Goal: Task Accomplishment & Management: Manage account settings

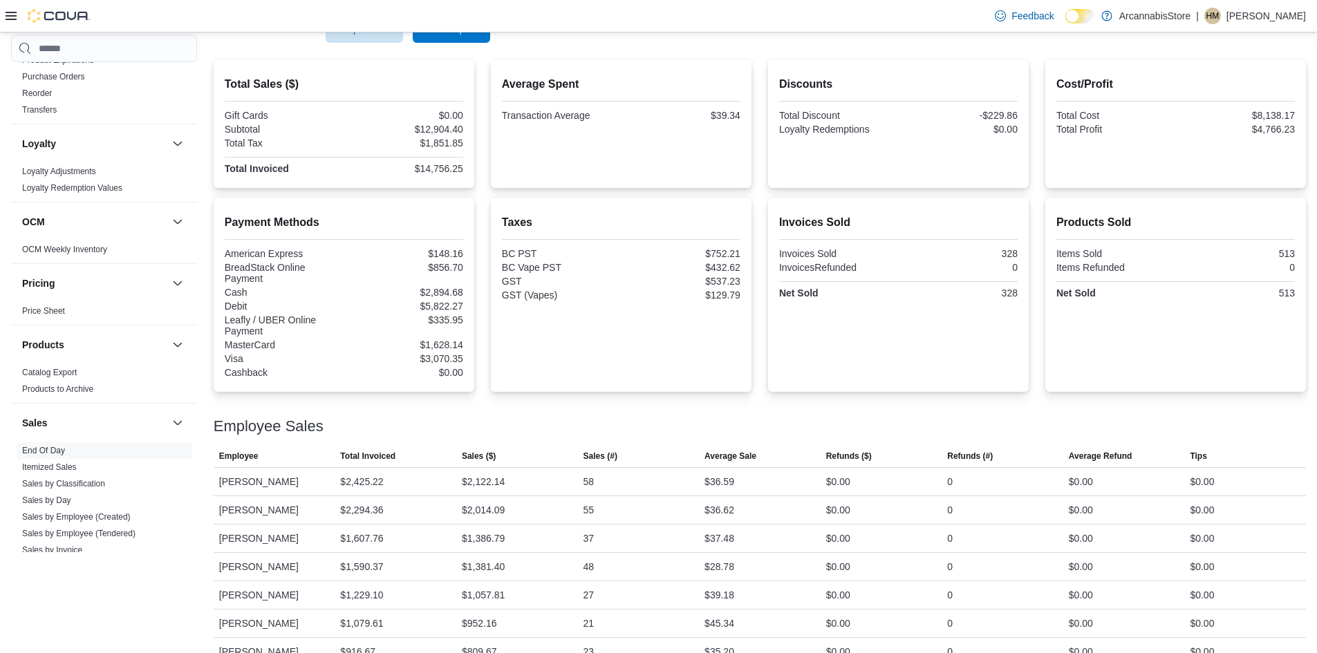
scroll to position [193, 0]
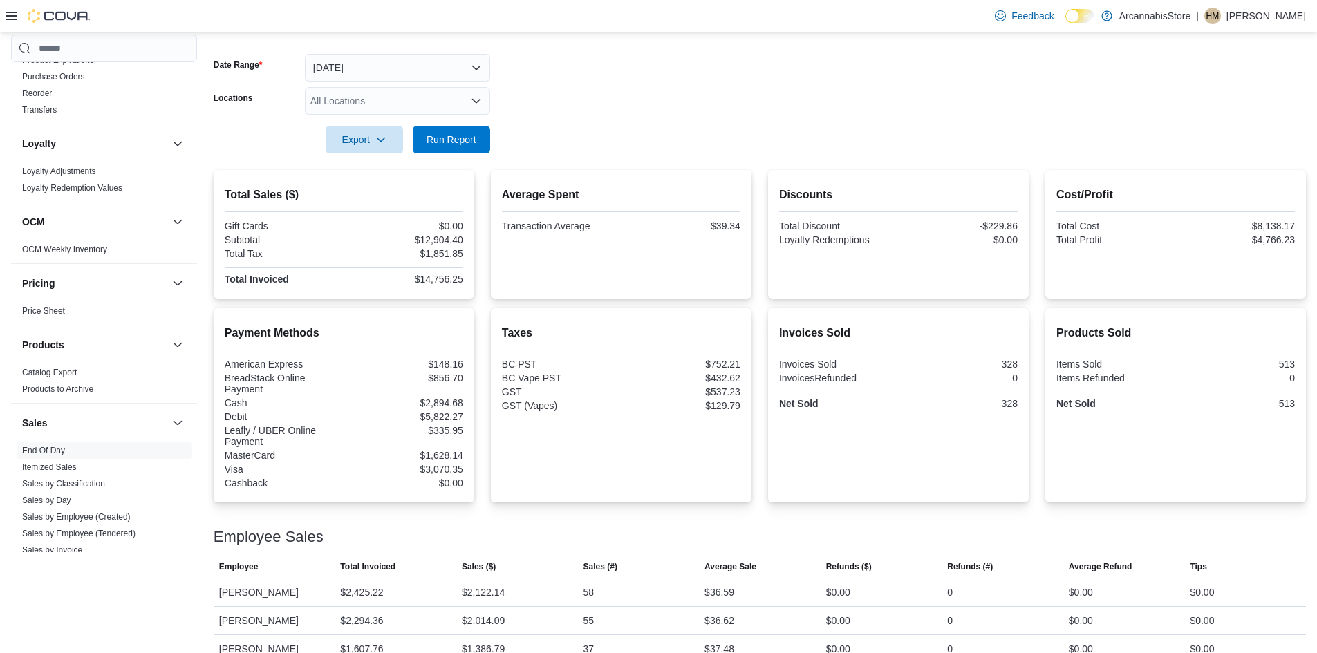
click at [454, 158] on div at bounding box center [760, 161] width 1092 height 17
click at [456, 140] on span "Run Report" at bounding box center [452, 139] width 50 height 14
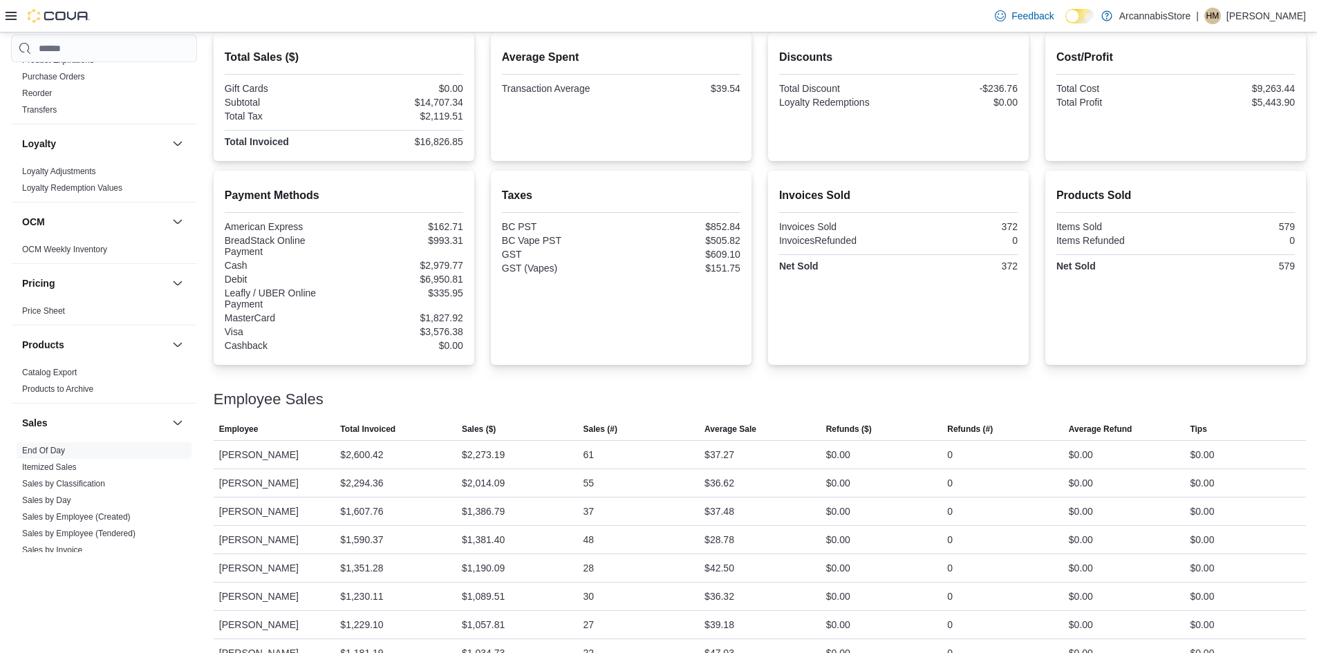
scroll to position [152, 0]
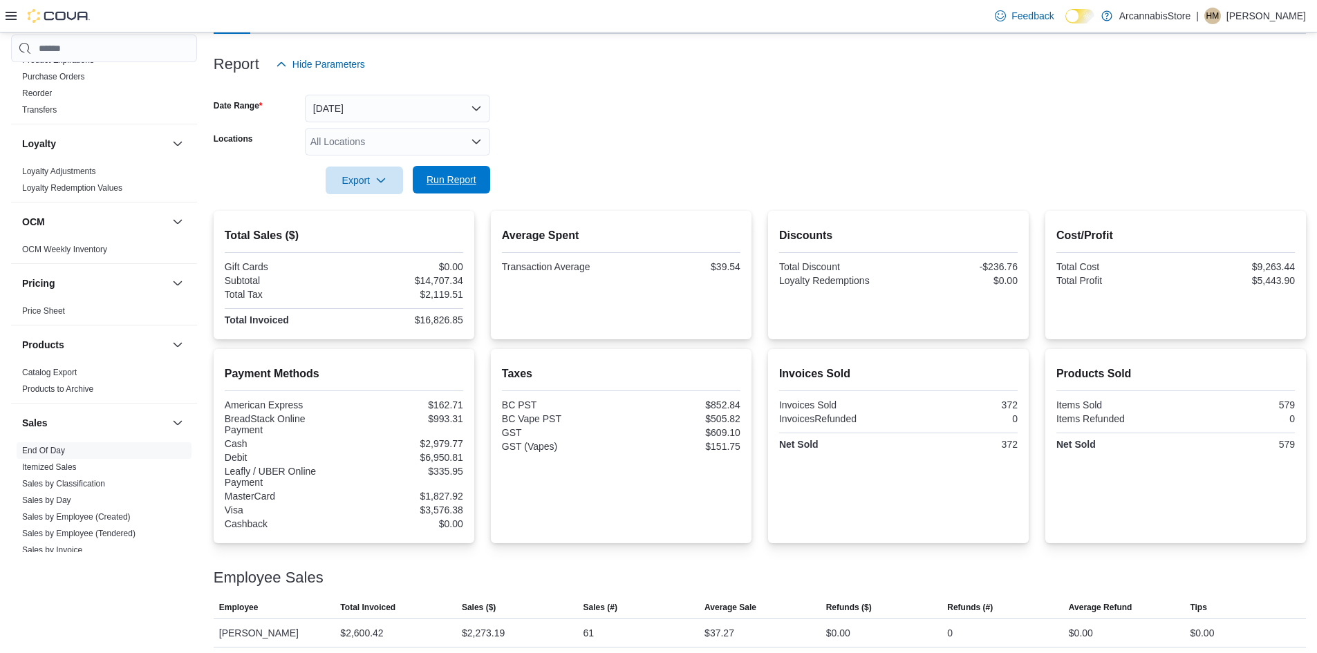
click at [419, 180] on button "Run Report" at bounding box center [451, 180] width 77 height 28
click at [462, 181] on span "Run Report" at bounding box center [452, 180] width 50 height 14
click at [455, 174] on span "Run Report" at bounding box center [452, 180] width 50 height 14
click at [460, 183] on span "Run Report" at bounding box center [452, 180] width 50 height 14
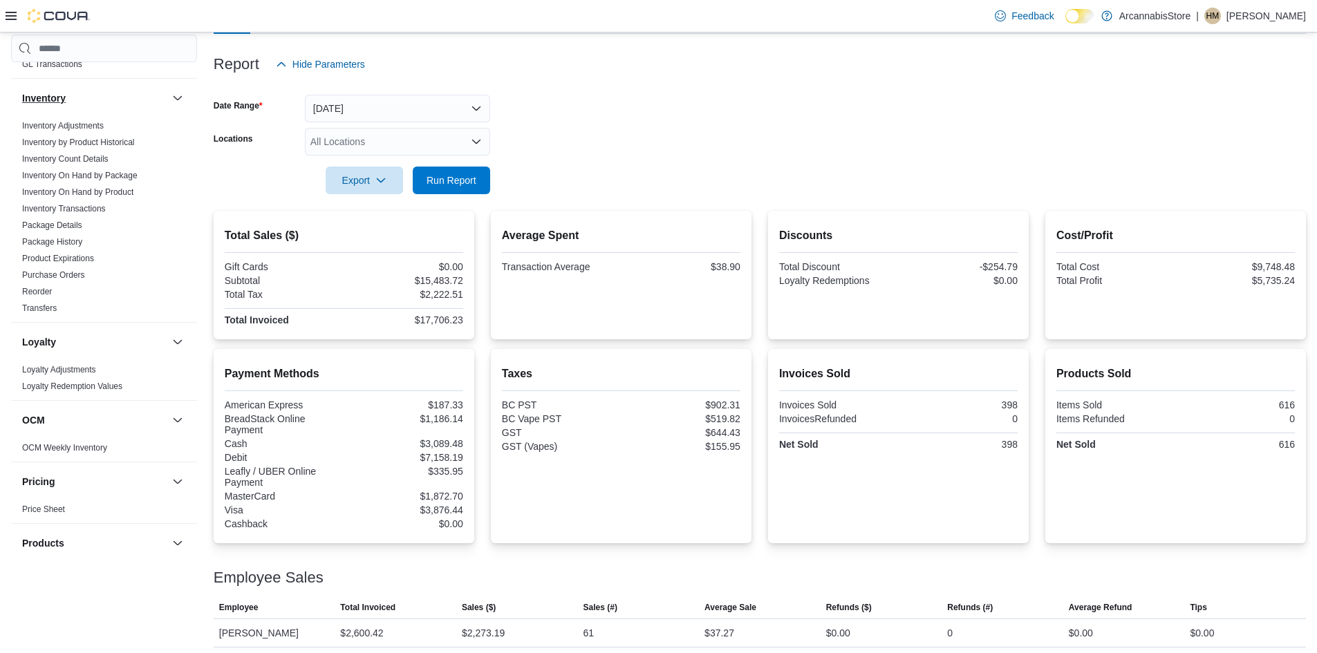
scroll to position [207, 0]
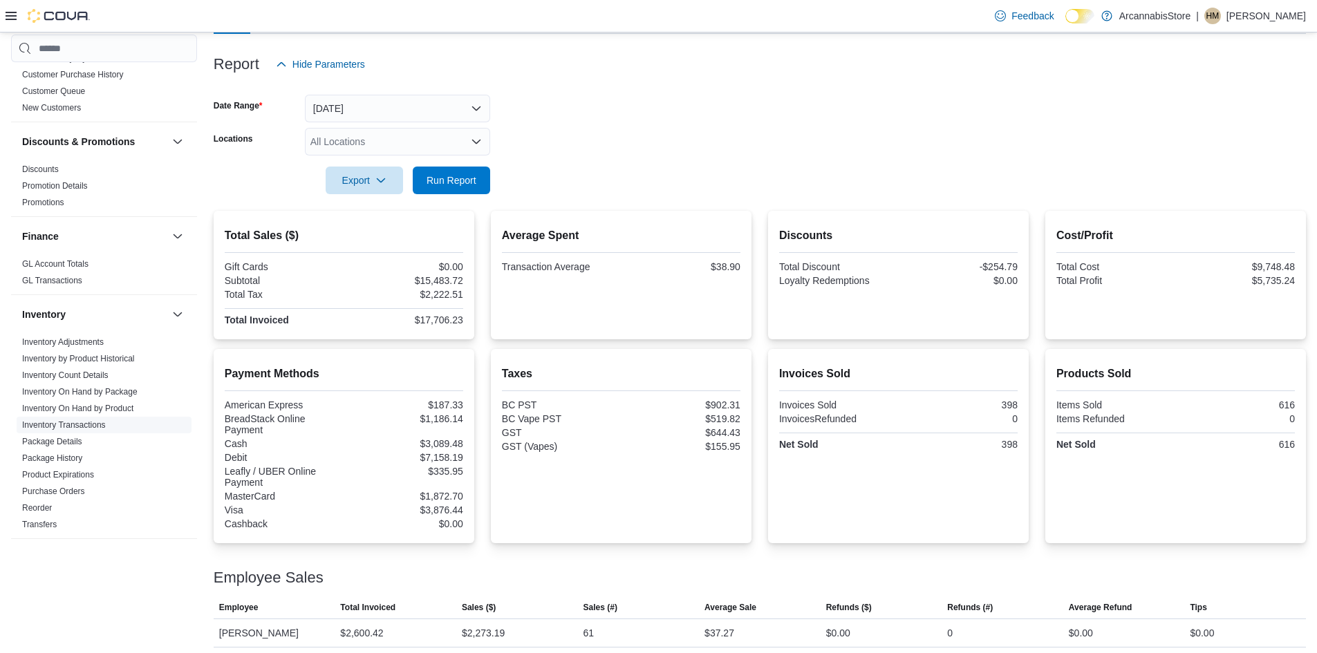
click at [95, 424] on link "Inventory Transactions" at bounding box center [64, 425] width 84 height 10
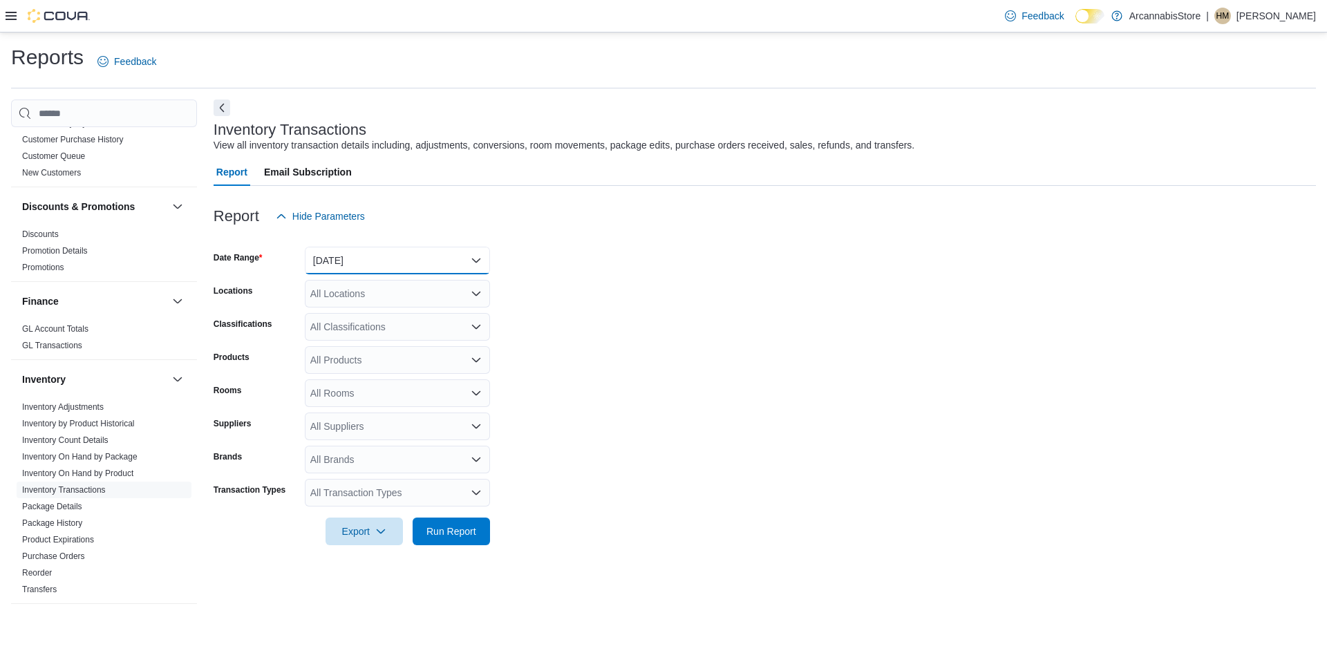
click at [444, 263] on button "Yesterday" at bounding box center [397, 261] width 185 height 28
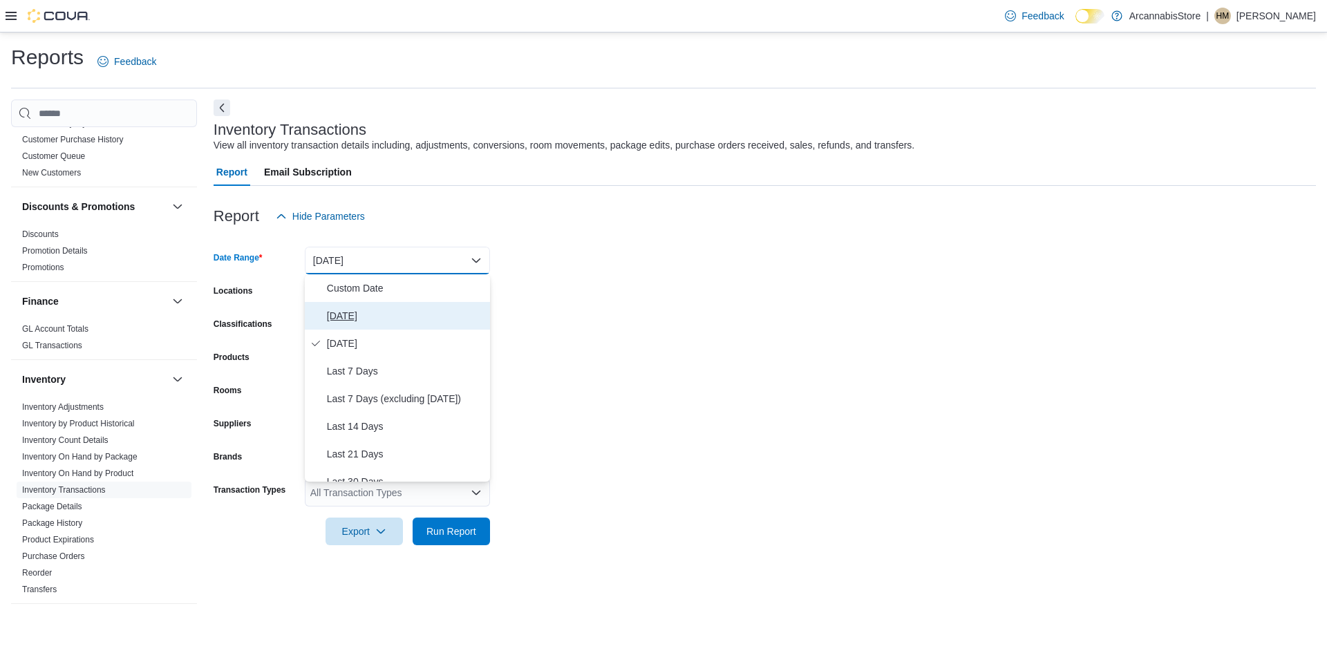
click at [353, 313] on span "Today" at bounding box center [406, 316] width 158 height 17
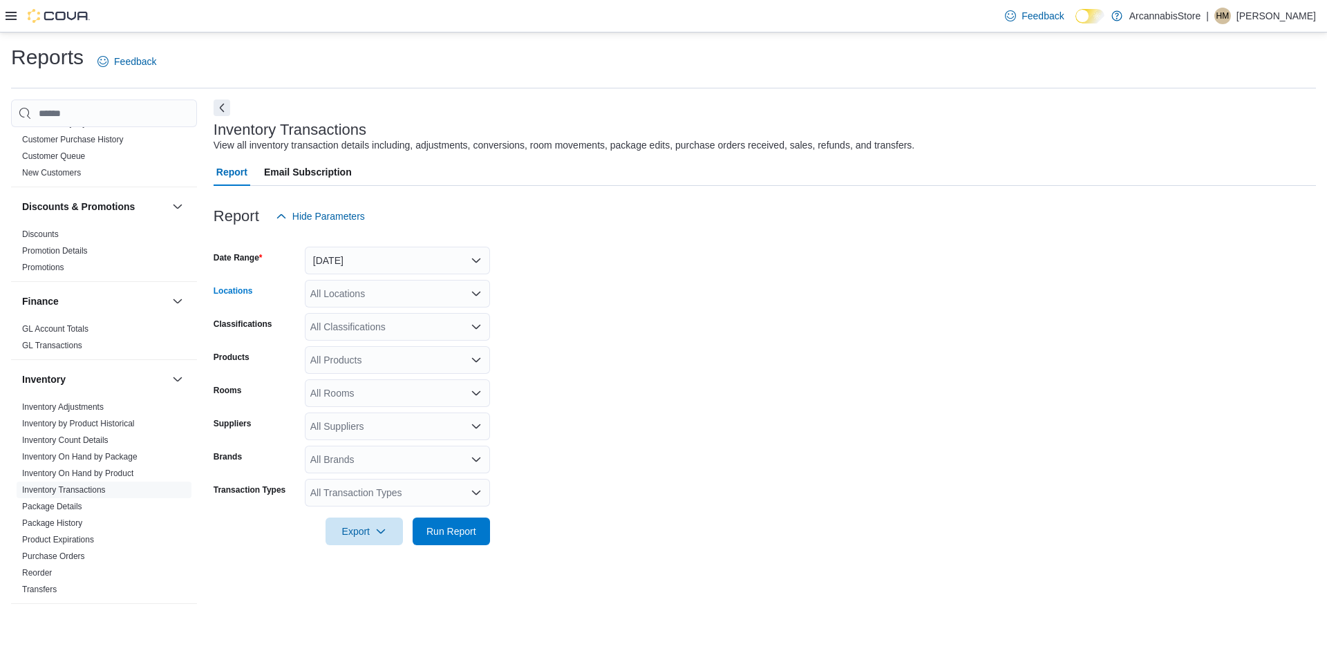
click at [352, 295] on div "All Locations" at bounding box center [397, 294] width 185 height 28
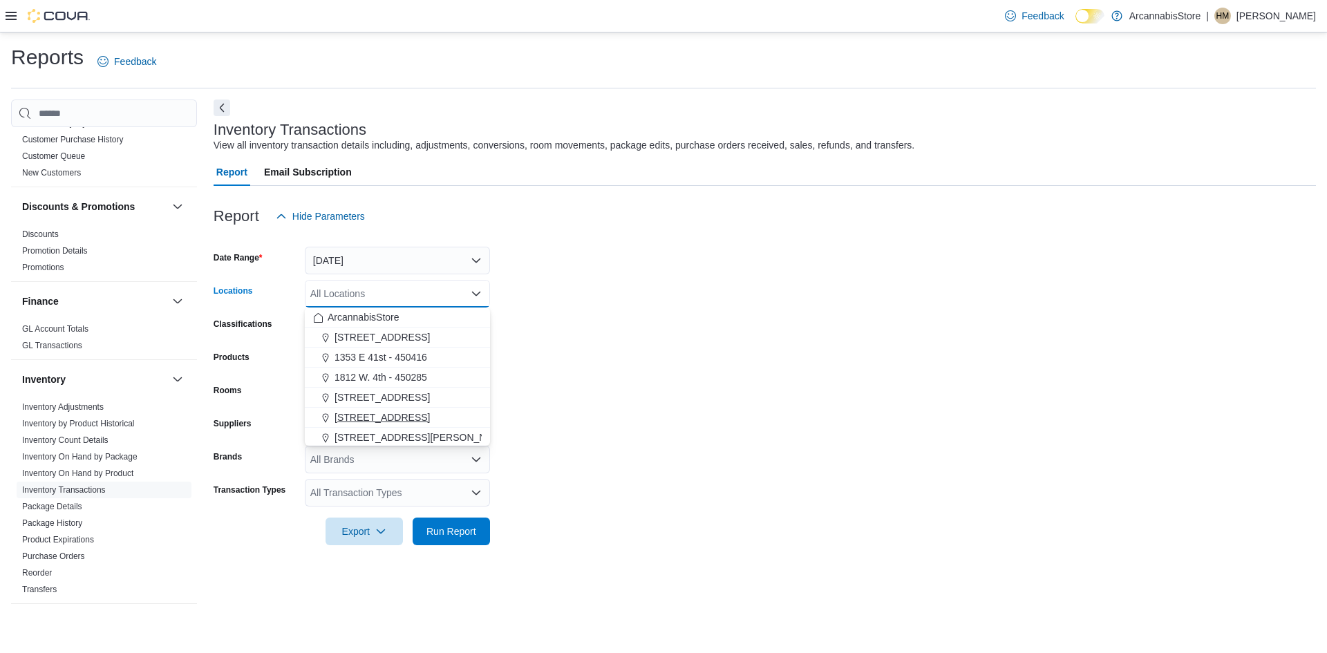
click at [382, 411] on span "2267 Kingsway - 450548" at bounding box center [382, 418] width 95 height 14
drag, startPoint x: 392, startPoint y: 401, endPoint x: 379, endPoint y: 406, distance: 14.0
click at [387, 402] on span "225 SE Marine Dr - 450229" at bounding box center [382, 398] width 95 height 14
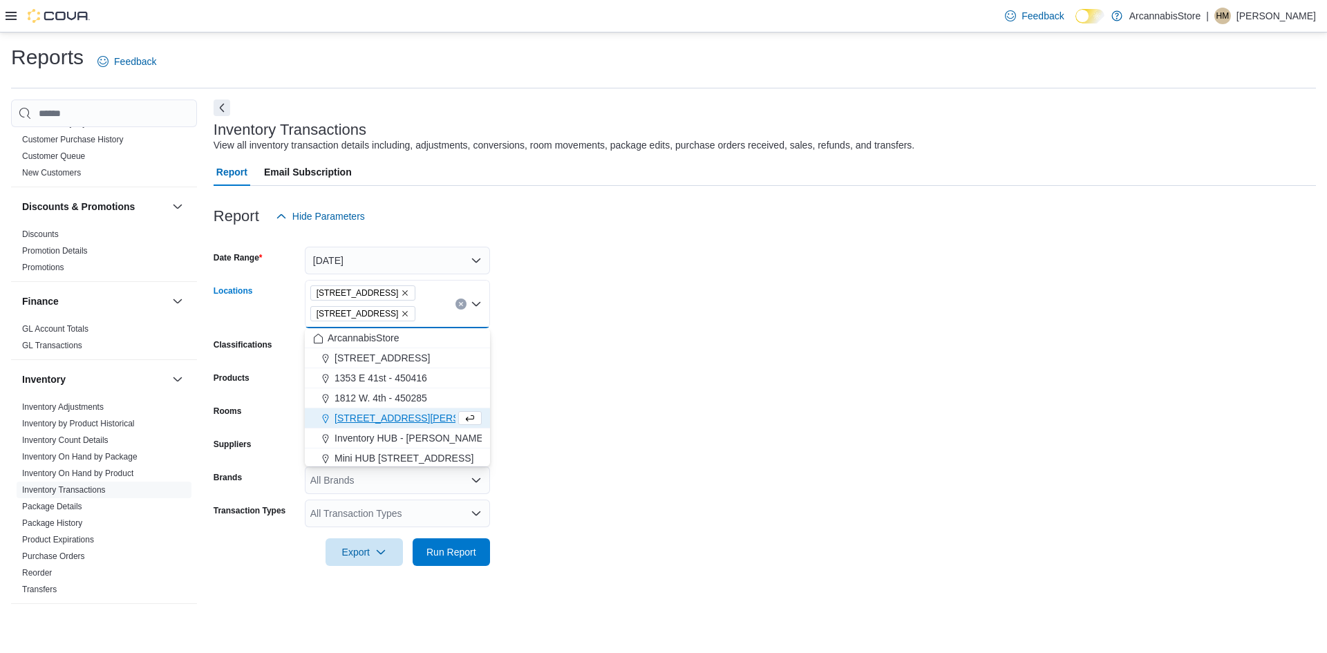
click at [829, 331] on form "Date Range Today Locations 225 SE Marine Dr - 450229 2267 Kingsway - 450548 Com…" at bounding box center [765, 398] width 1103 height 336
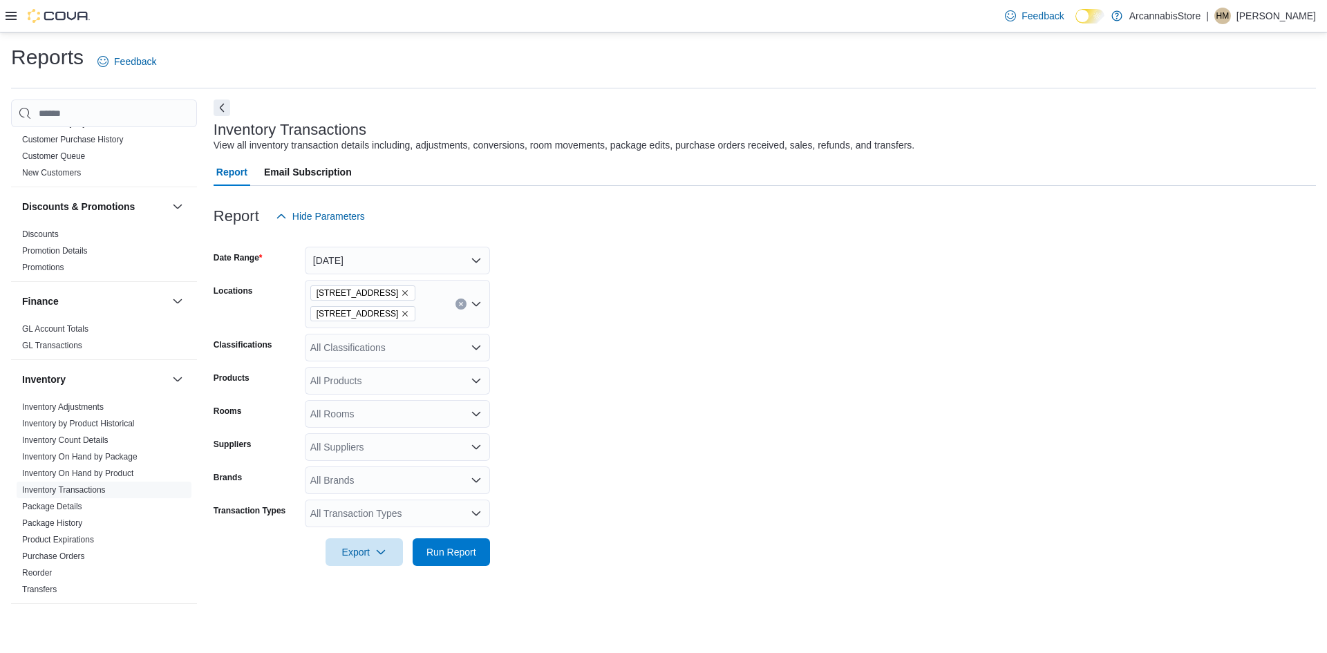
click at [409, 292] on icon "Remove 225 SE Marine Dr - 450229 from selection in this group" at bounding box center [405, 293] width 8 height 8
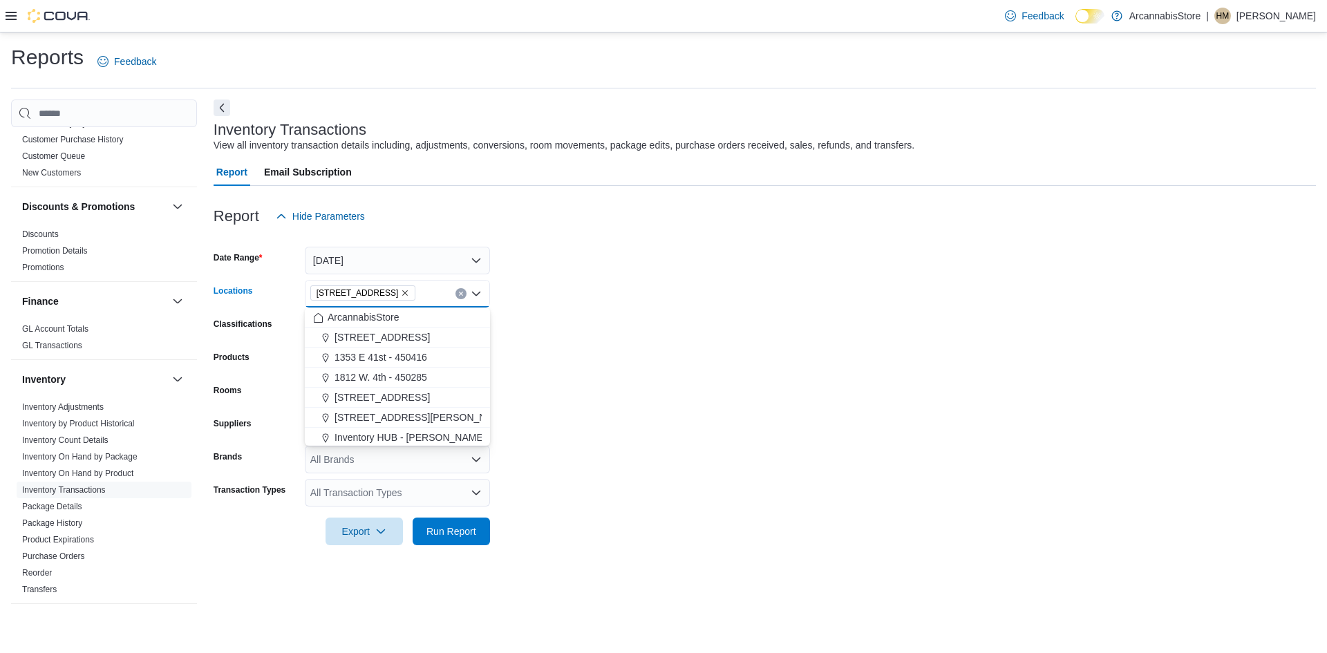
click at [859, 427] on form "Date Range Today Locations 2267 Kingsway - 450548 Combo box. Selected. 2267 Kin…" at bounding box center [765, 387] width 1103 height 315
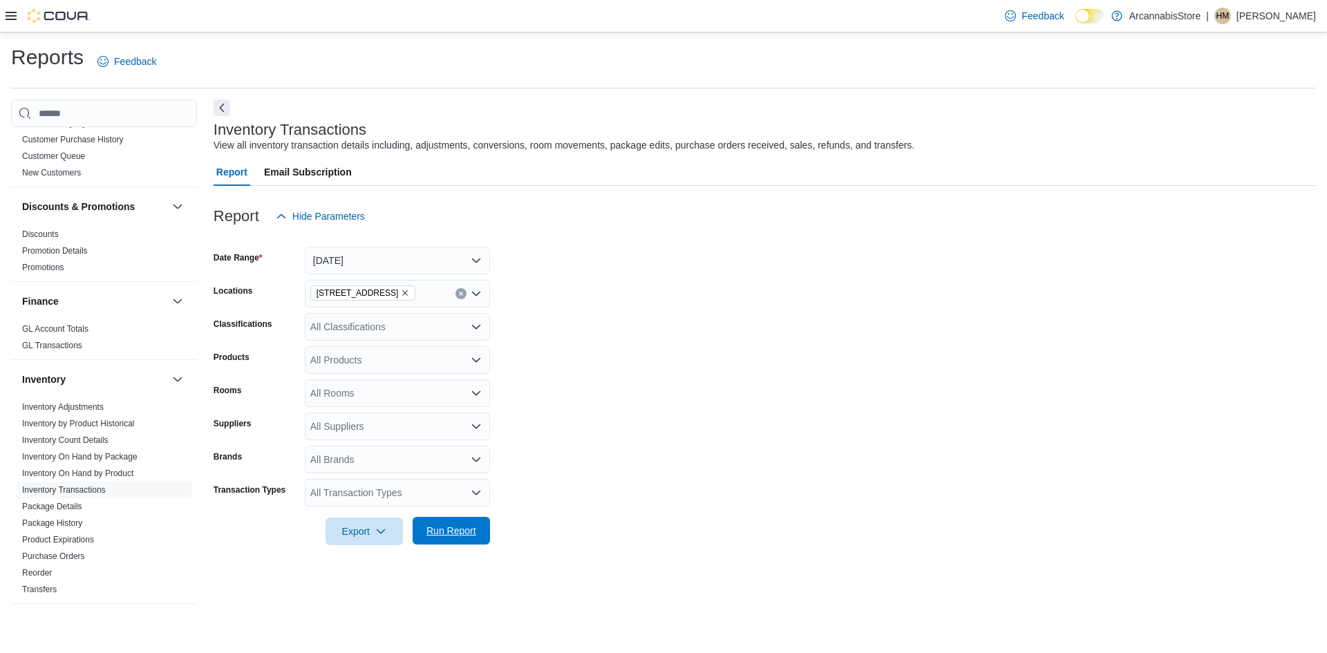
click at [444, 540] on span "Run Report" at bounding box center [451, 531] width 61 height 28
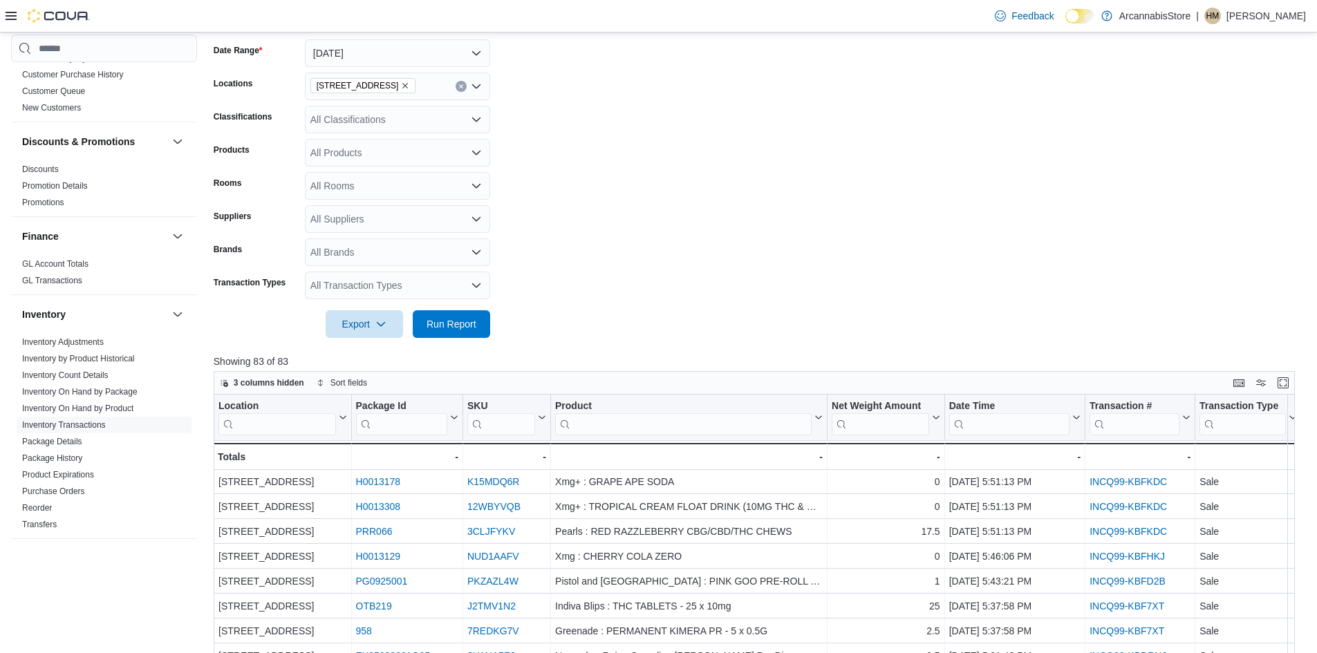
scroll to position [415, 0]
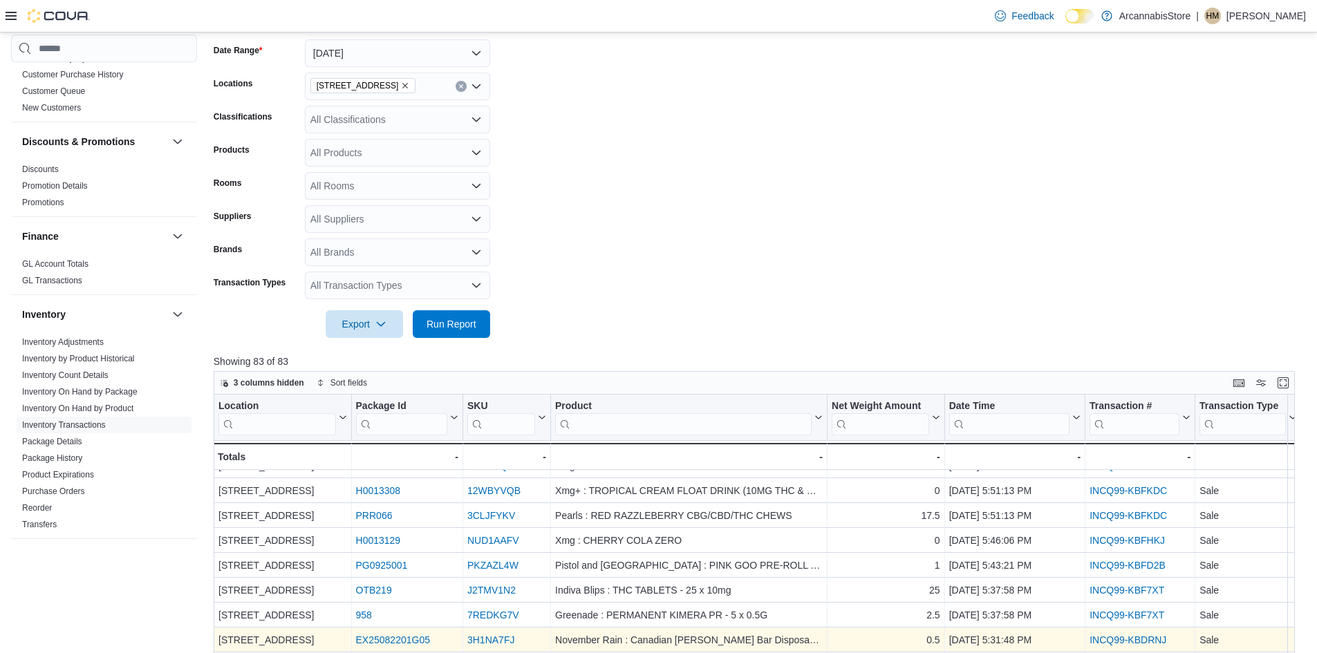
click at [1119, 641] on link "INCQ99-KBDRNJ" at bounding box center [1128, 640] width 77 height 11
click at [1136, 636] on link "INCQ99-KBDRNJ" at bounding box center [1128, 640] width 77 height 11
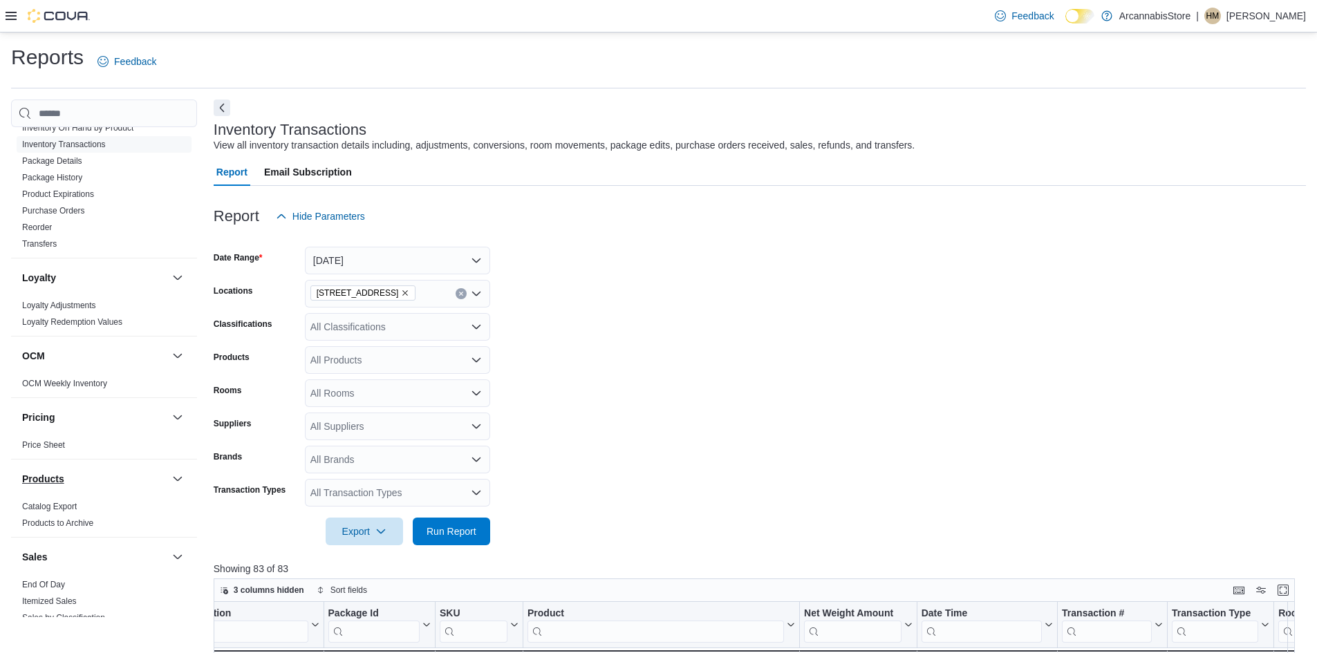
scroll to position [830, 0]
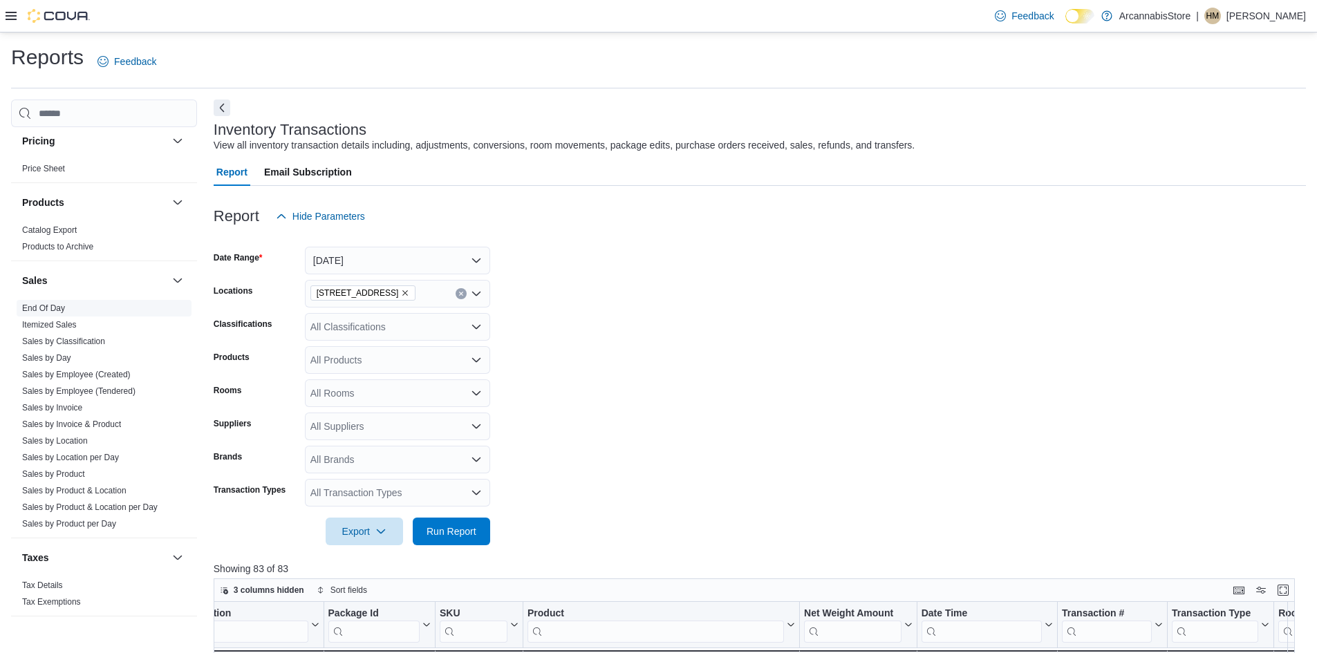
click at [58, 305] on link "End Of Day" at bounding box center [43, 309] width 43 height 10
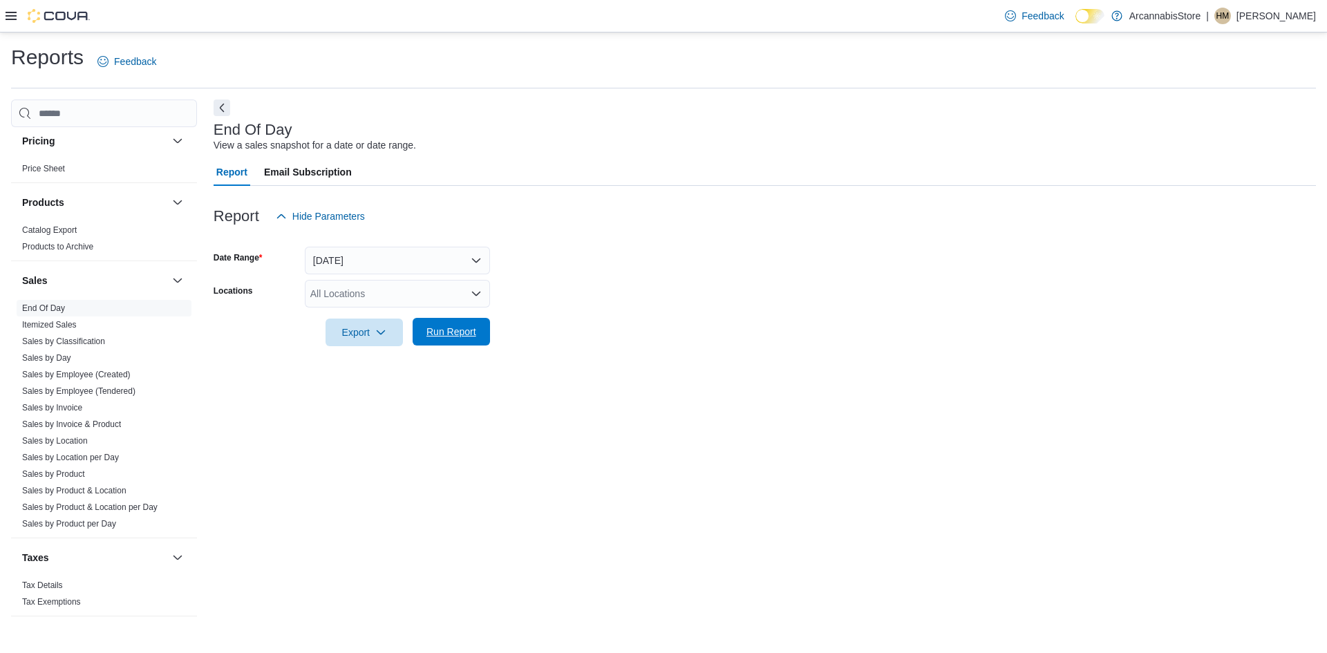
click at [421, 332] on span "Run Report" at bounding box center [451, 332] width 61 height 28
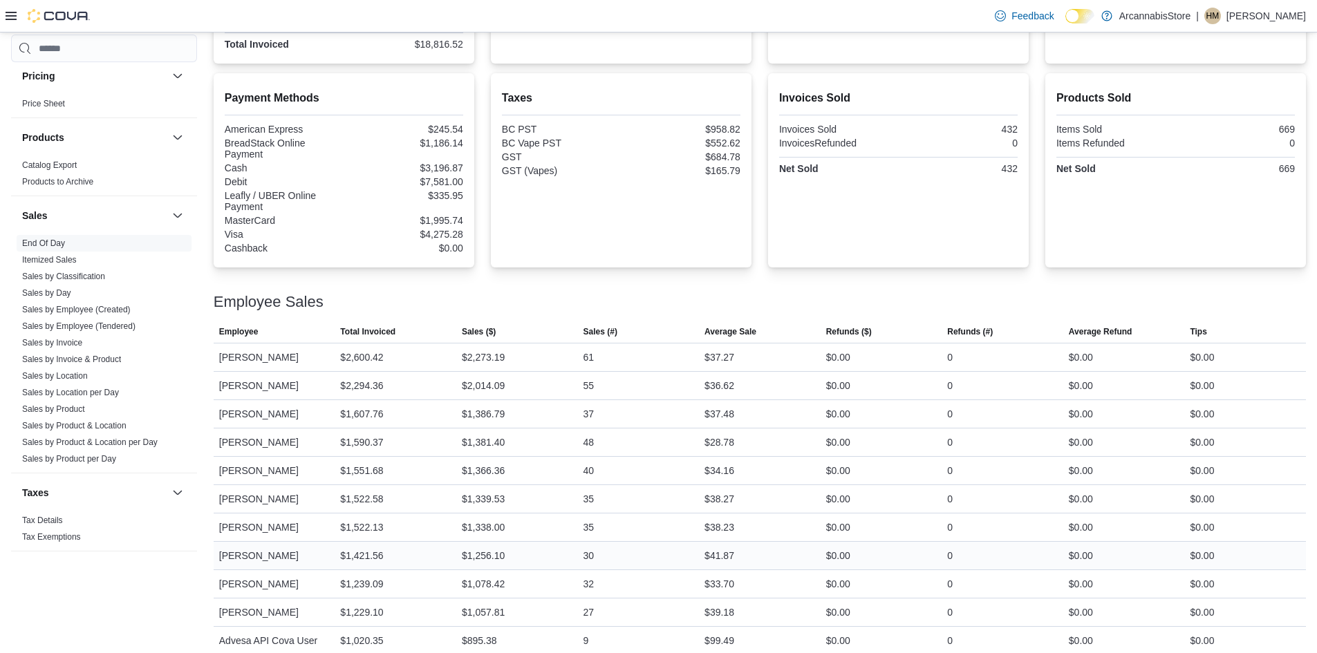
scroll to position [498, 0]
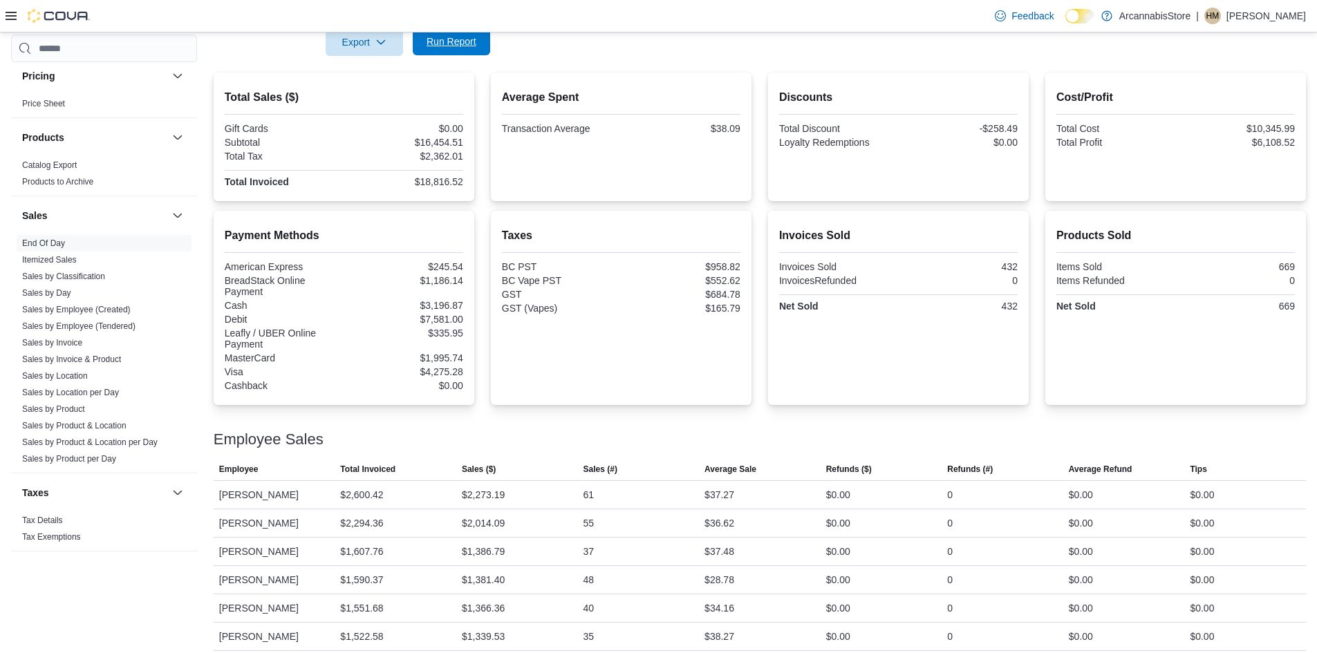
click at [474, 41] on span "Run Report" at bounding box center [452, 42] width 50 height 14
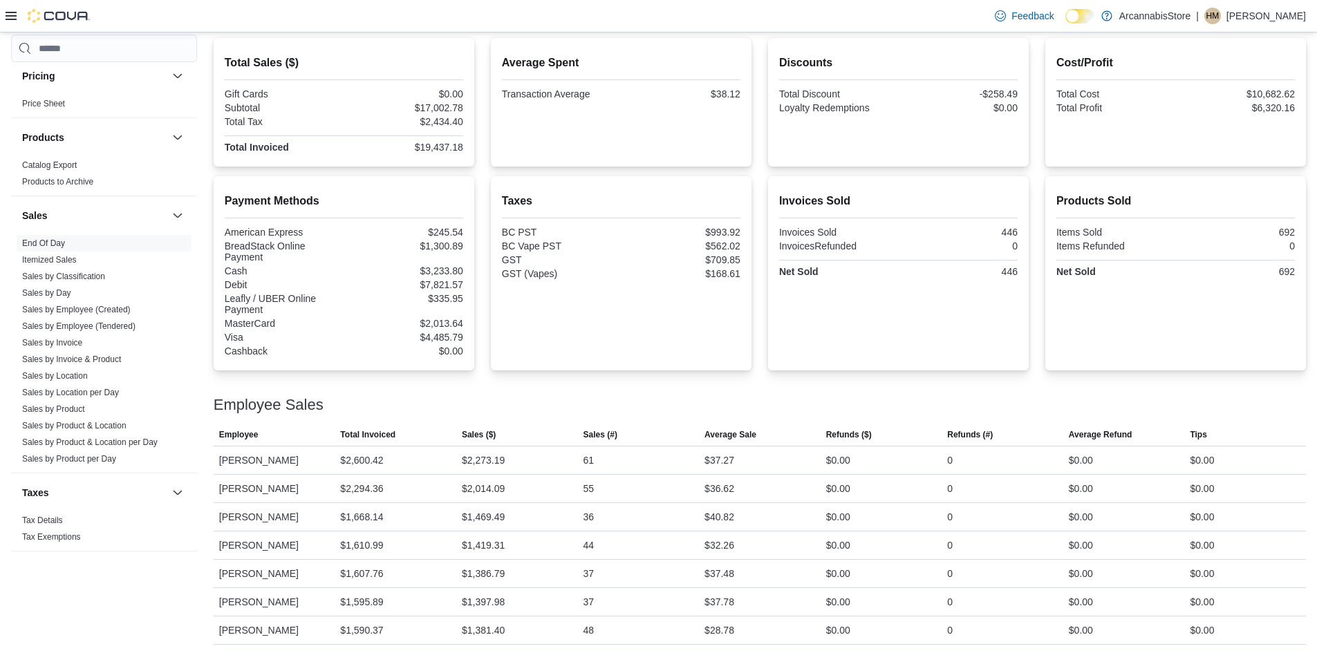
scroll to position [221, 0]
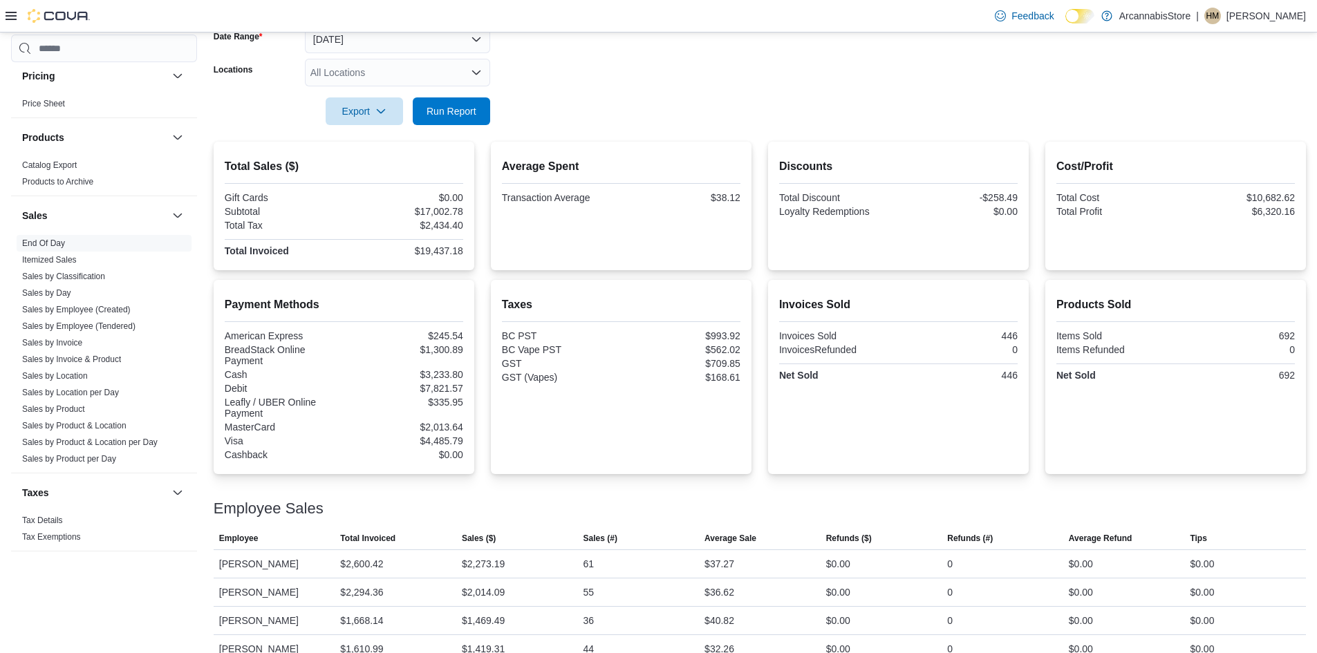
click at [454, 127] on div at bounding box center [760, 133] width 1092 height 17
click at [463, 115] on span "Run Report" at bounding box center [452, 111] width 50 height 14
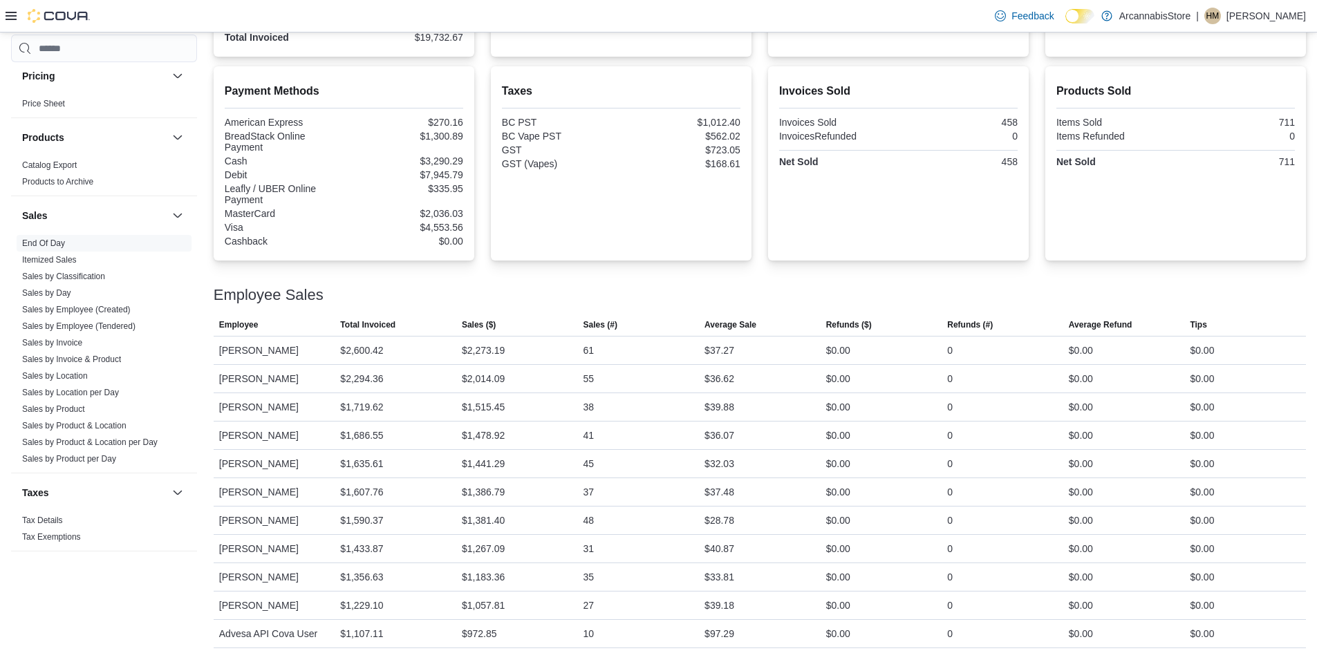
scroll to position [498, 0]
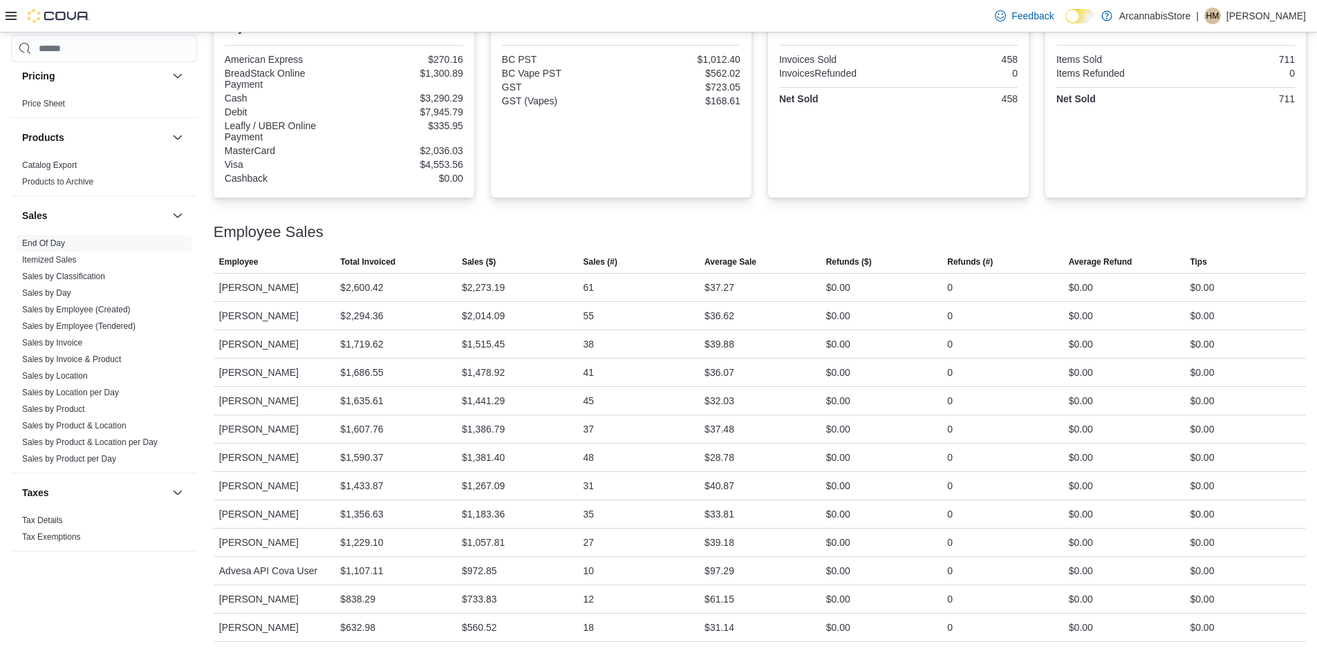
click at [747, 232] on div "Employee Sales" at bounding box center [760, 232] width 1092 height 17
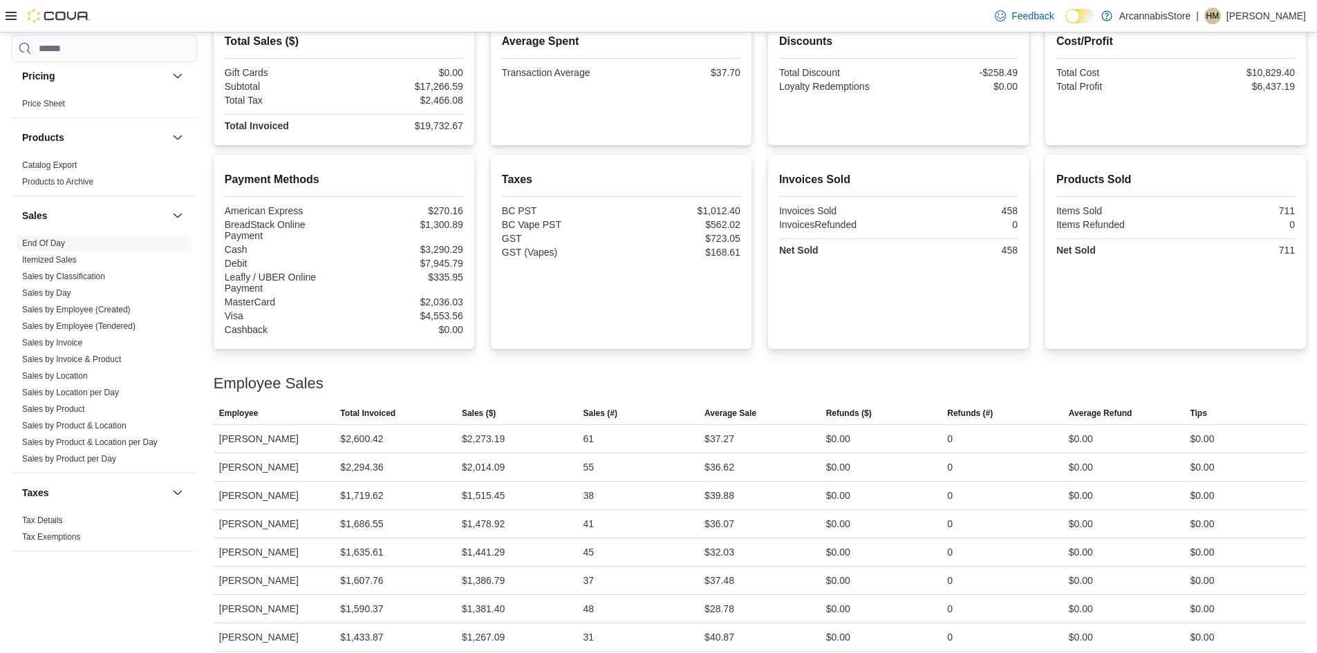
scroll to position [152, 0]
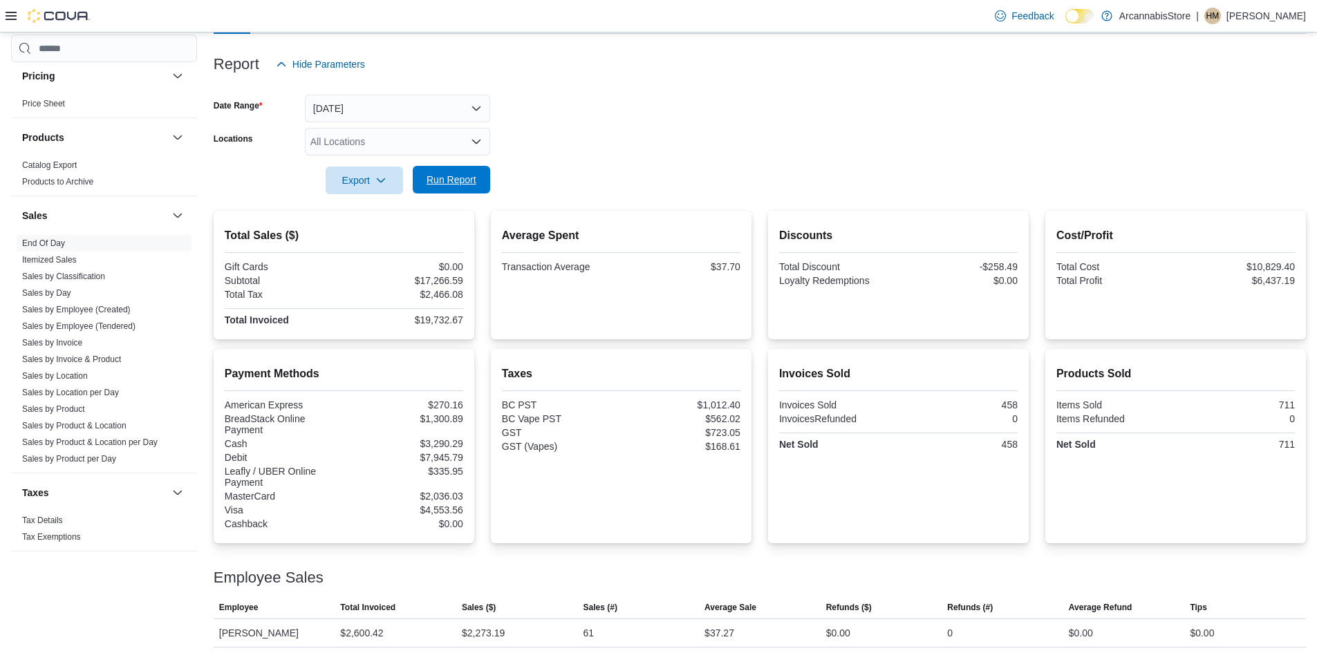
drag, startPoint x: 456, startPoint y: 178, endPoint x: 445, endPoint y: 183, distance: 12.1
click at [456, 178] on span "Run Report" at bounding box center [452, 180] width 50 height 14
click at [468, 173] on span "Run Report" at bounding box center [451, 180] width 61 height 28
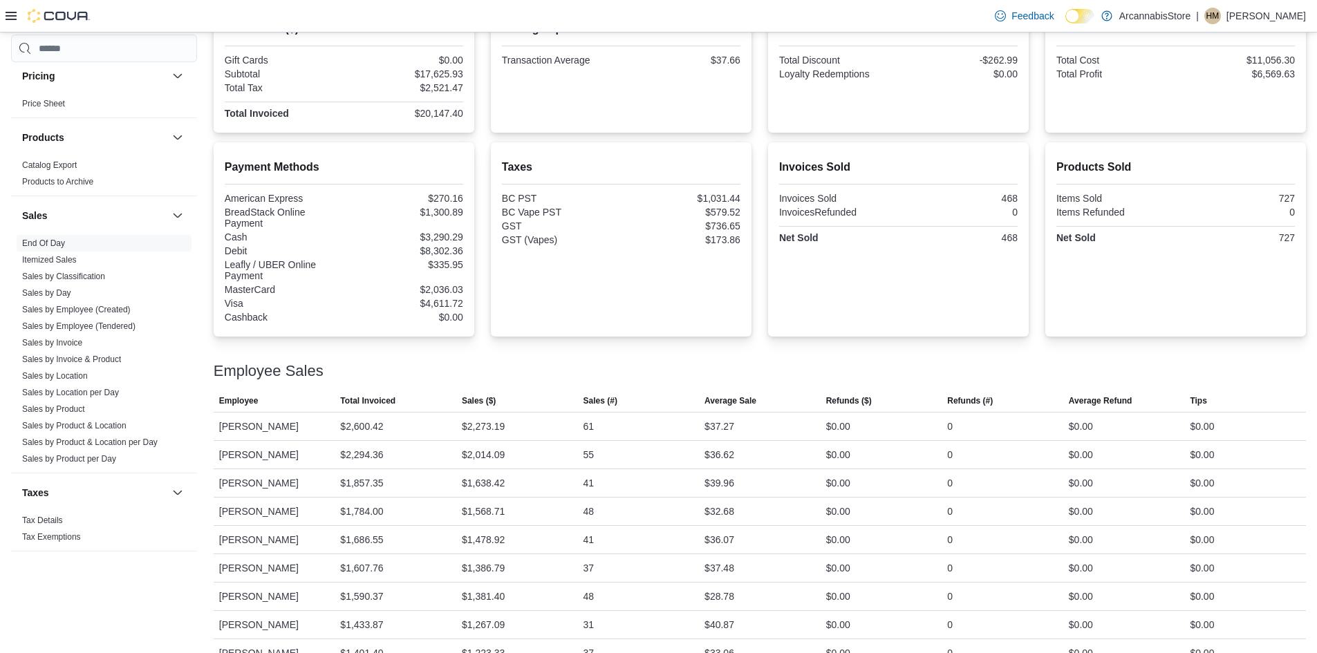
scroll to position [221, 0]
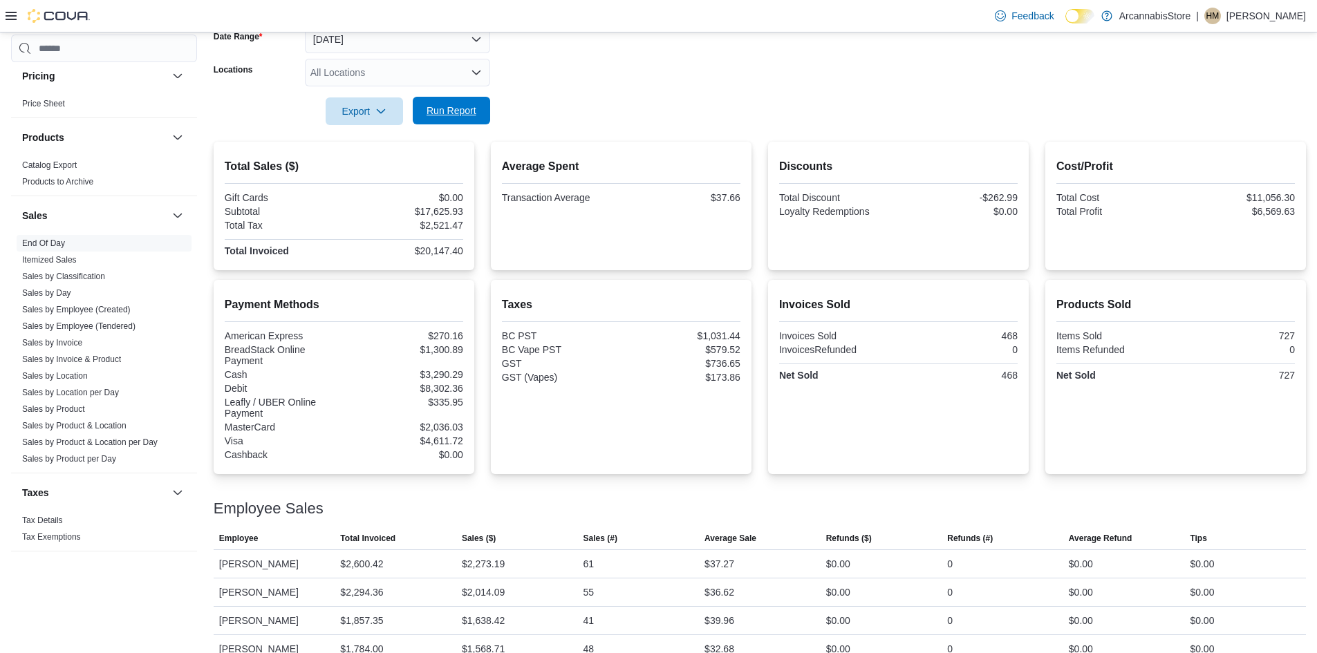
click at [441, 103] on span "Run Report" at bounding box center [451, 111] width 61 height 28
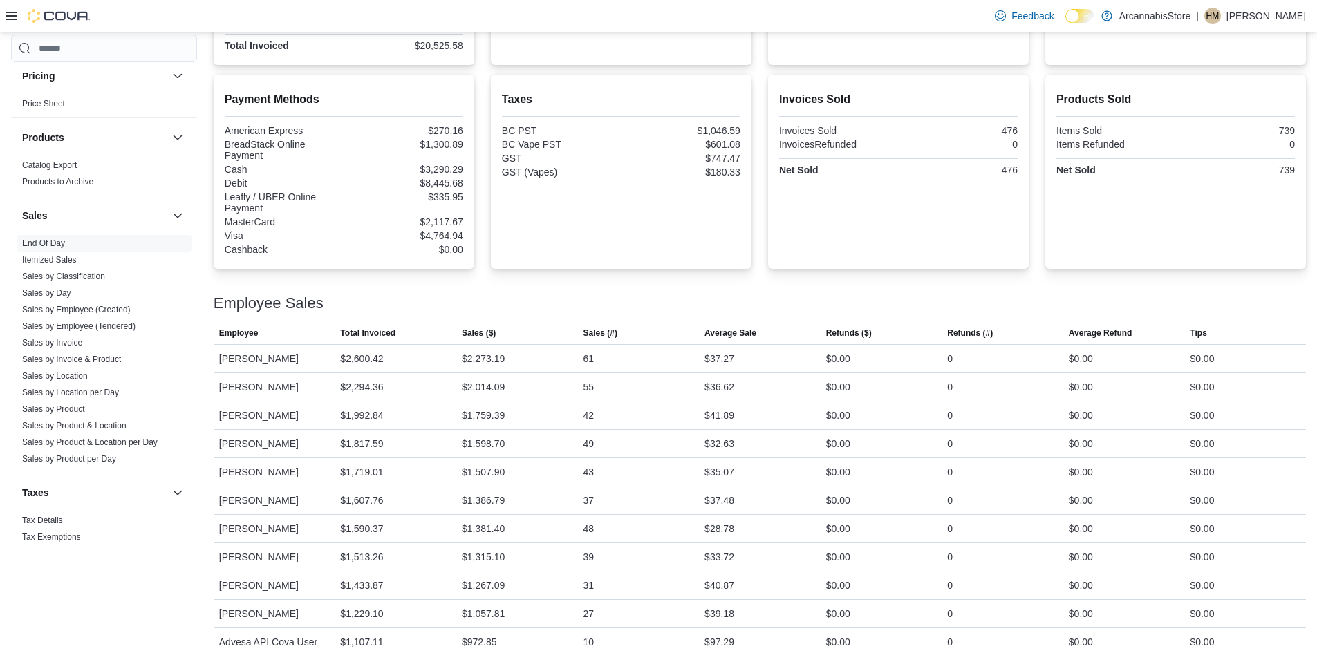
scroll to position [290, 0]
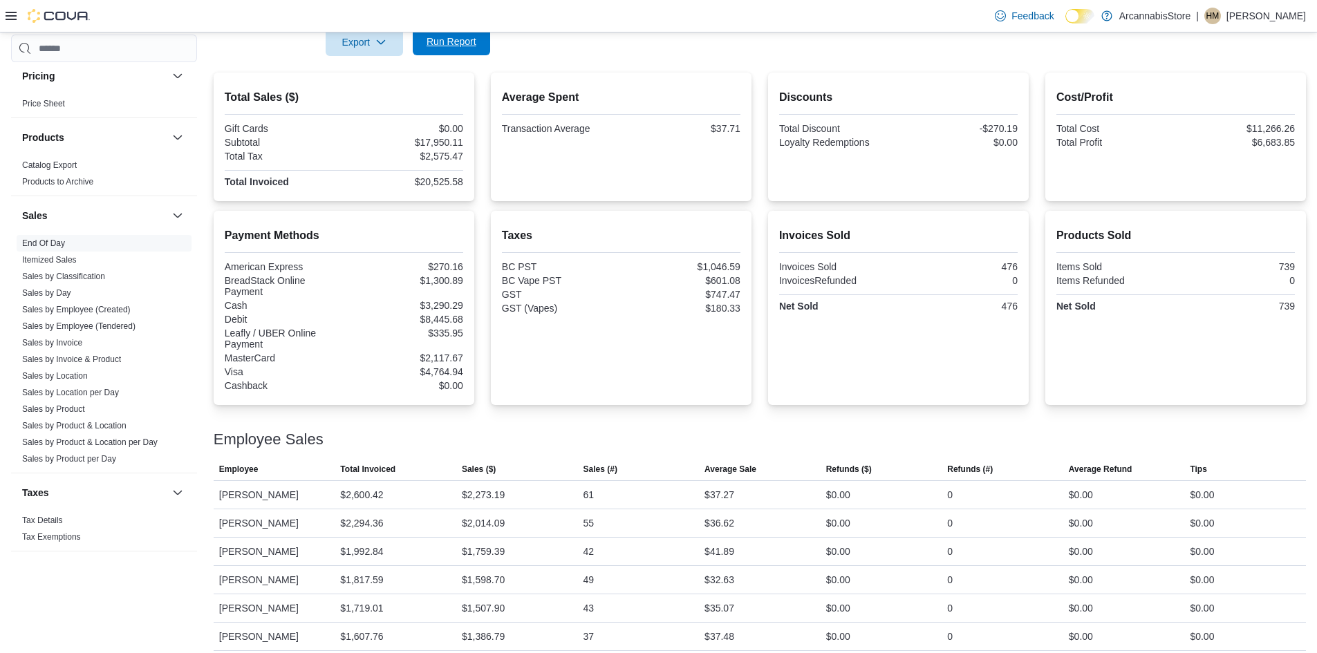
click at [467, 42] on span "Run Report" at bounding box center [452, 42] width 50 height 14
drag, startPoint x: 451, startPoint y: 51, endPoint x: 463, endPoint y: 111, distance: 60.5
click at [452, 51] on span "Run Report" at bounding box center [451, 42] width 61 height 28
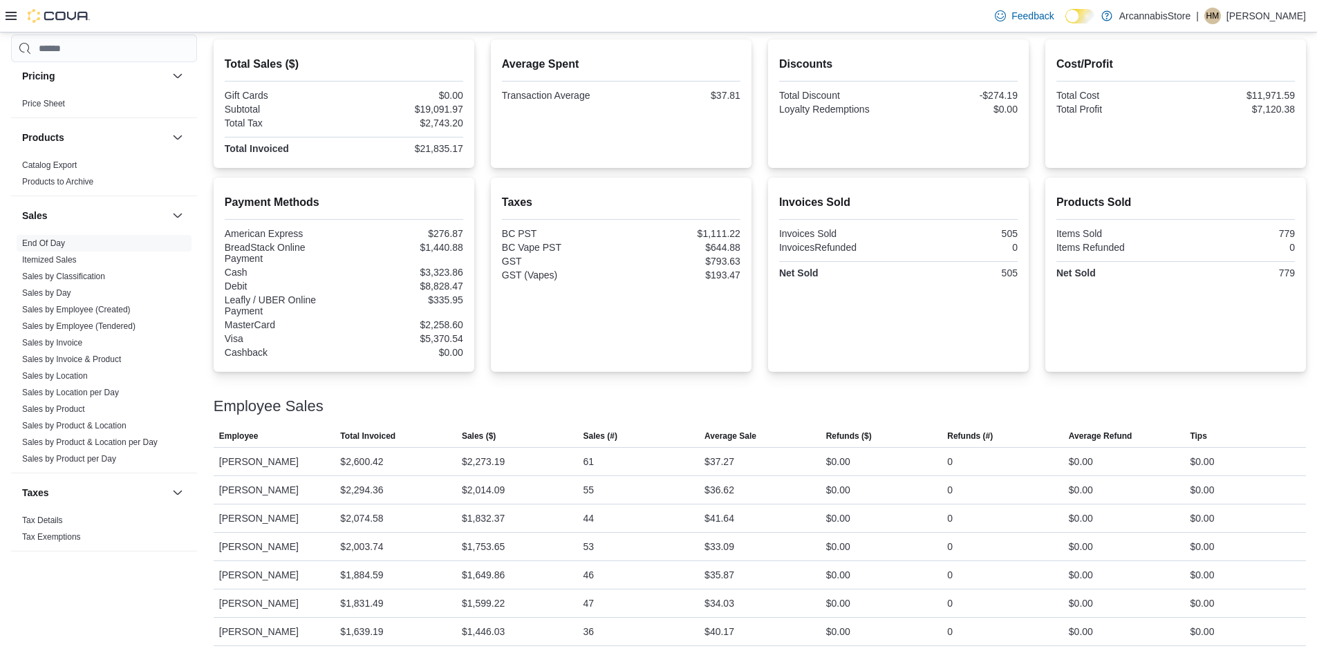
scroll to position [221, 0]
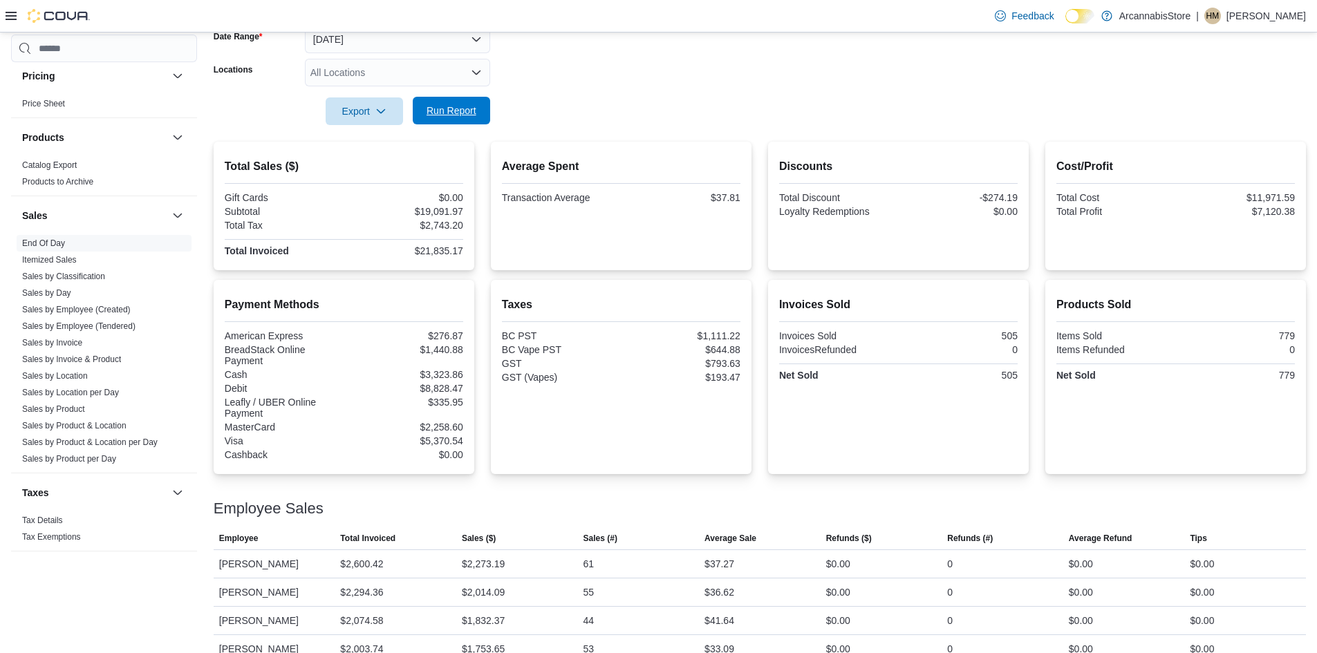
click at [456, 107] on span "Run Report" at bounding box center [452, 111] width 50 height 14
click at [473, 119] on span "Run Report" at bounding box center [451, 111] width 61 height 28
click at [462, 79] on div "All Locations" at bounding box center [397, 73] width 185 height 28
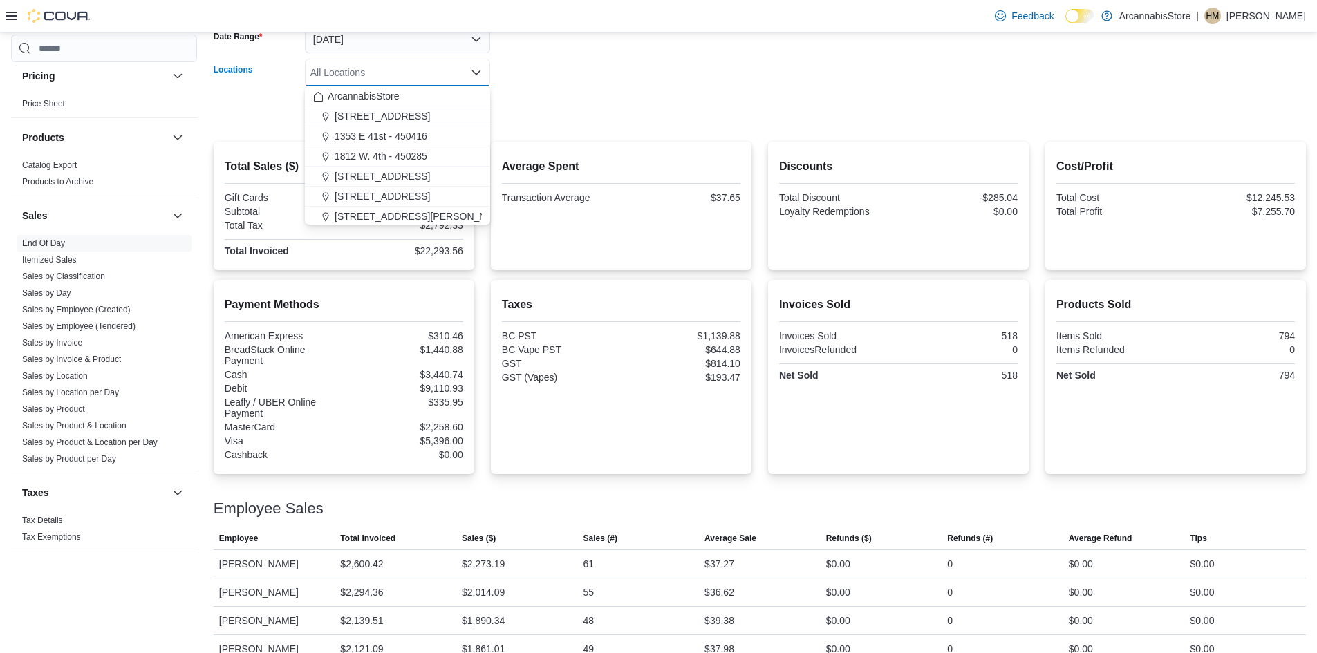
click at [470, 110] on div "1290 E. 12th Ave - 450225" at bounding box center [397, 116] width 169 height 14
click at [460, 76] on button "Clear input" at bounding box center [461, 72] width 11 height 11
drag, startPoint x: 653, startPoint y: 78, endPoint x: 637, endPoint y: 82, distance: 16.3
click at [652, 79] on form "Date Range Today Locations All Locations Combo box. Selected. Combo box input. …" at bounding box center [760, 67] width 1092 height 116
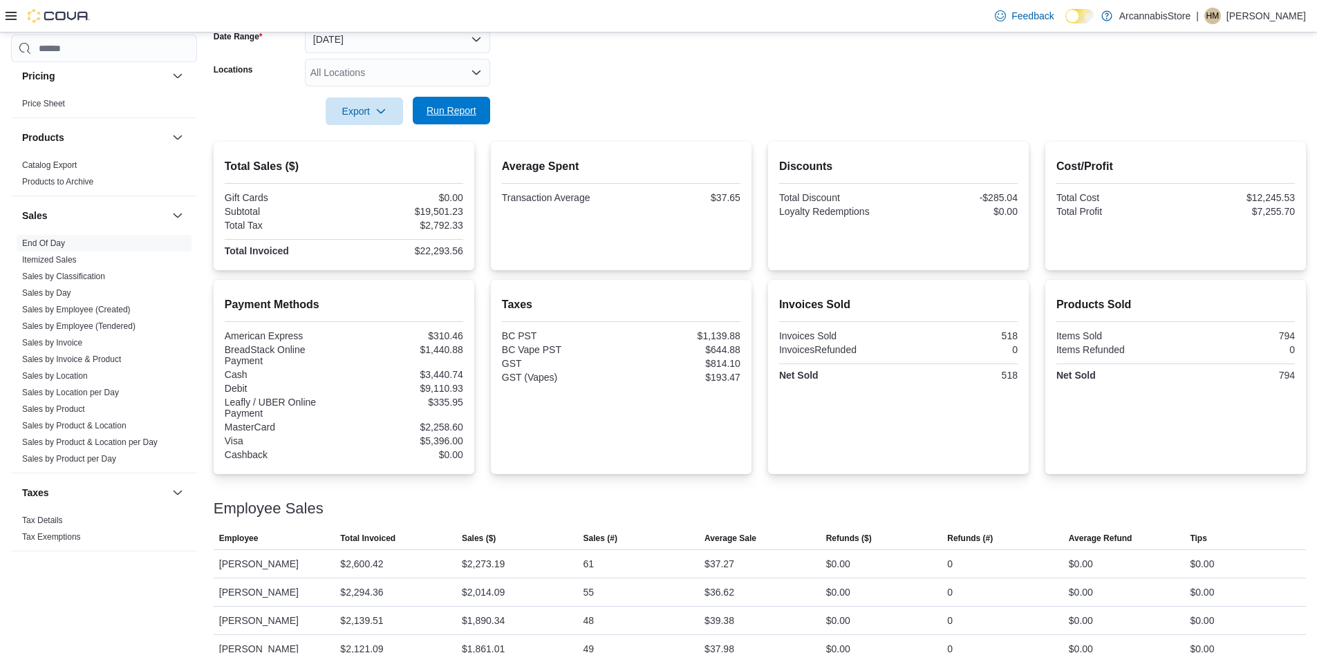
click at [417, 124] on button "Run Report" at bounding box center [451, 111] width 77 height 28
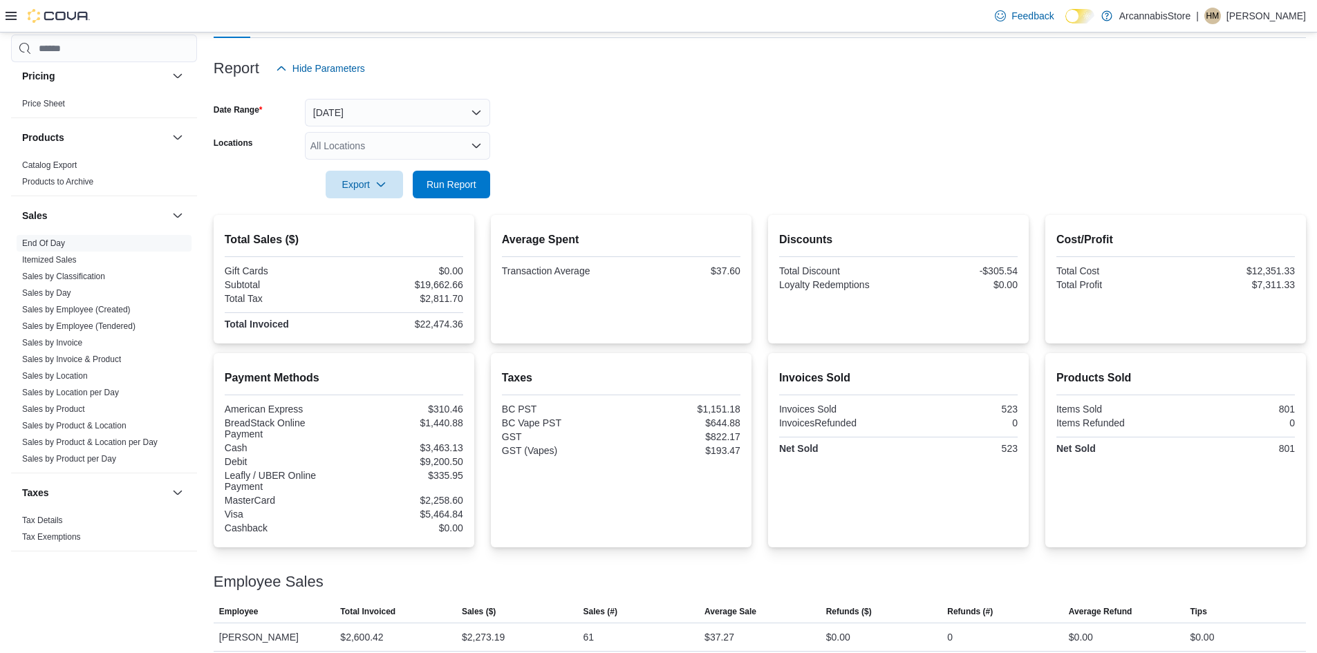
scroll to position [83, 0]
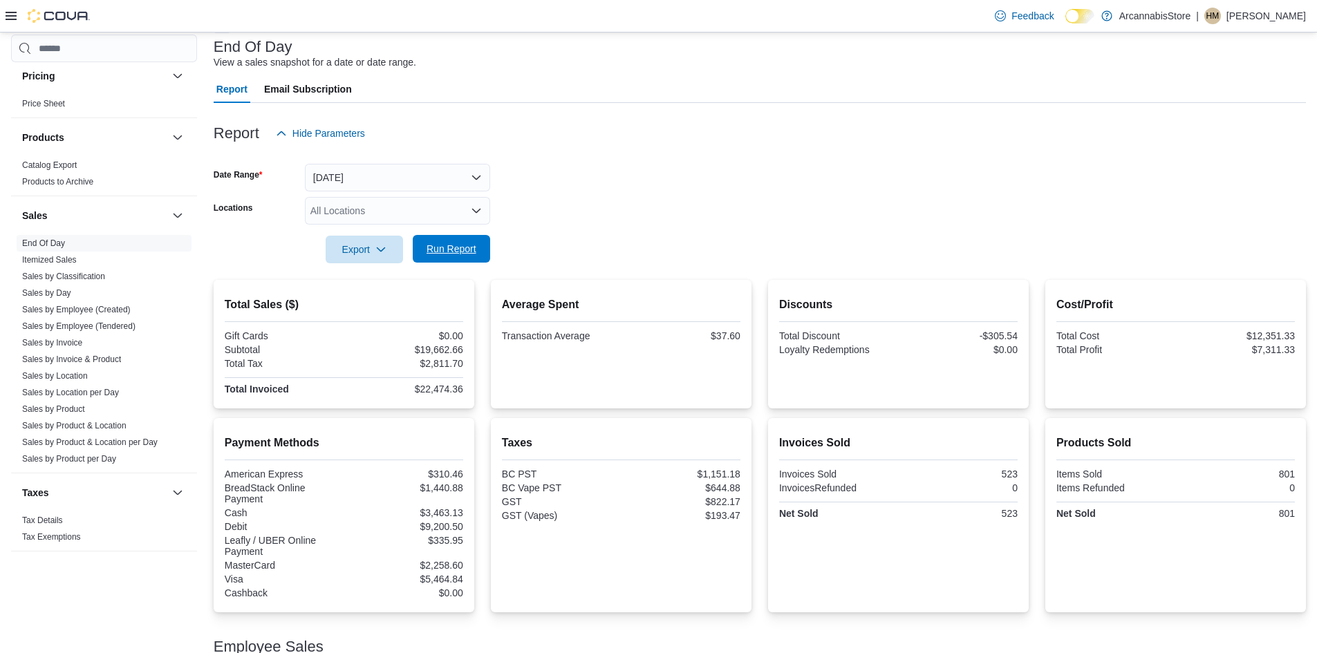
click at [436, 245] on span "Run Report" at bounding box center [452, 249] width 50 height 14
click at [469, 249] on span "Run Report" at bounding box center [452, 249] width 50 height 14
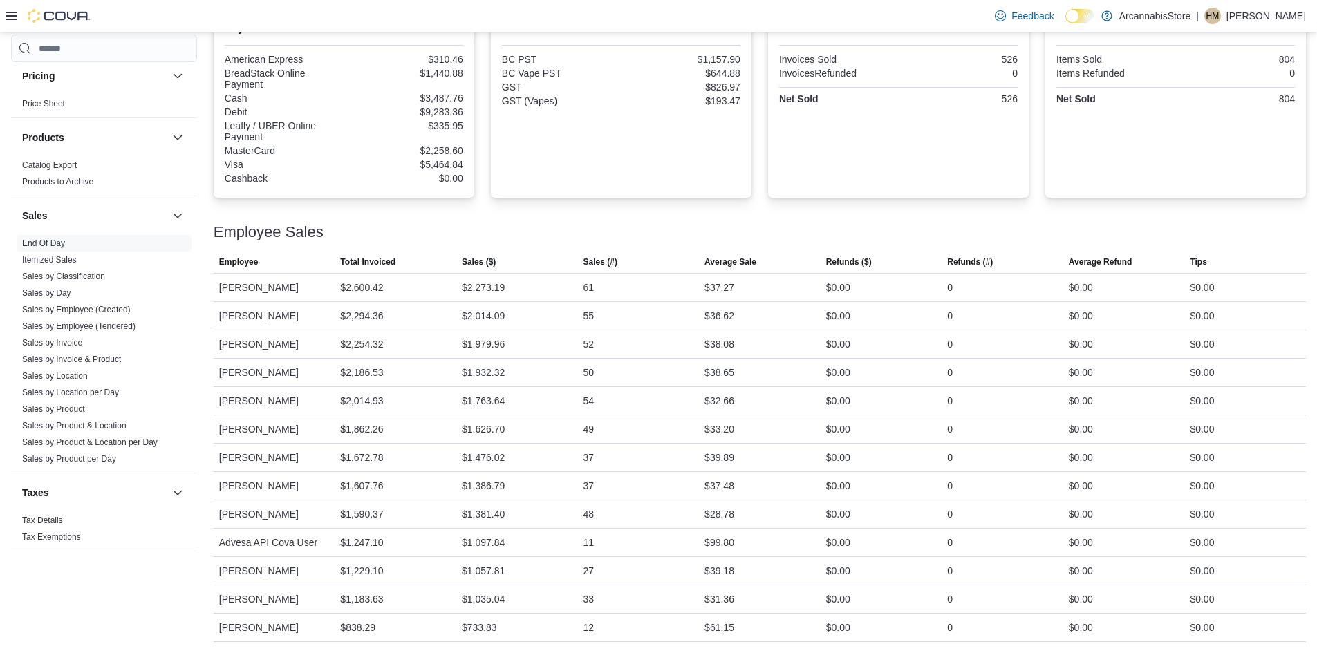
scroll to position [221, 0]
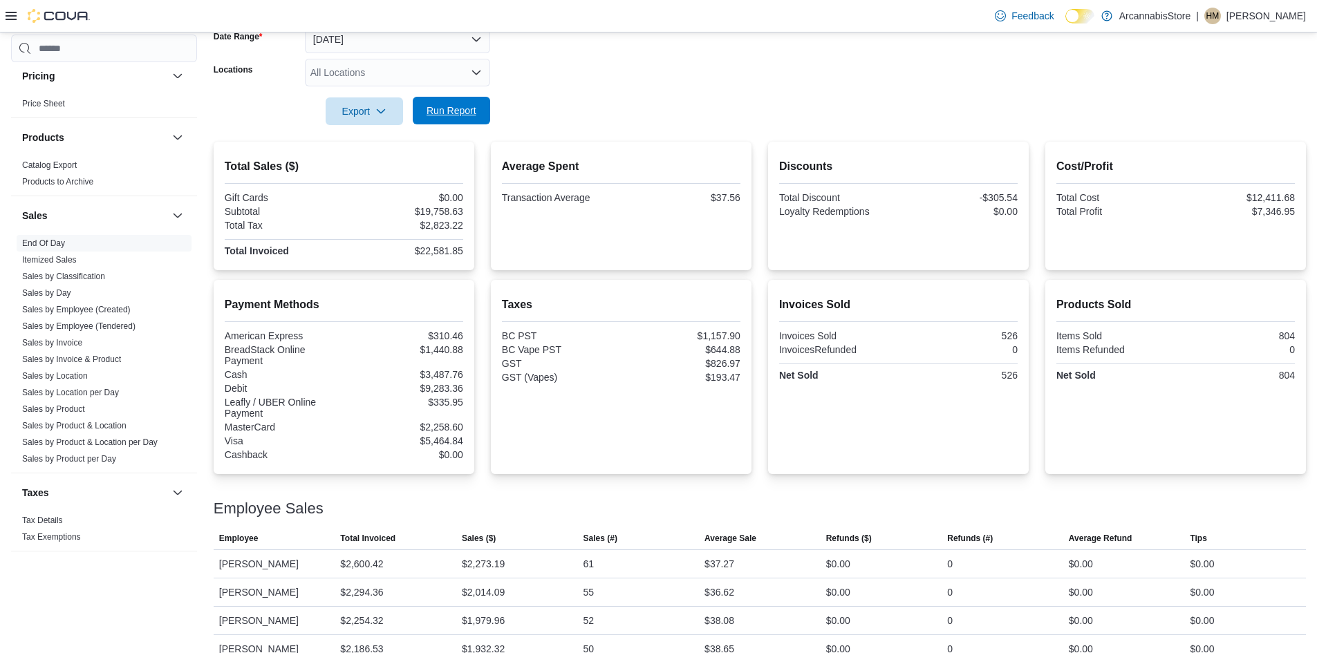
click at [430, 110] on span "Run Report" at bounding box center [452, 111] width 50 height 14
click at [445, 111] on span "Run Report" at bounding box center [452, 111] width 50 height 14
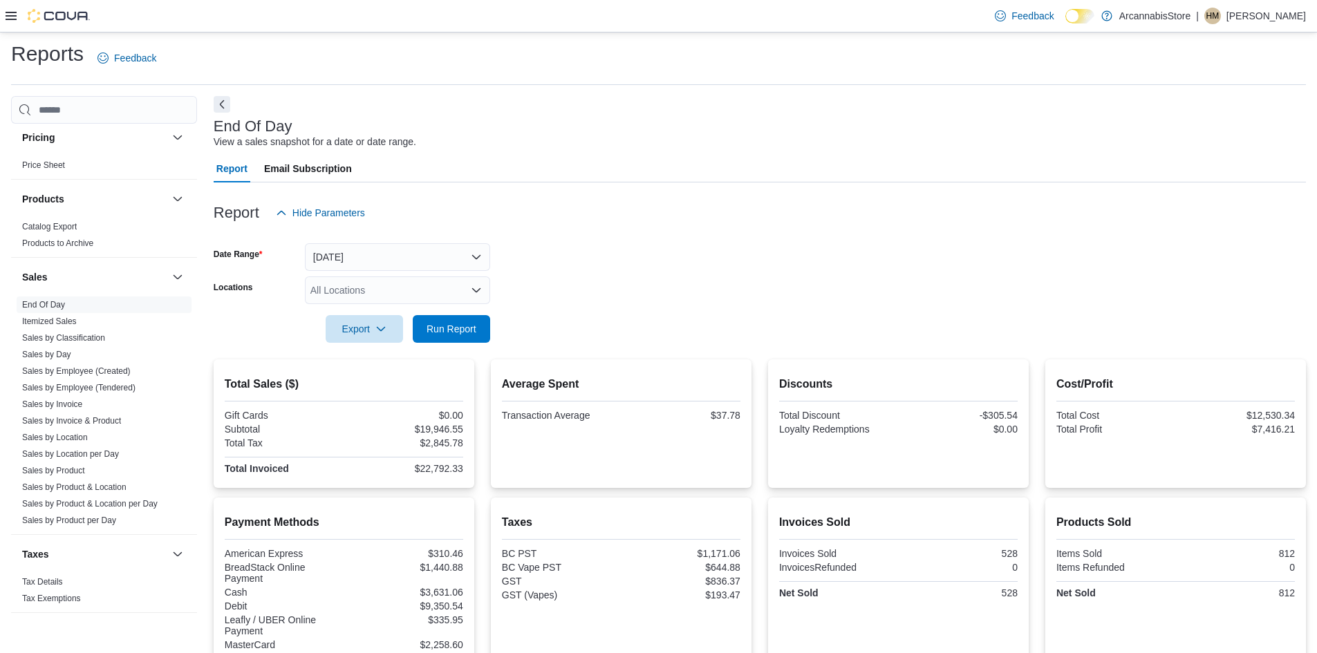
scroll to position [0, 0]
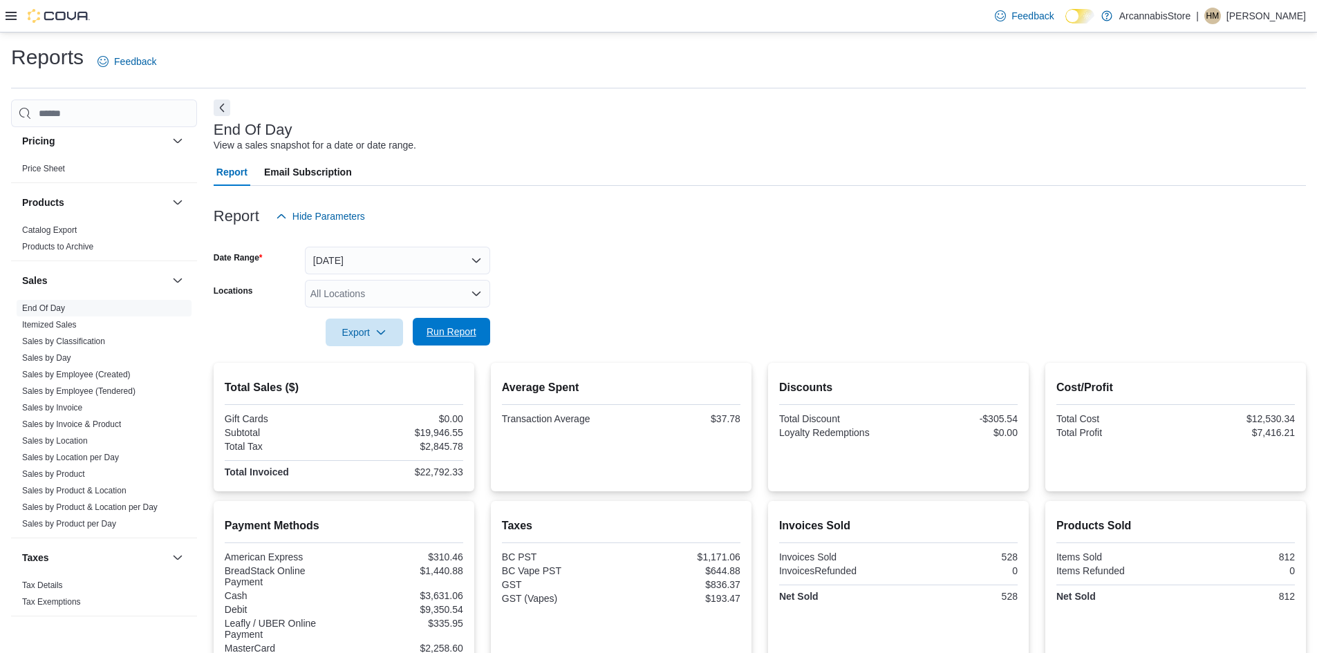
click at [467, 340] on span "Run Report" at bounding box center [451, 332] width 61 height 28
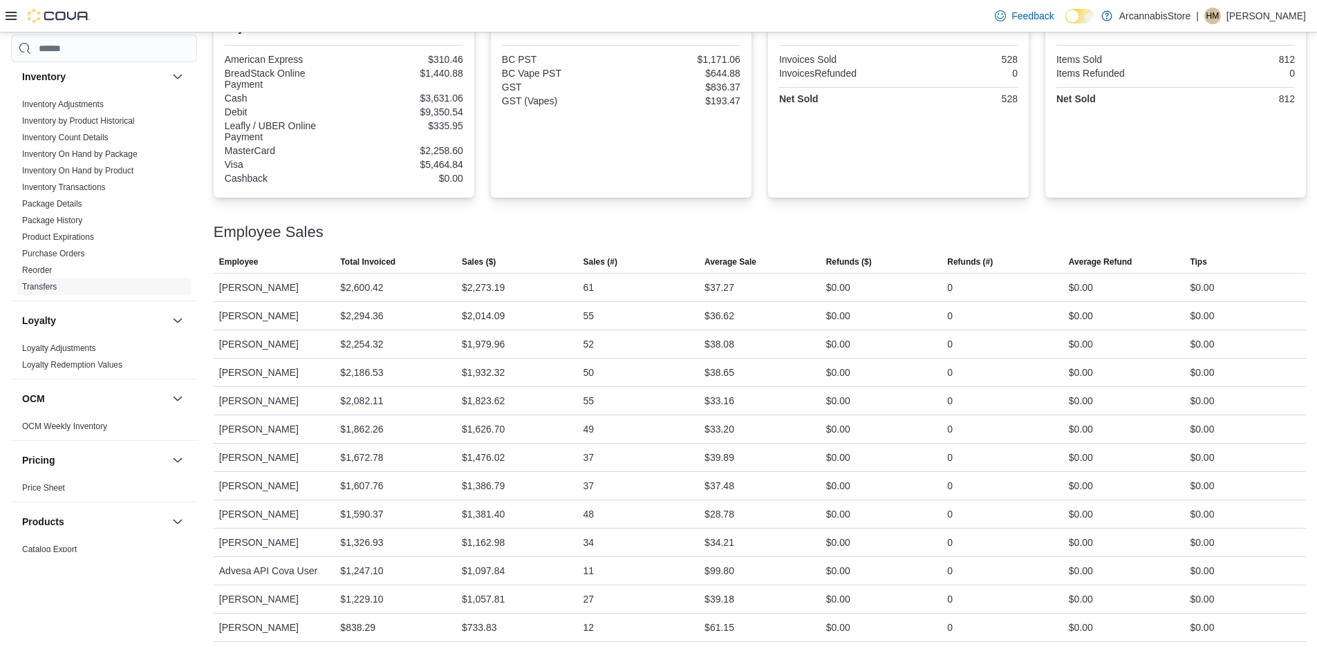
scroll to position [277, 0]
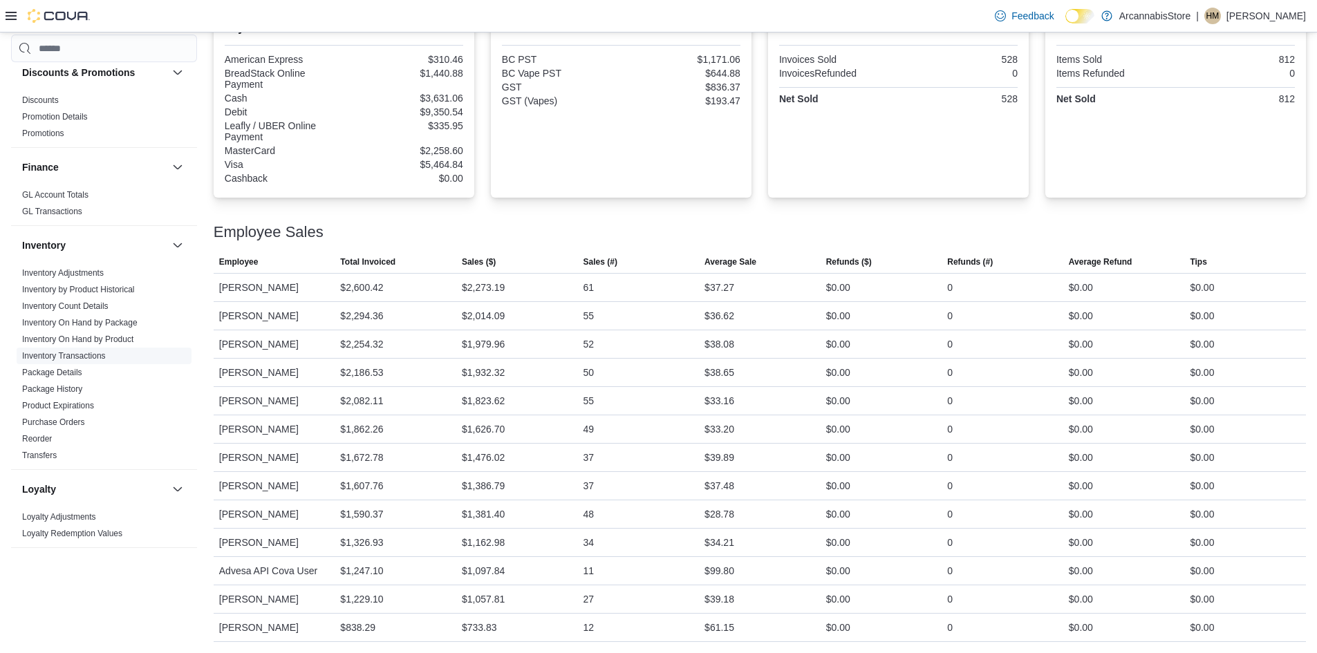
click at [72, 355] on link "Inventory Transactions" at bounding box center [64, 356] width 84 height 10
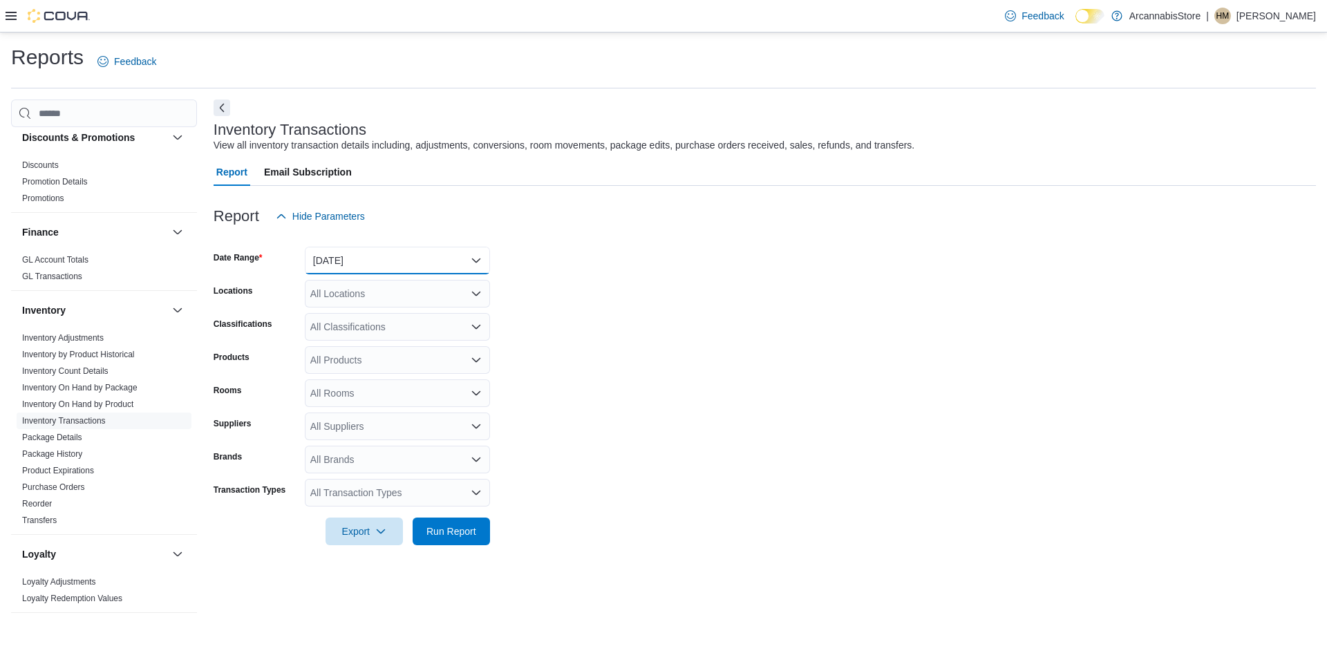
click at [377, 264] on button "Yesterday" at bounding box center [397, 261] width 185 height 28
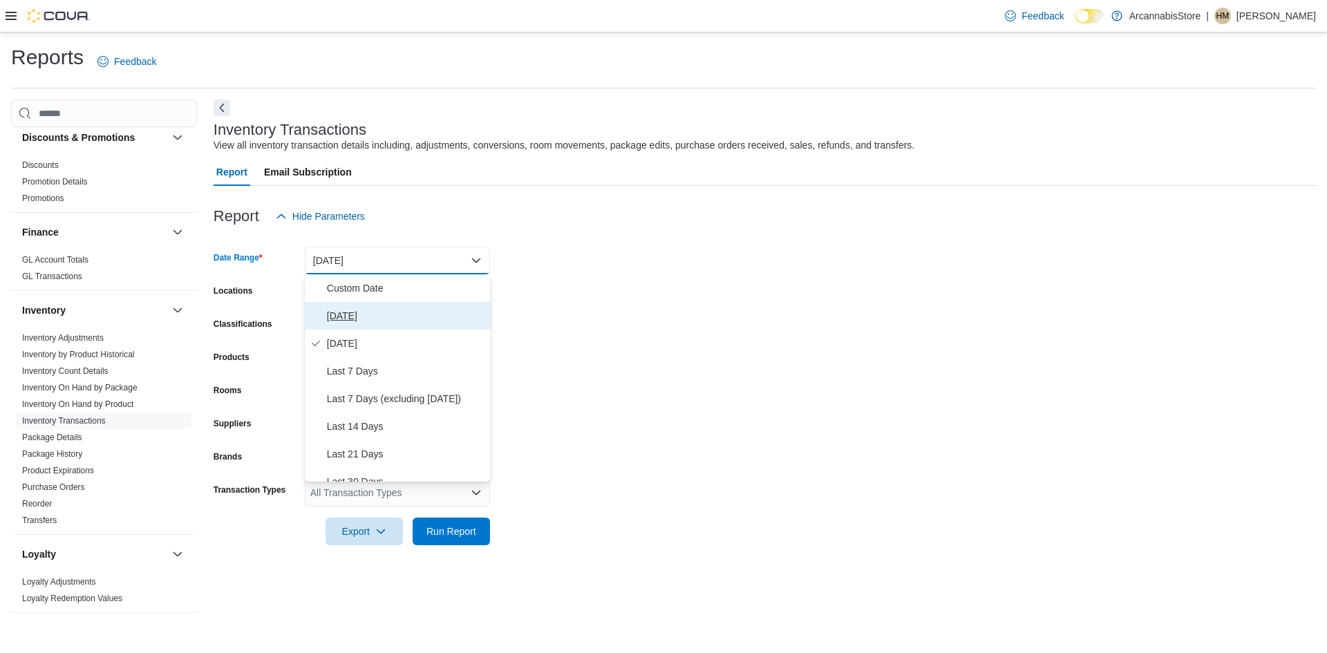
click at [330, 319] on span "Today" at bounding box center [406, 316] width 158 height 17
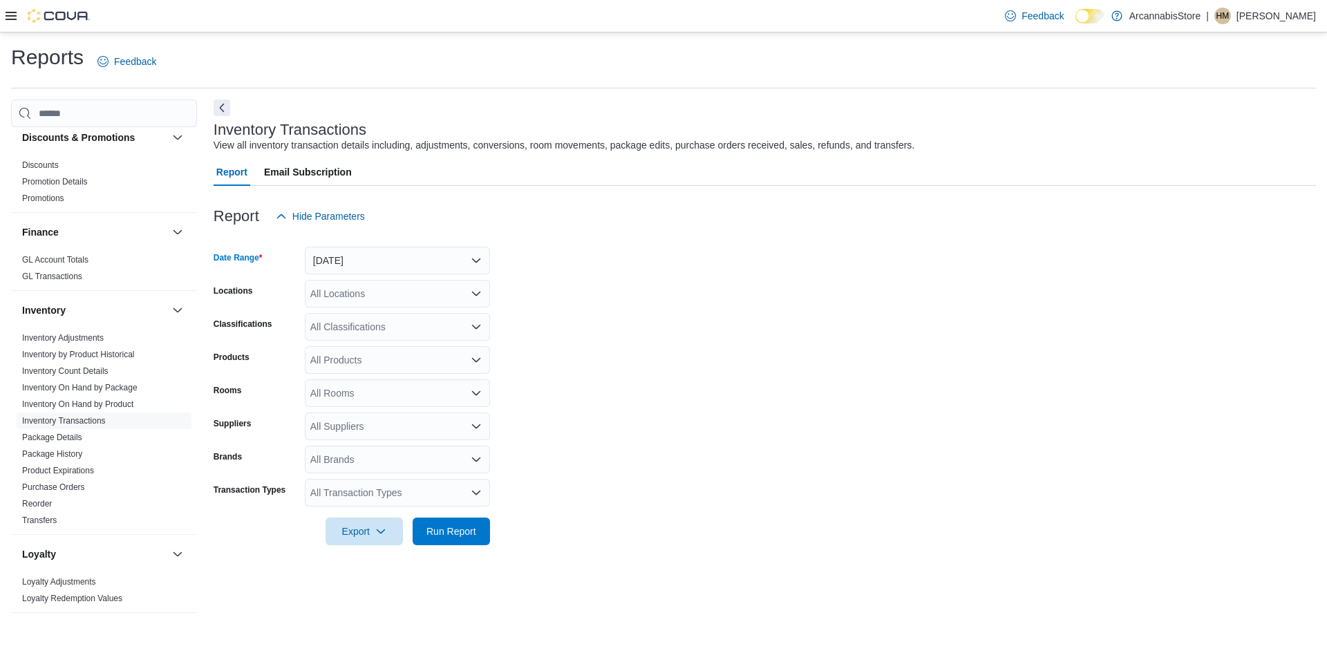
click at [340, 299] on div "All Locations" at bounding box center [397, 294] width 185 height 28
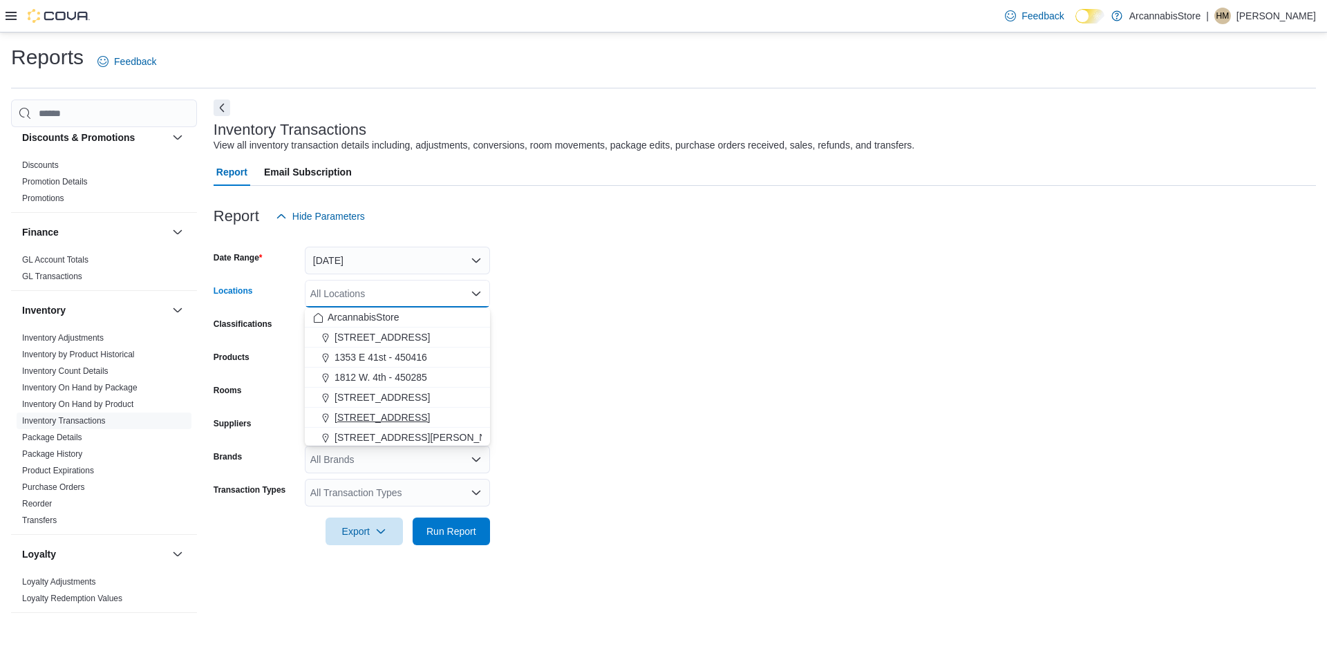
click at [362, 415] on span "2267 Kingsway - 450548" at bounding box center [382, 418] width 95 height 14
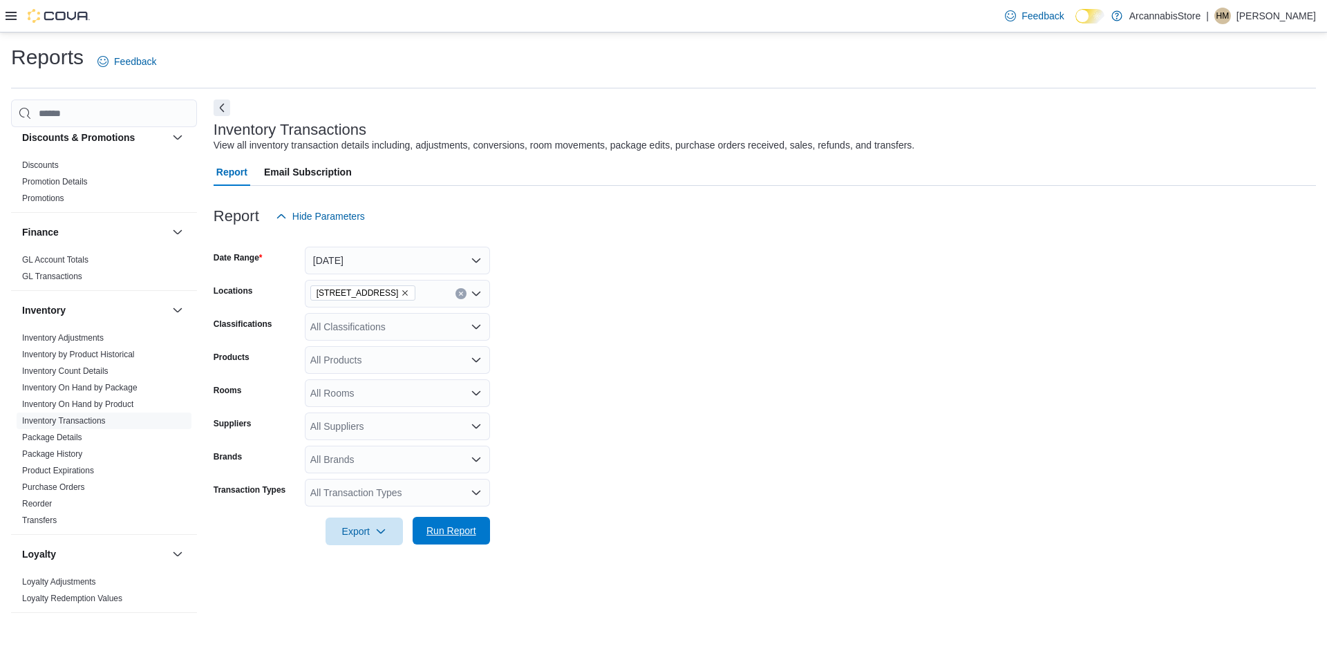
click at [461, 539] on span "Run Report" at bounding box center [451, 531] width 61 height 28
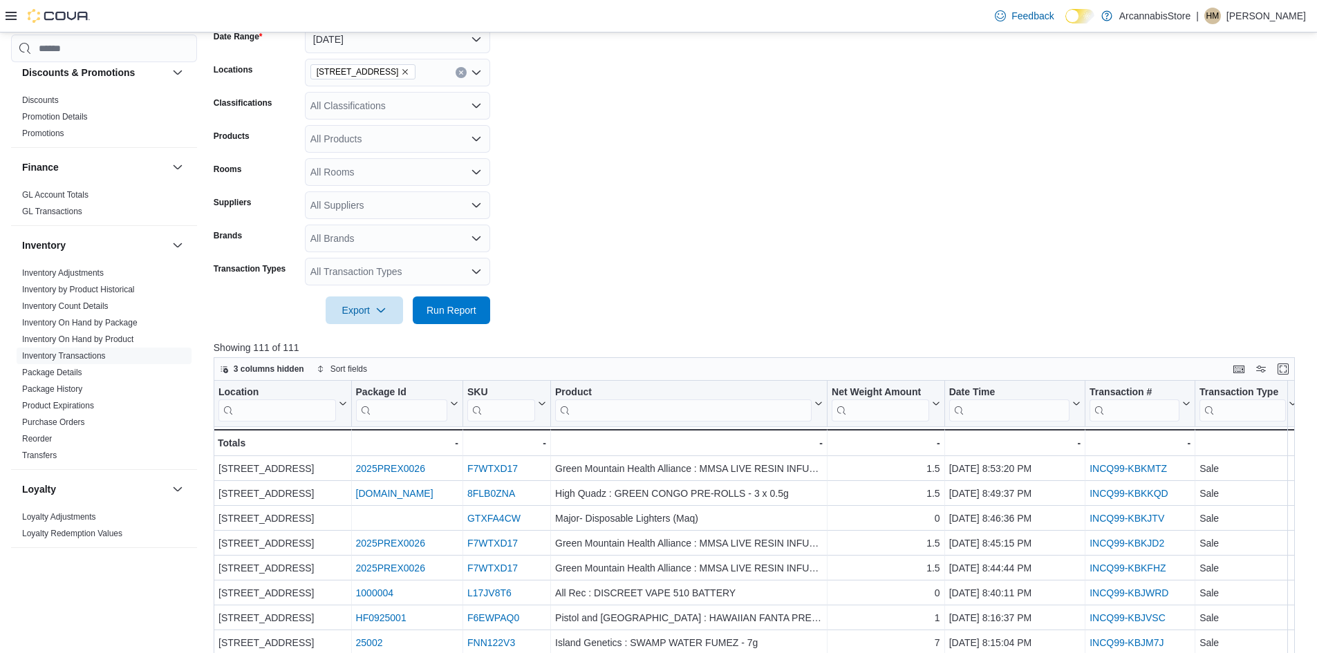
scroll to position [346, 0]
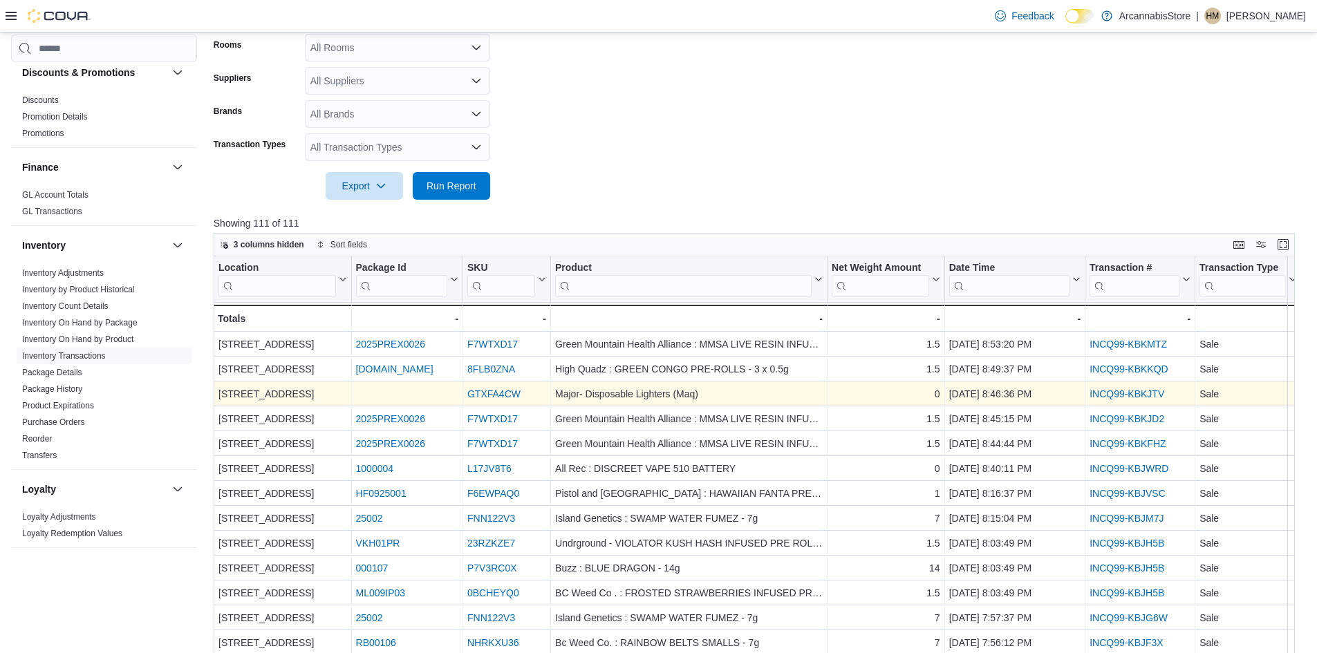
click at [1152, 394] on link "INCQ99-KBKJTV" at bounding box center [1127, 394] width 75 height 11
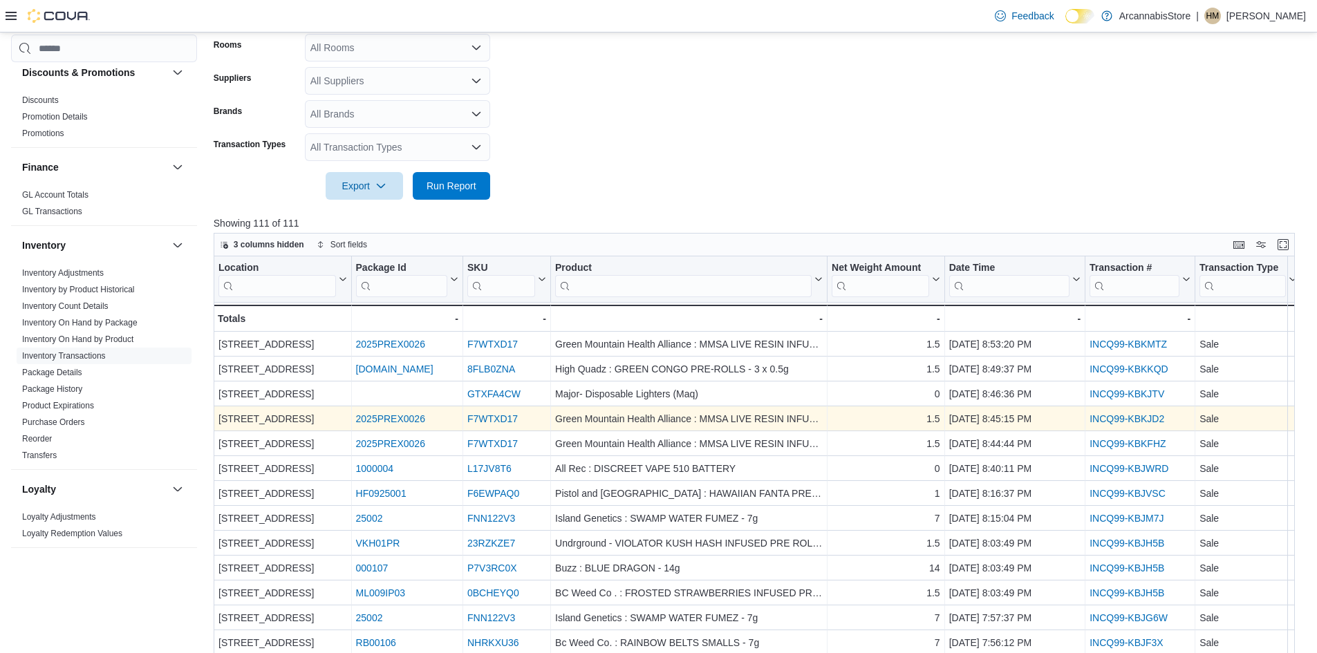
click at [1126, 419] on link "INCQ99-KBKJD2" at bounding box center [1127, 418] width 75 height 11
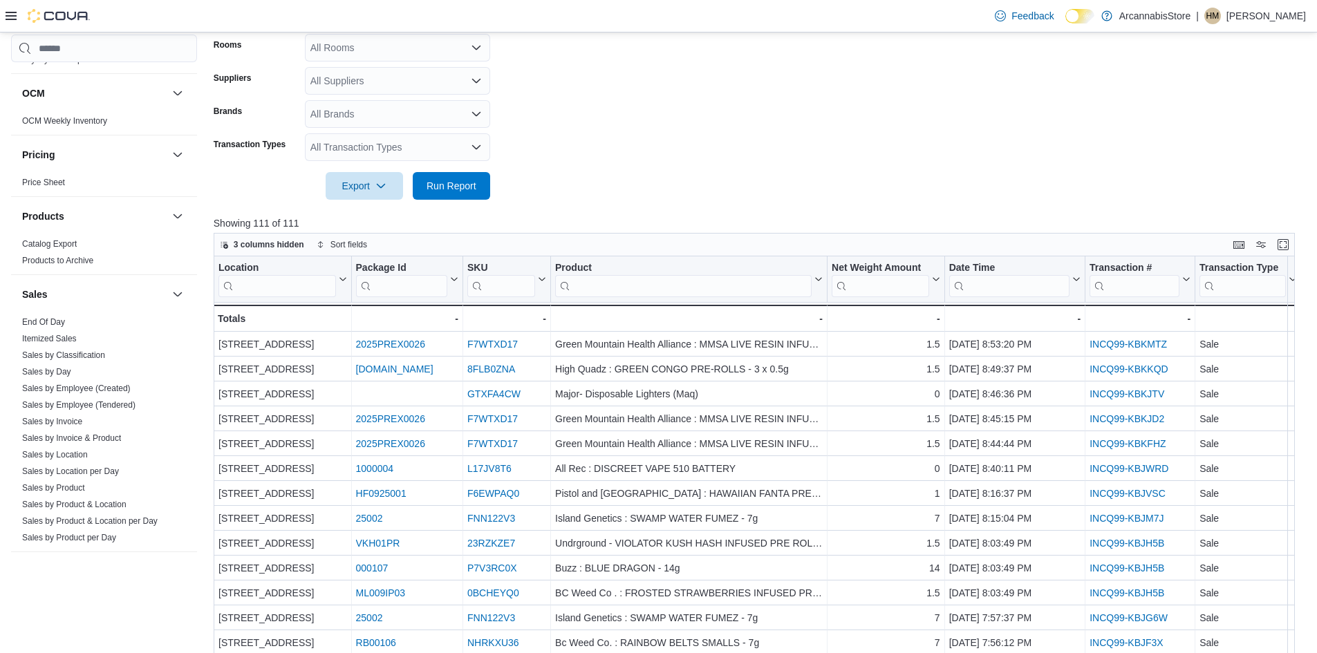
scroll to position [843, 0]
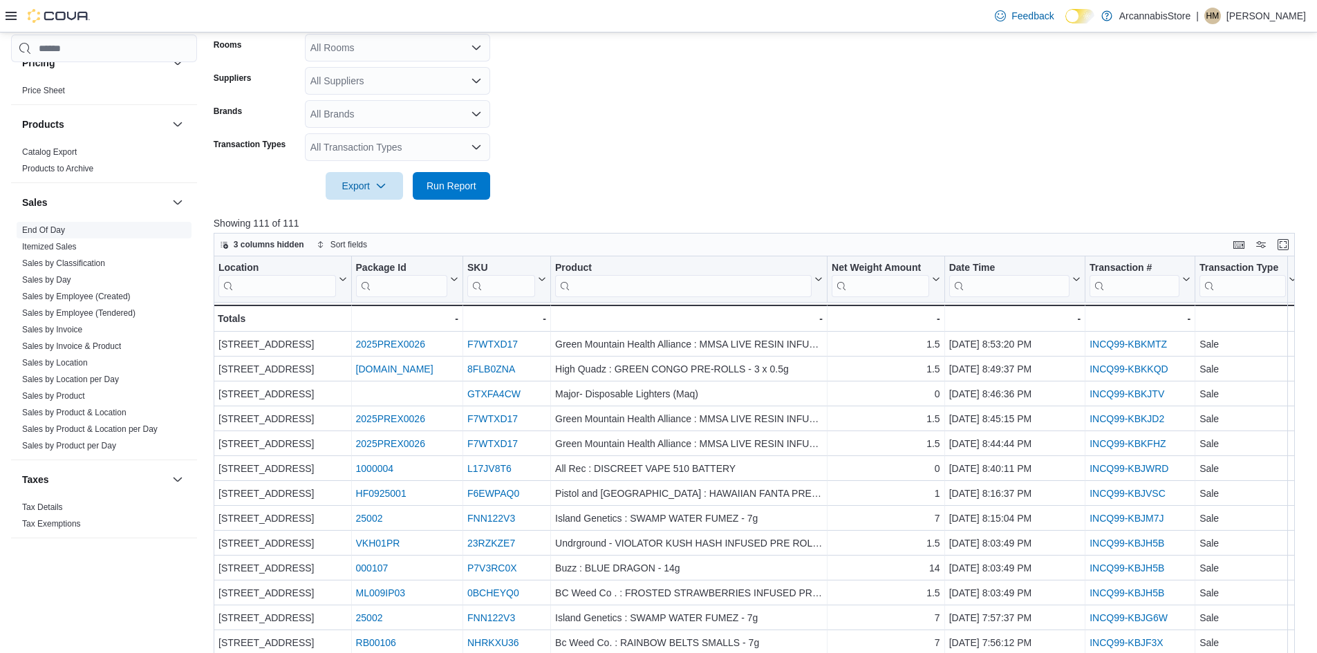
click at [51, 228] on link "End Of Day" at bounding box center [43, 230] width 43 height 10
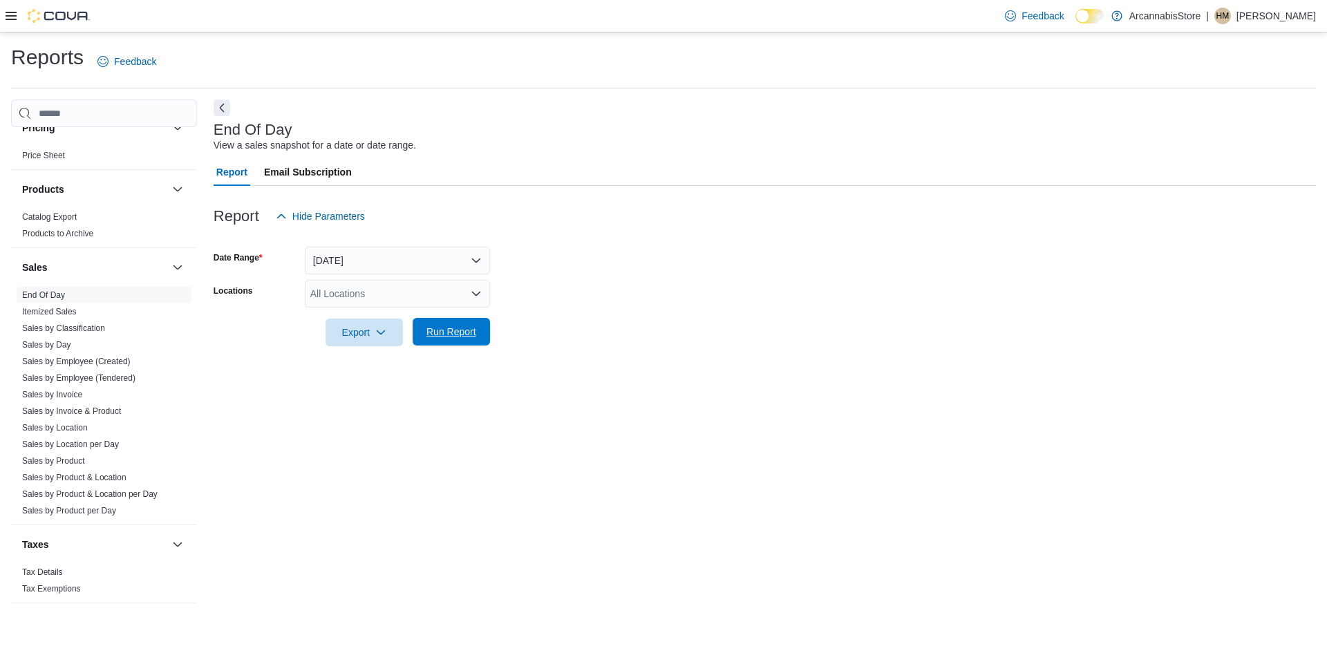
click at [440, 333] on span "Run Report" at bounding box center [452, 332] width 50 height 14
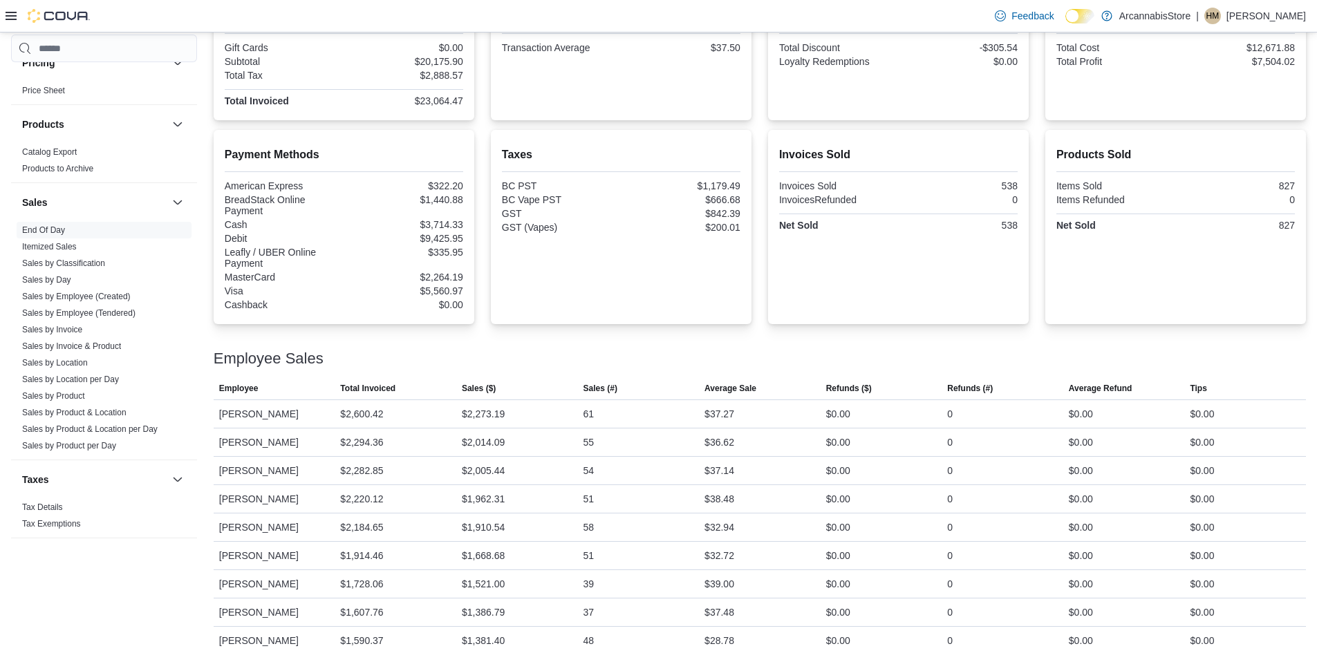
scroll to position [221, 0]
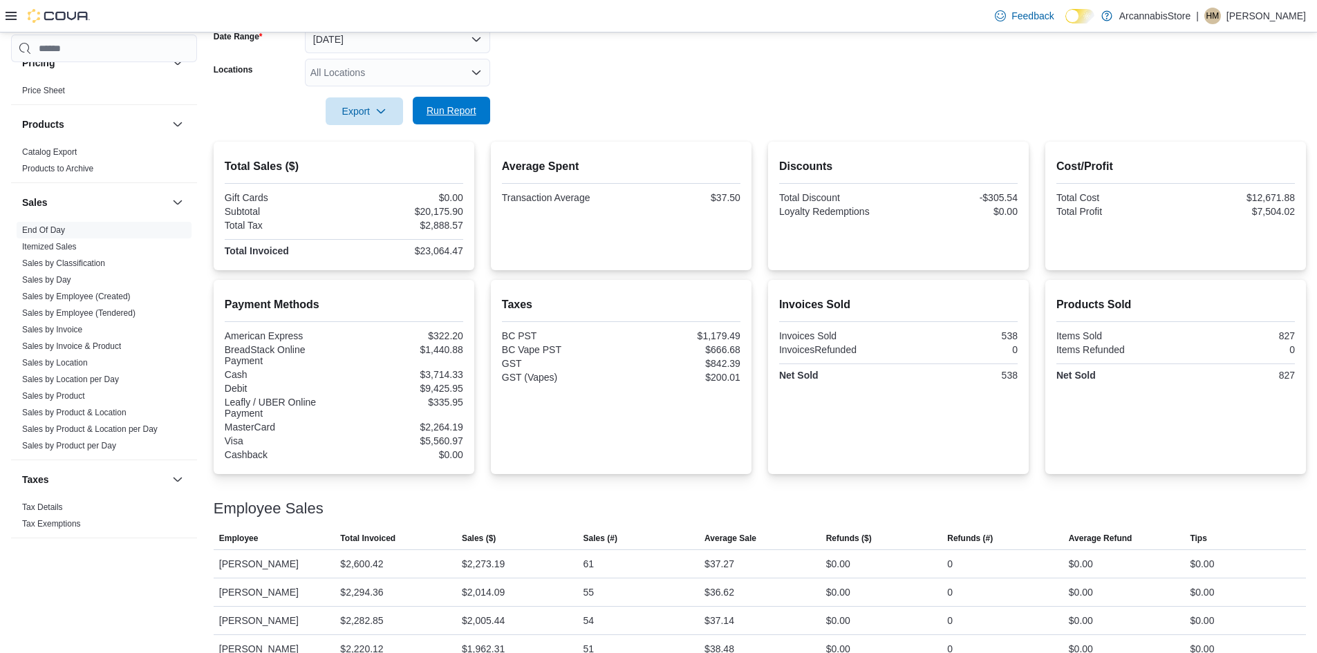
click at [425, 112] on span "Run Report" at bounding box center [451, 111] width 61 height 28
drag, startPoint x: 472, startPoint y: 113, endPoint x: 335, endPoint y: 71, distance: 143.2
click at [467, 113] on span "Run Report" at bounding box center [452, 111] width 50 height 14
click at [468, 113] on span "Run Report" at bounding box center [452, 111] width 50 height 14
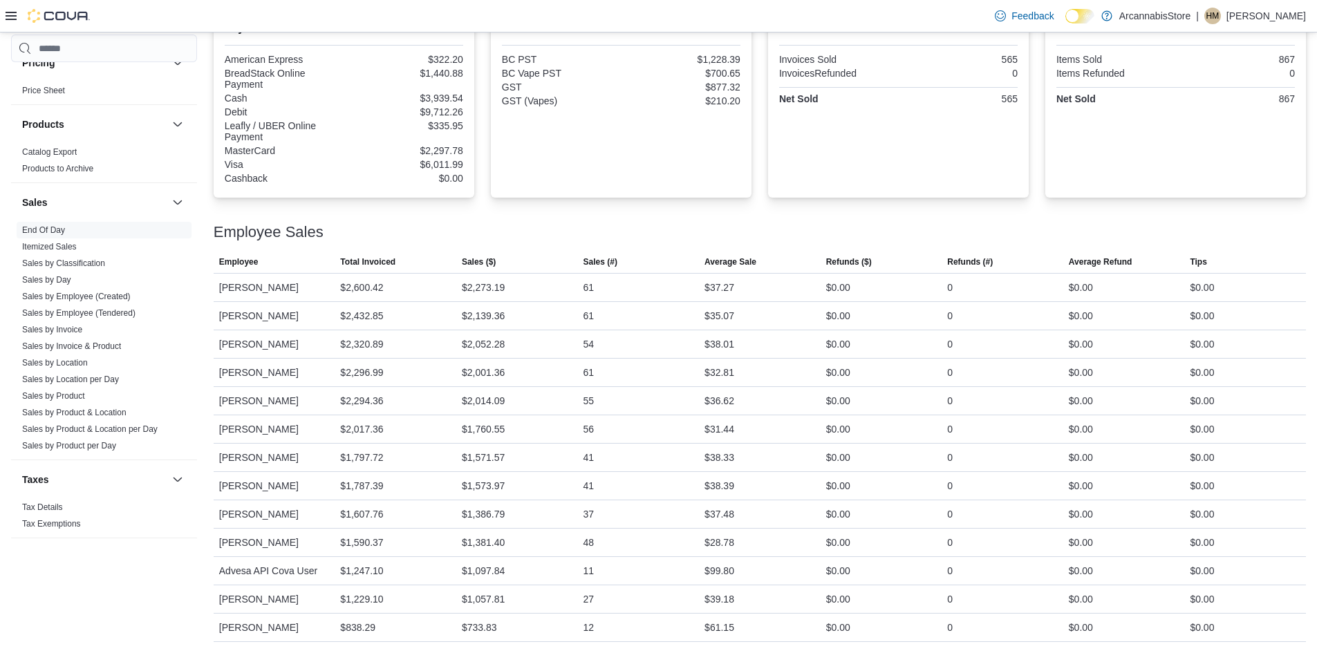
scroll to position [290, 0]
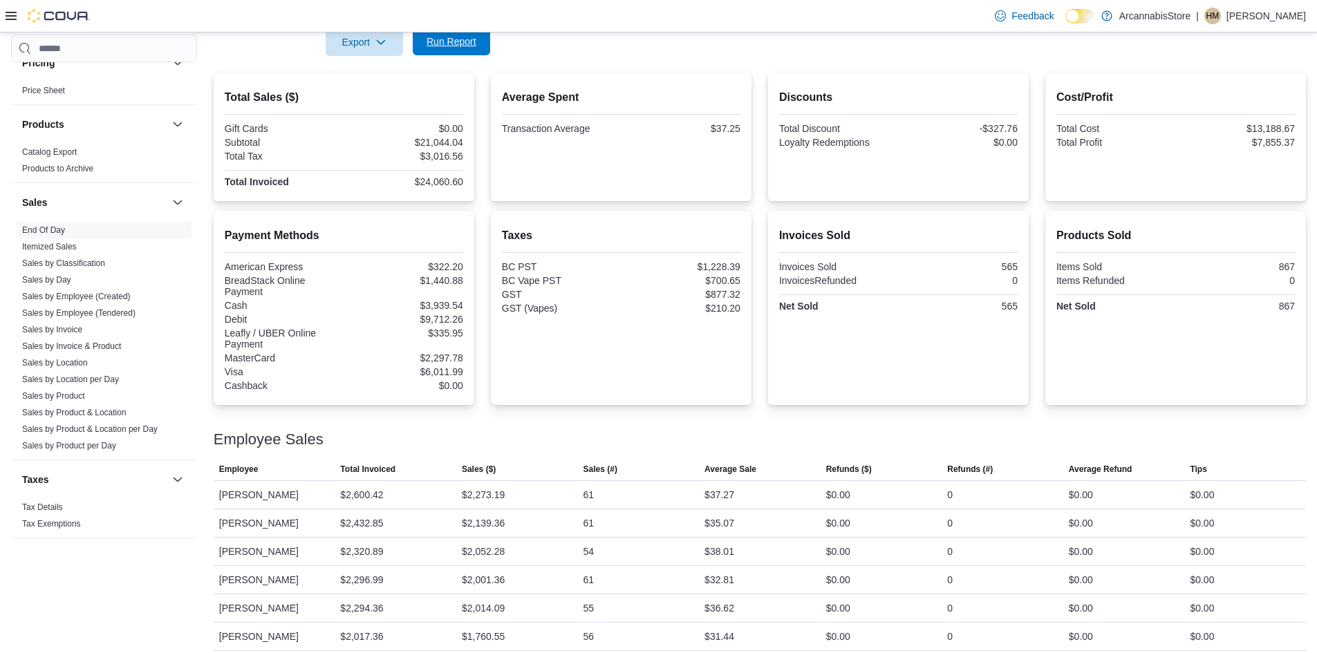
click at [460, 50] on span "Run Report" at bounding box center [451, 42] width 61 height 28
click at [443, 41] on span "Run Report" at bounding box center [452, 42] width 50 height 14
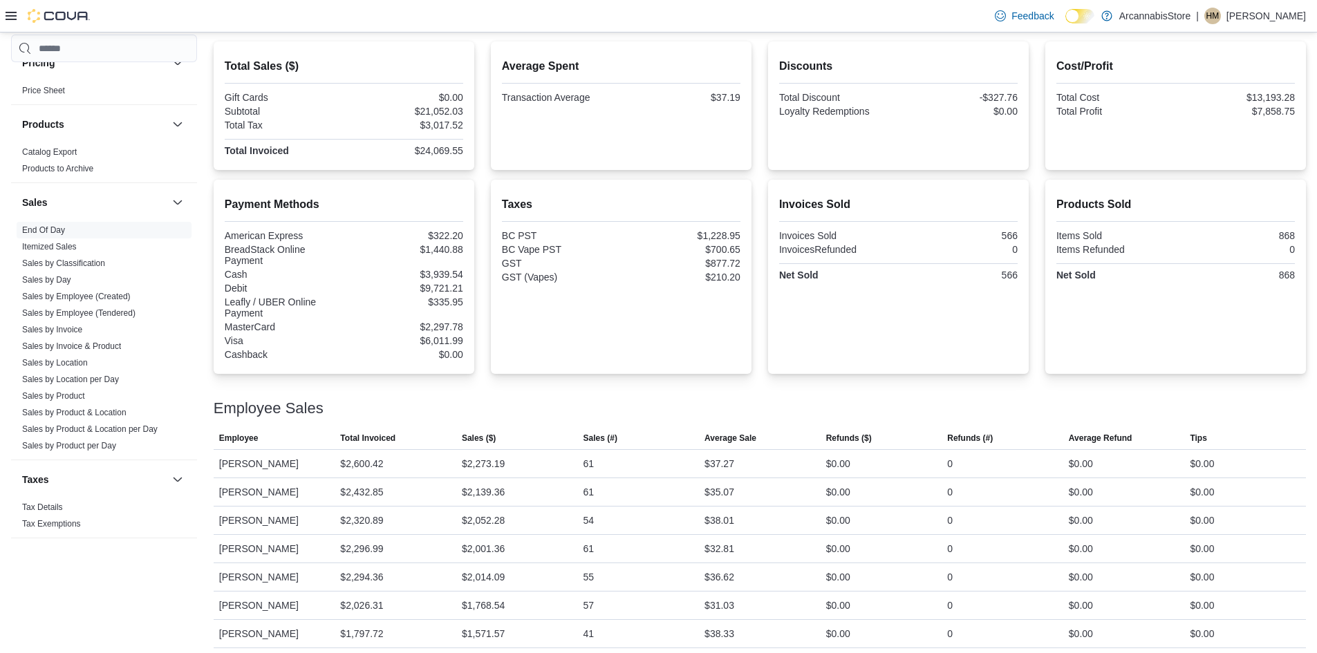
scroll to position [221, 0]
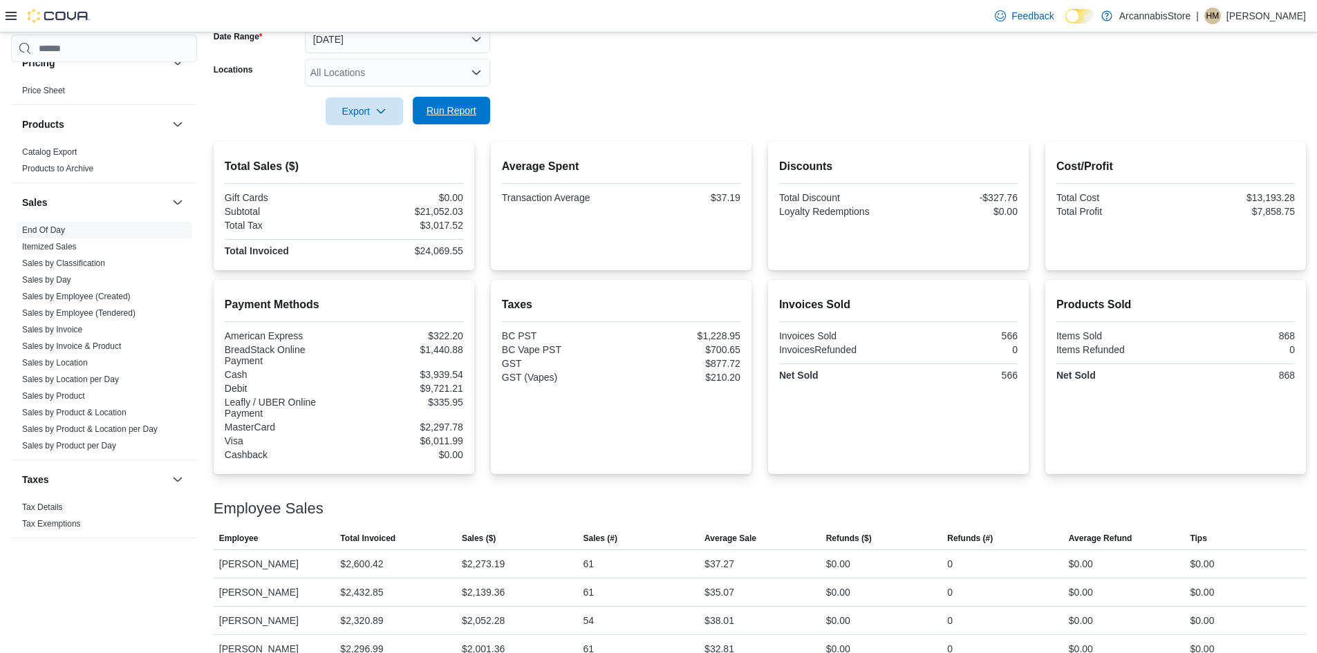
click at [462, 113] on span "Run Report" at bounding box center [452, 111] width 50 height 14
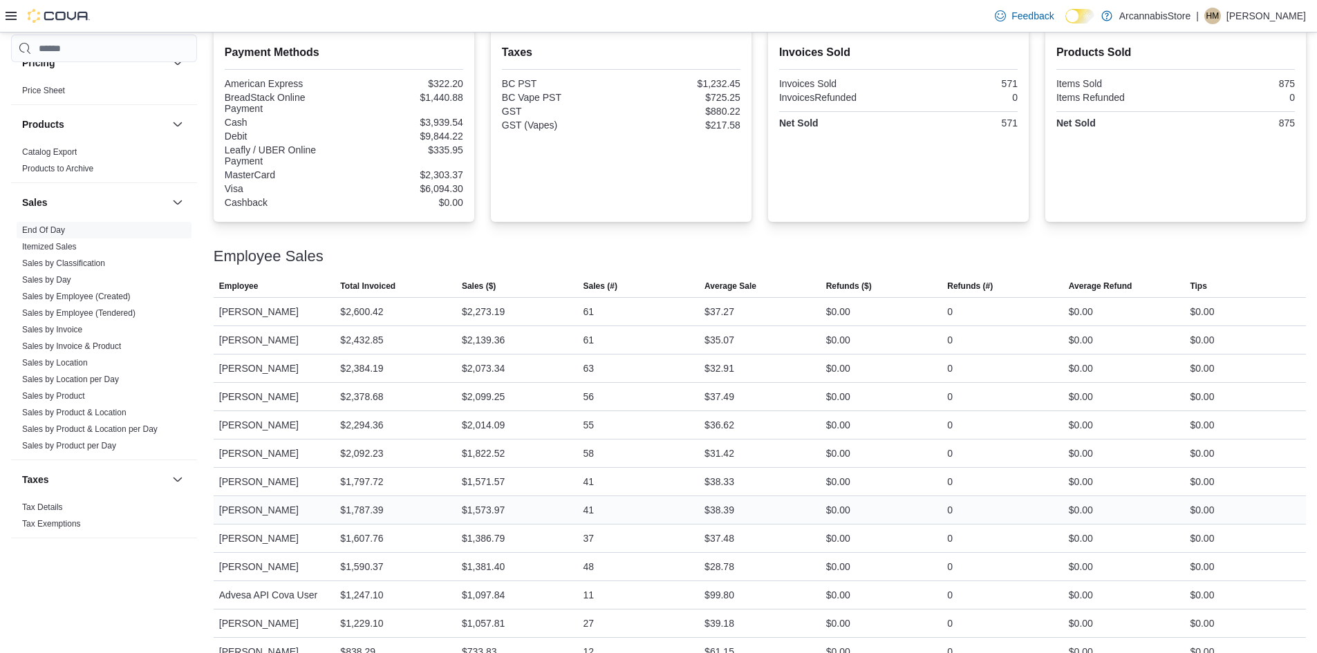
scroll to position [498, 0]
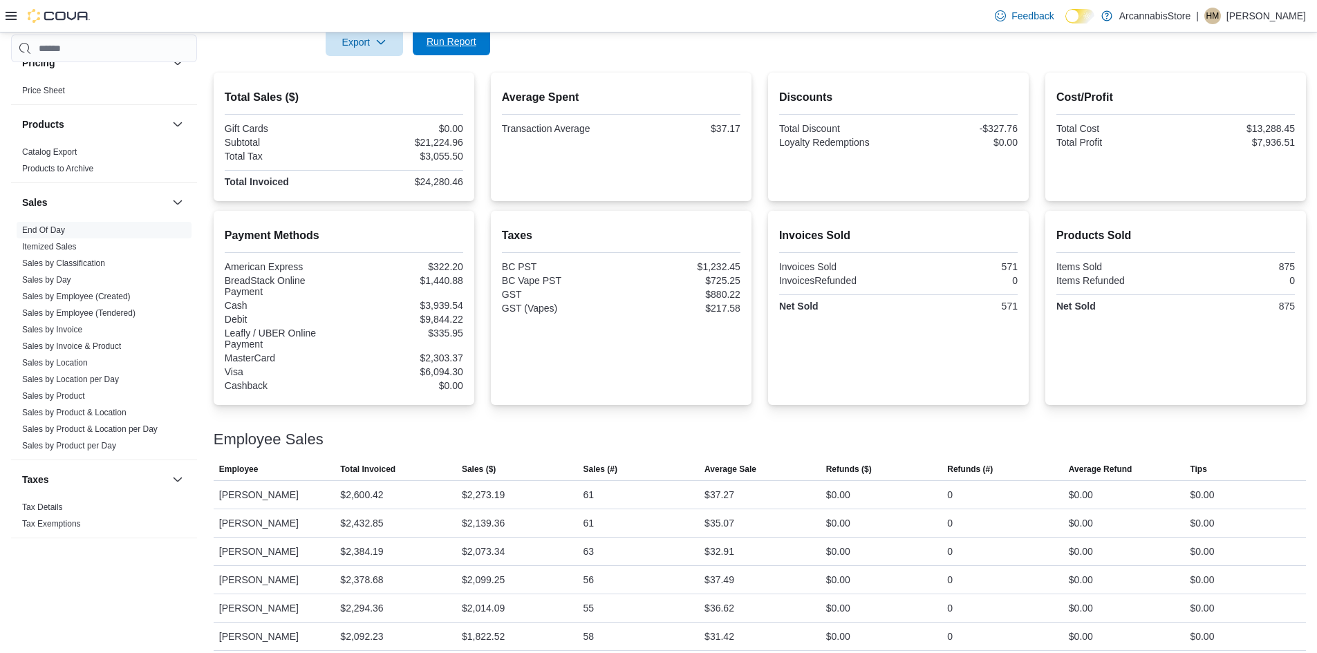
click at [438, 42] on span "Run Report" at bounding box center [452, 42] width 50 height 14
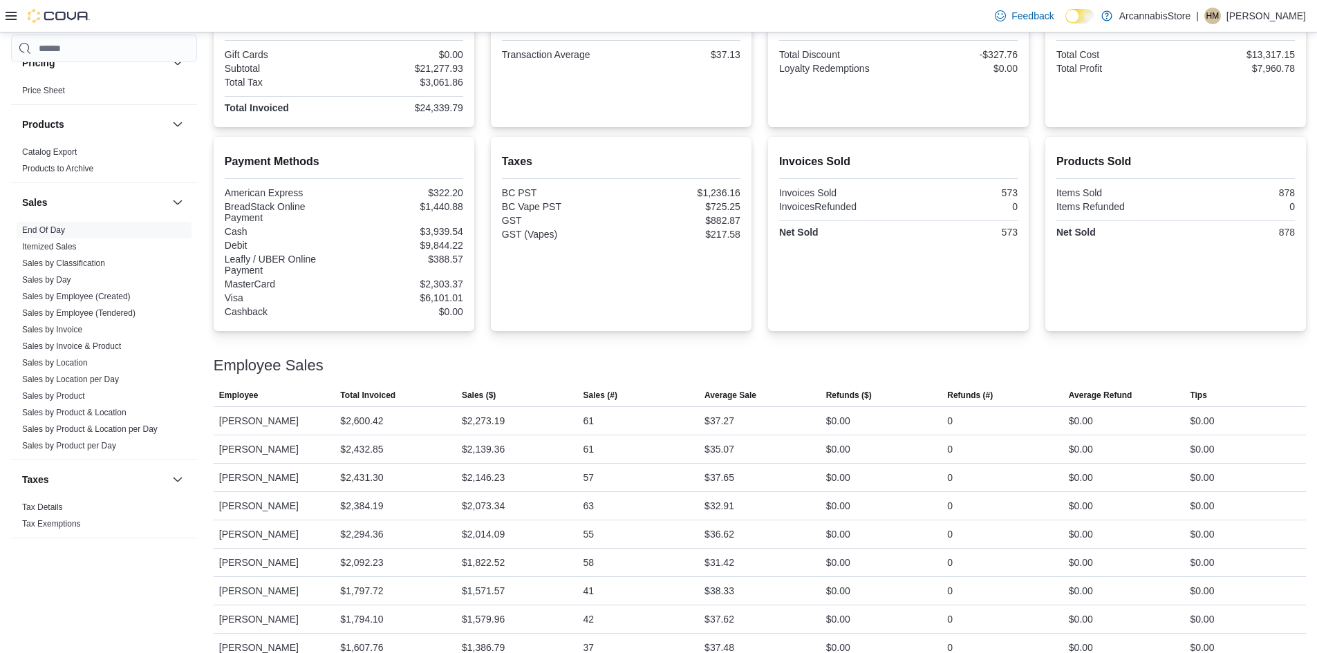
scroll to position [221, 0]
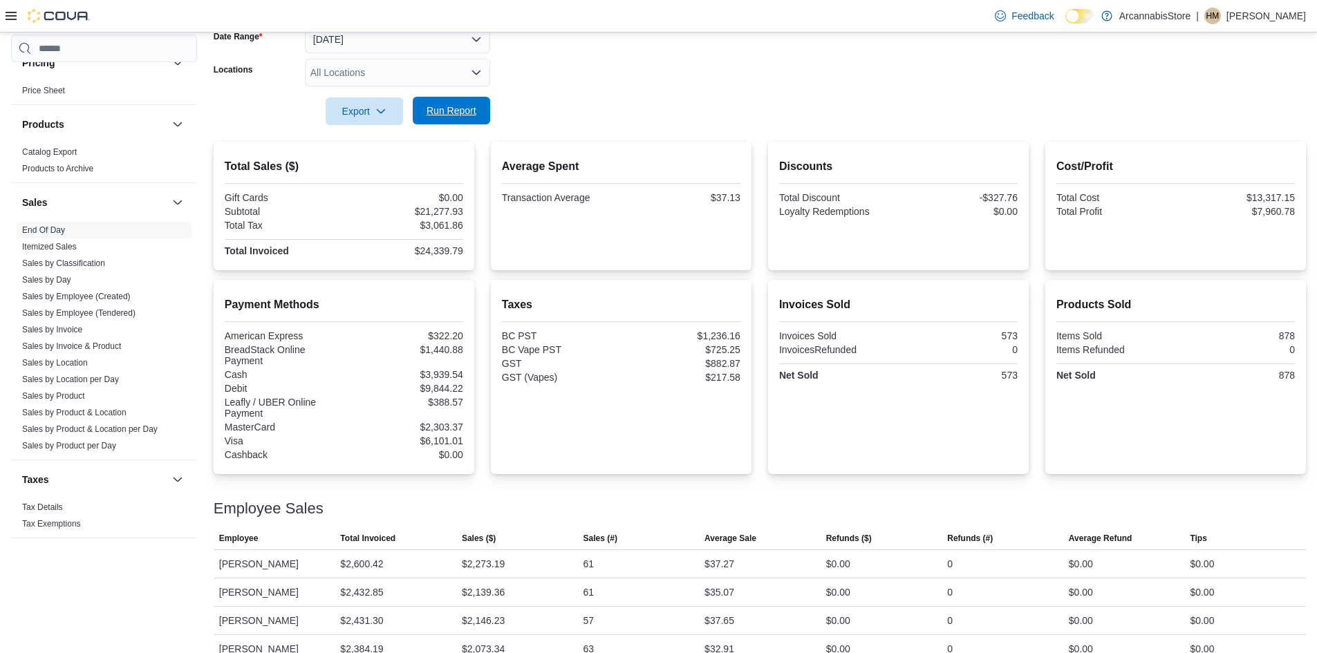
click at [445, 108] on span "Run Report" at bounding box center [452, 111] width 50 height 14
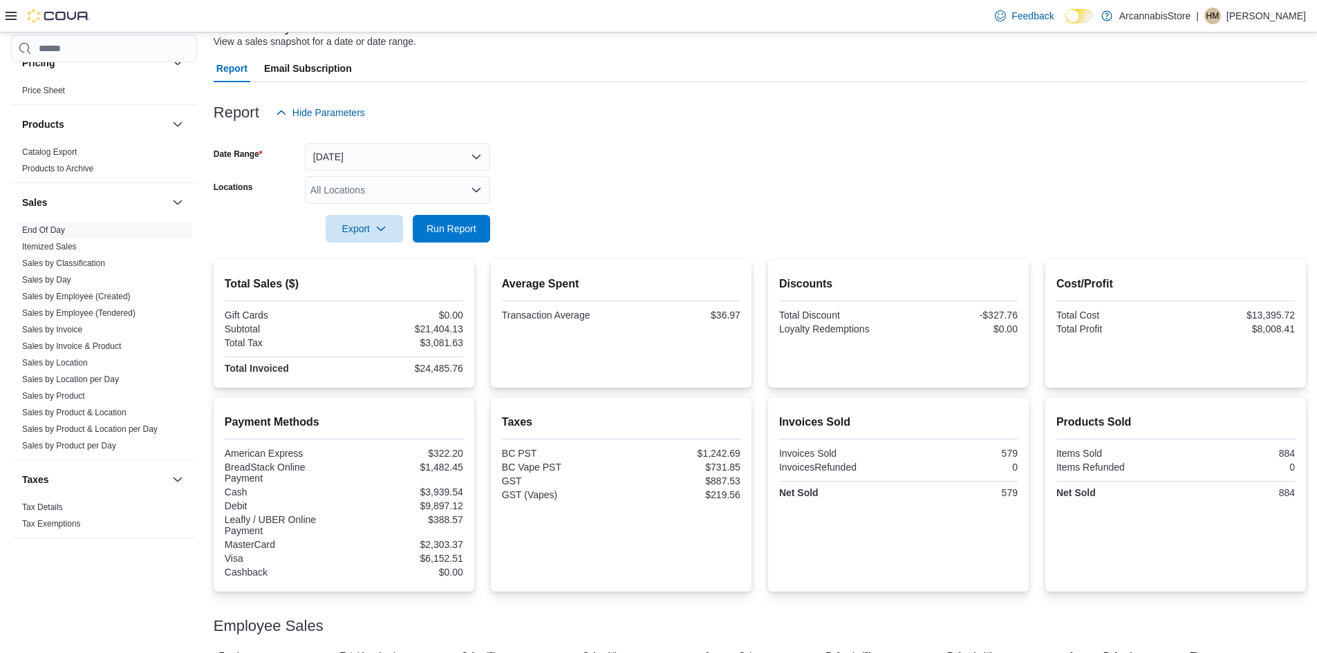
scroll to position [0, 0]
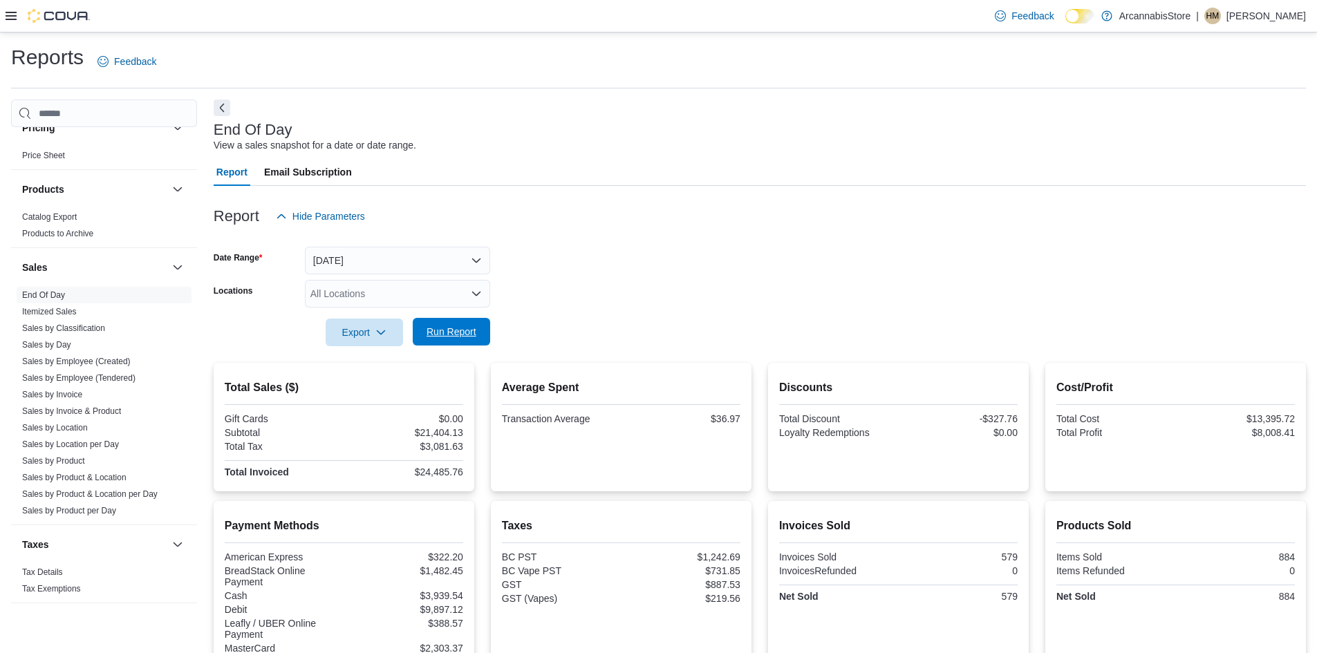
click at [452, 344] on span "Run Report" at bounding box center [451, 332] width 61 height 28
drag, startPoint x: 846, startPoint y: 213, endPoint x: 828, endPoint y: 219, distance: 18.4
click at [844, 213] on div "Report Hide Parameters" at bounding box center [760, 217] width 1092 height 28
click at [474, 323] on span "Run Report" at bounding box center [451, 333] width 61 height 28
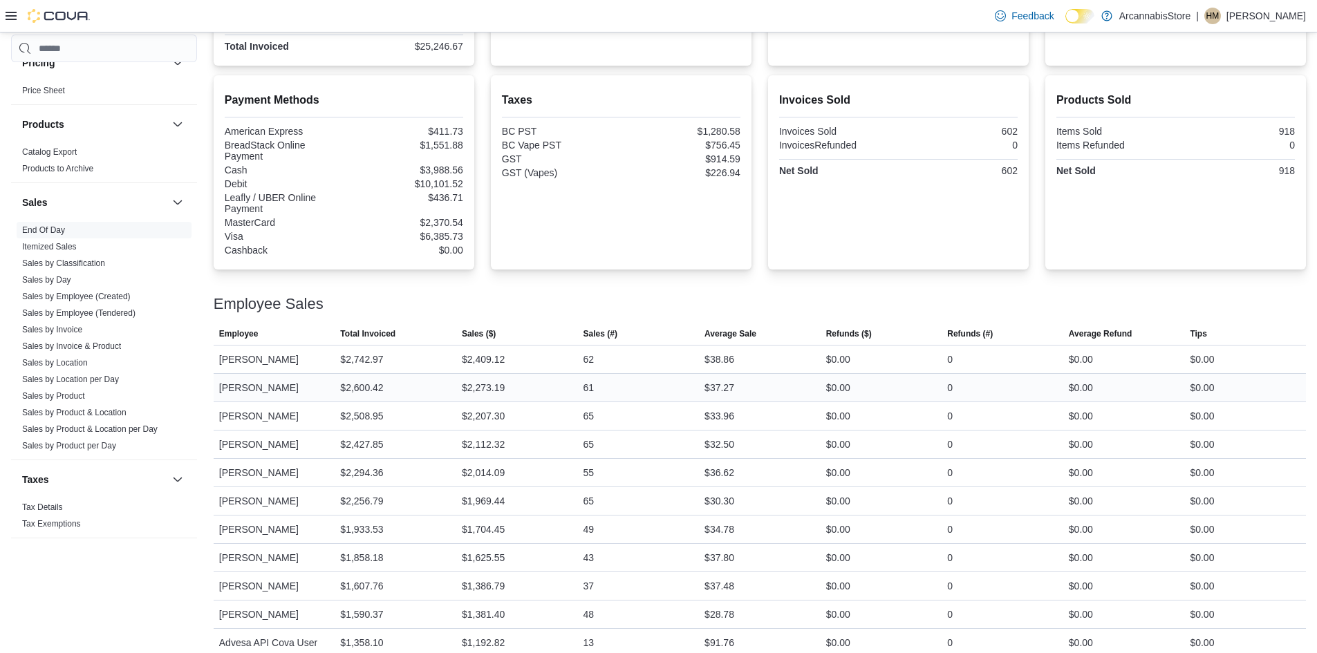
scroll to position [221, 0]
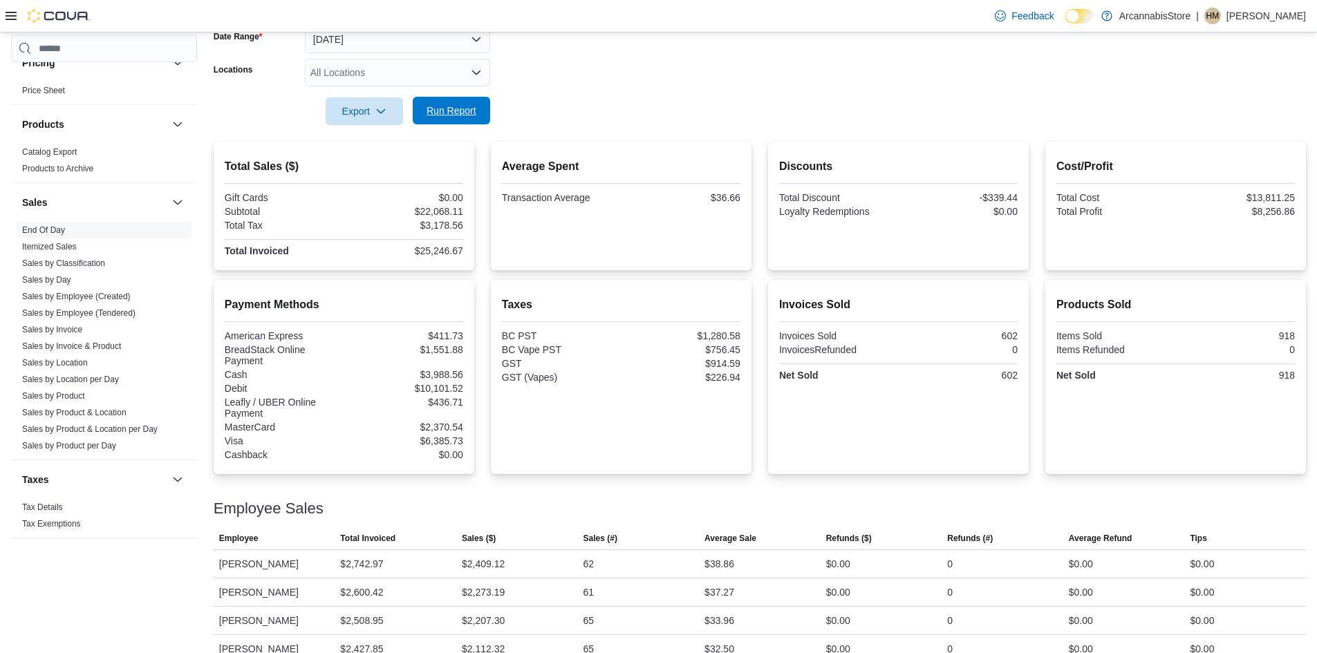
click at [434, 115] on span "Run Report" at bounding box center [452, 111] width 50 height 14
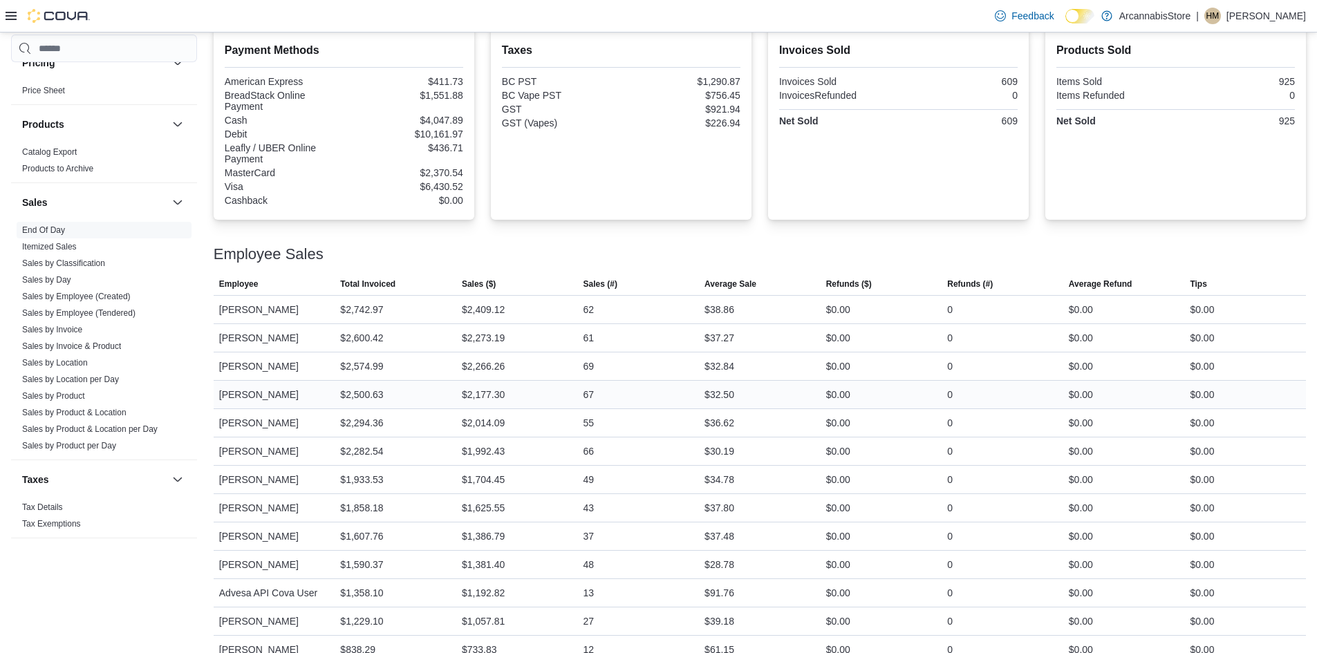
scroll to position [498, 0]
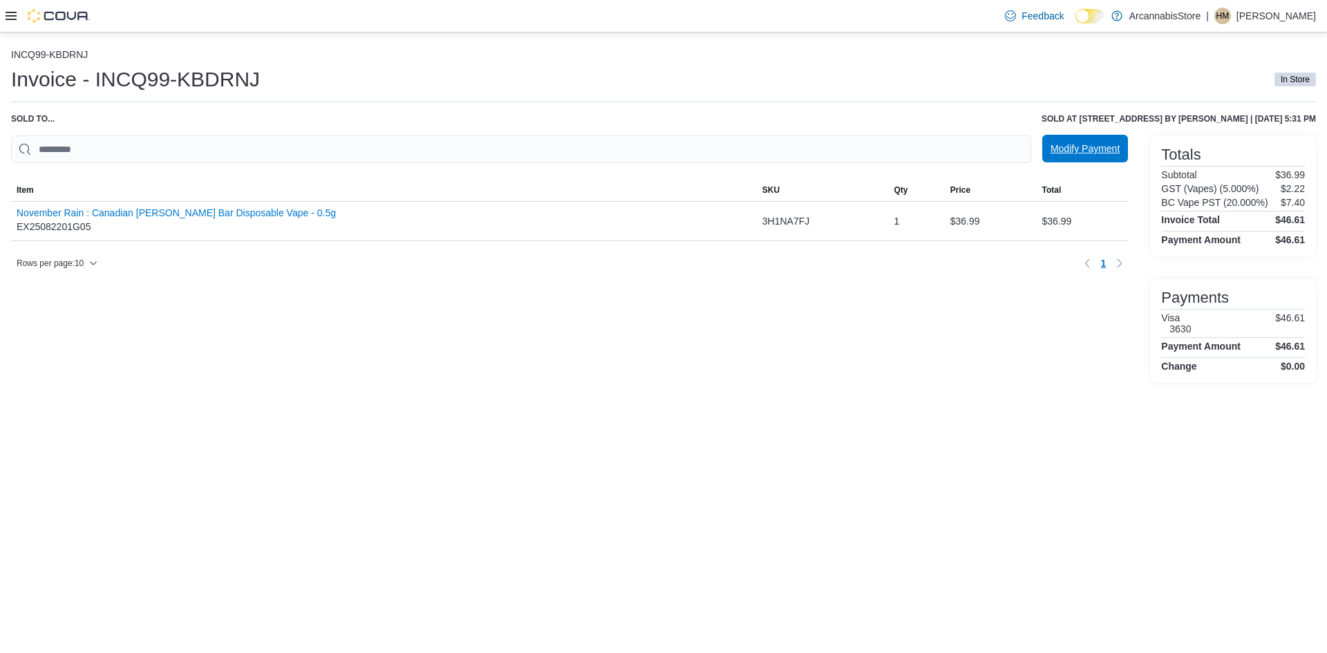
click at [1061, 145] on span "Modify Payment" at bounding box center [1085, 149] width 69 height 14
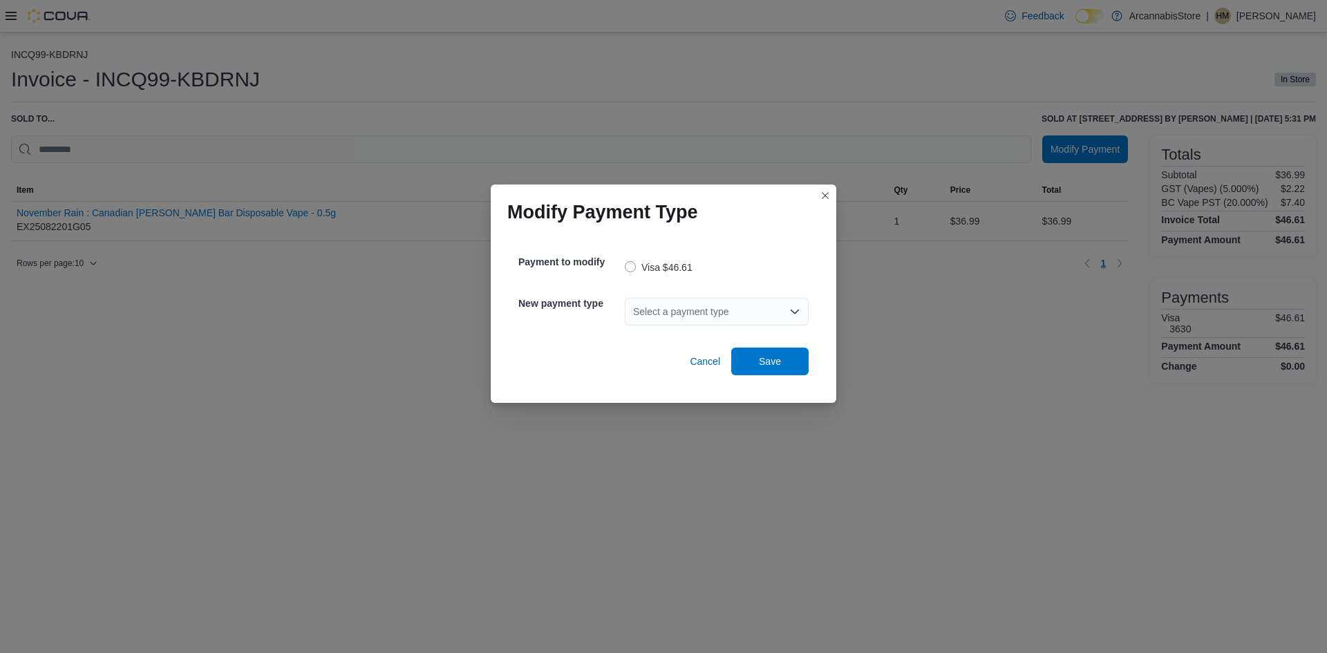
click at [659, 313] on div "Select a payment type" at bounding box center [717, 312] width 184 height 28
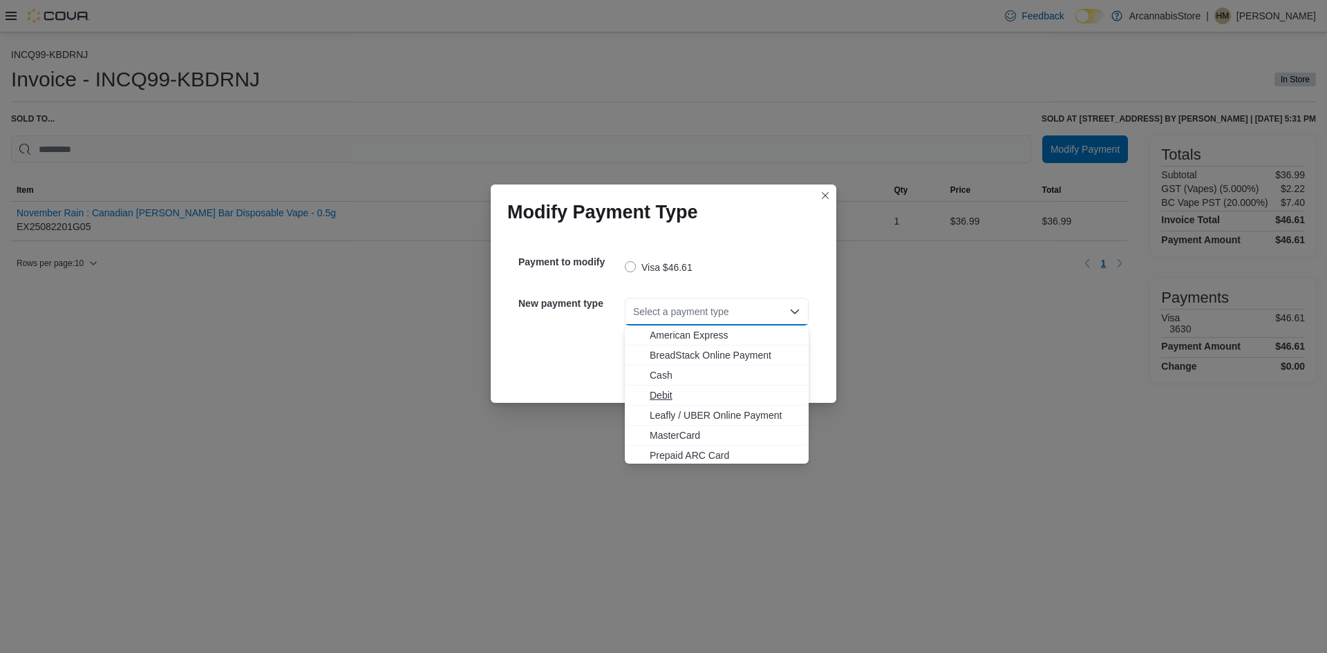
click at [675, 397] on span "Debit" at bounding box center [725, 396] width 151 height 14
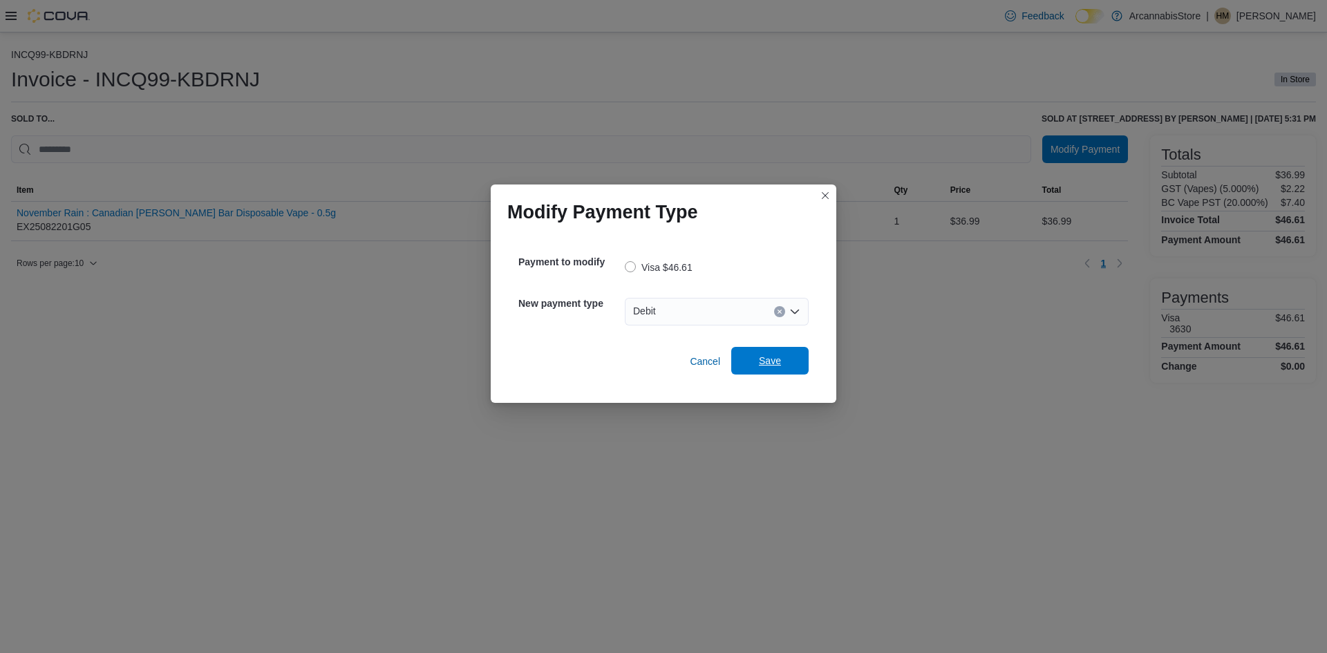
click at [758, 366] on span "Save" at bounding box center [770, 361] width 61 height 28
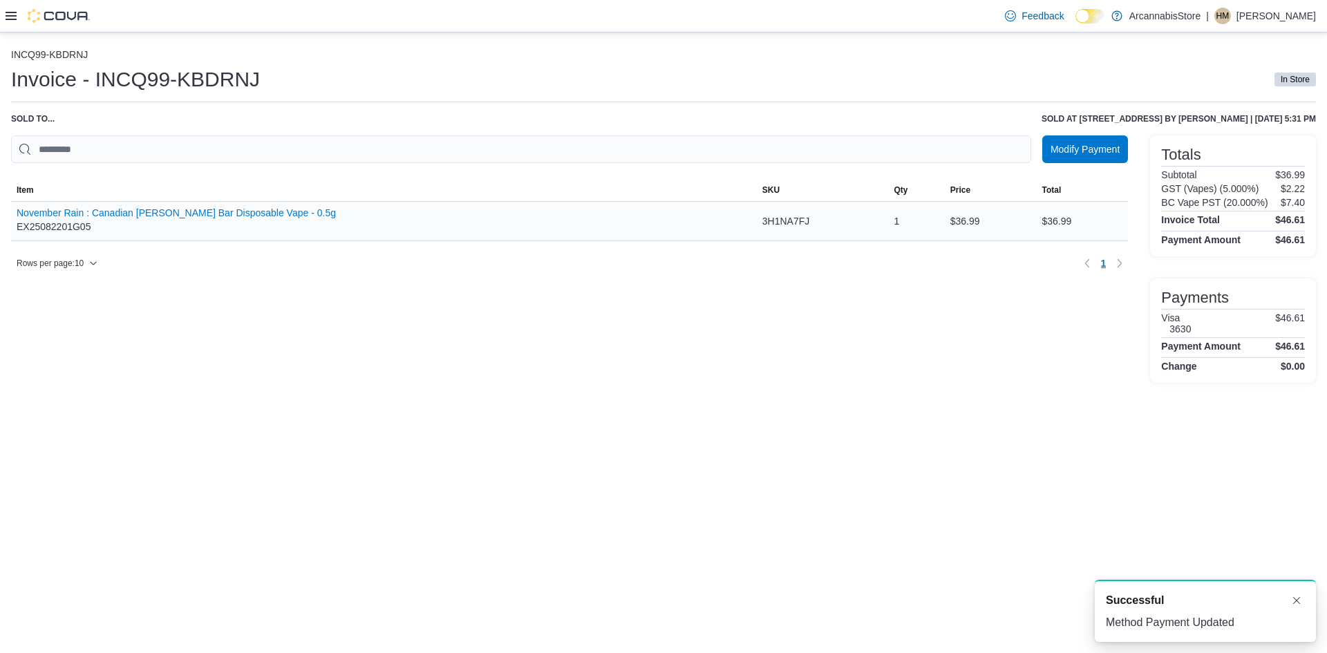
drag, startPoint x: 992, startPoint y: 538, endPoint x: 977, endPoint y: 232, distance: 306.0
click at [991, 533] on div "INCQ99-KBDRNJ Invoice - INCQ99-KBDRNJ In Store Sold to ... Sold at 2267 Kingswa…" at bounding box center [663, 342] width 1327 height 621
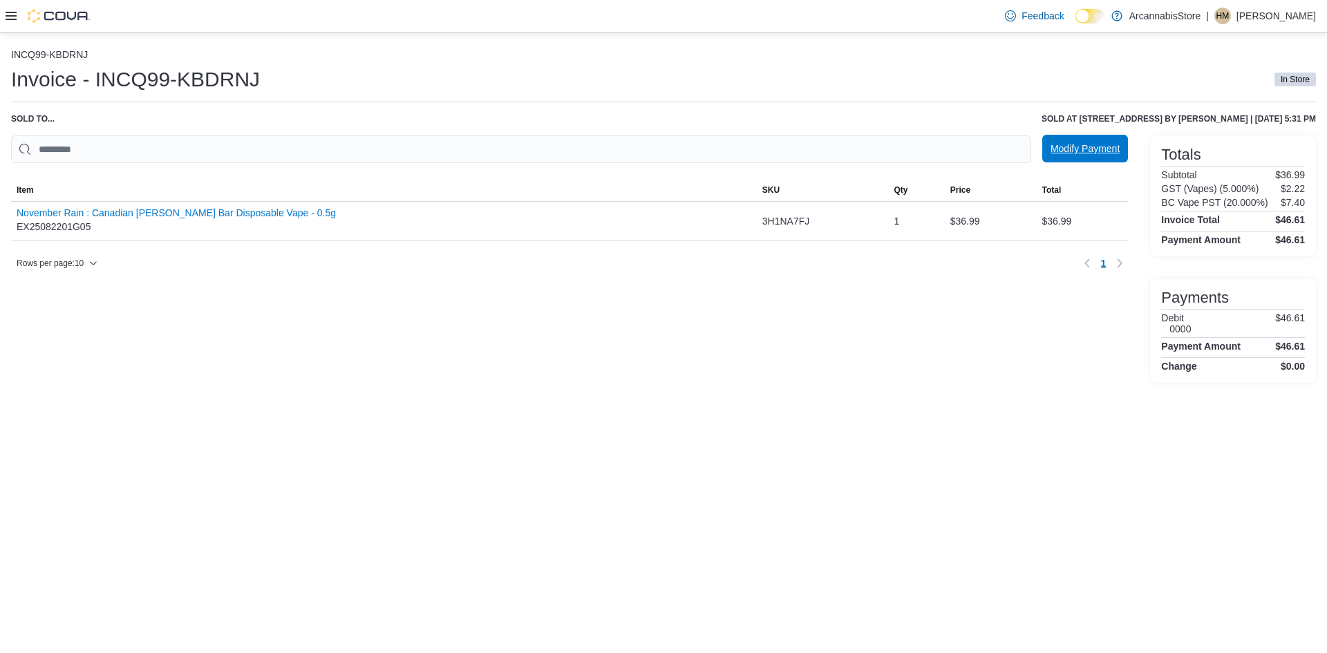
click at [1081, 155] on span "Modify Payment" at bounding box center [1085, 149] width 69 height 14
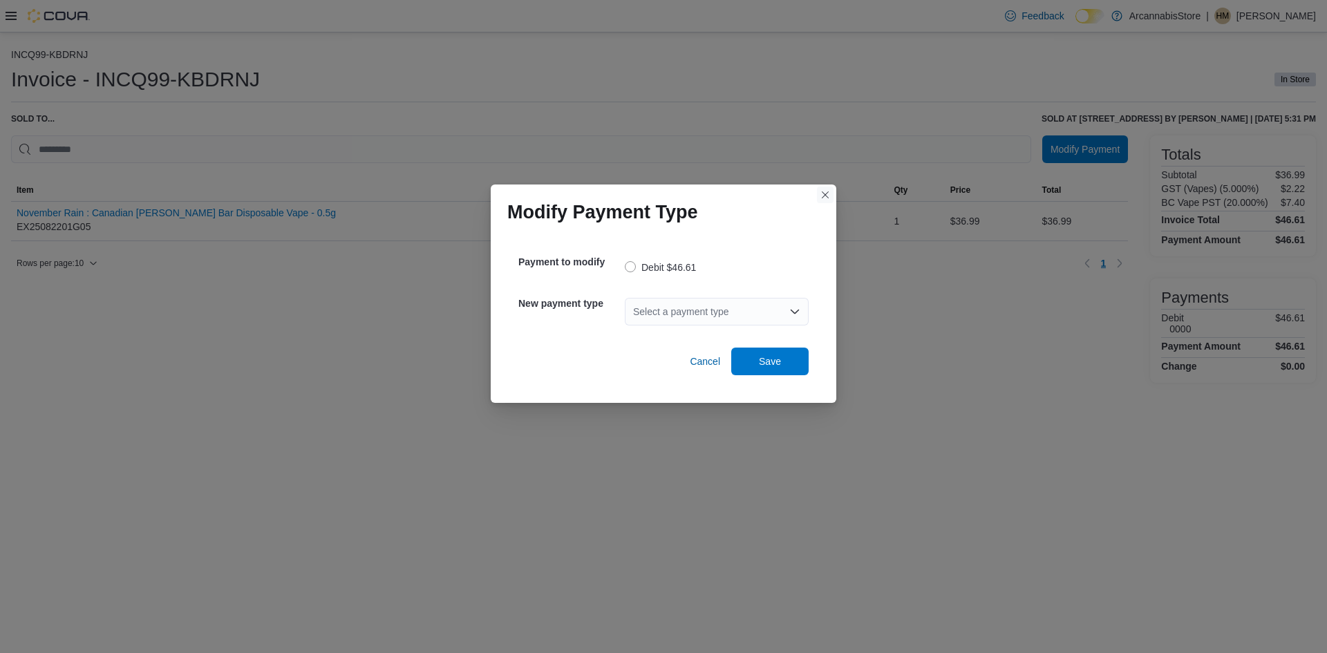
click at [823, 200] on button "Closes this modal window" at bounding box center [825, 195] width 17 height 17
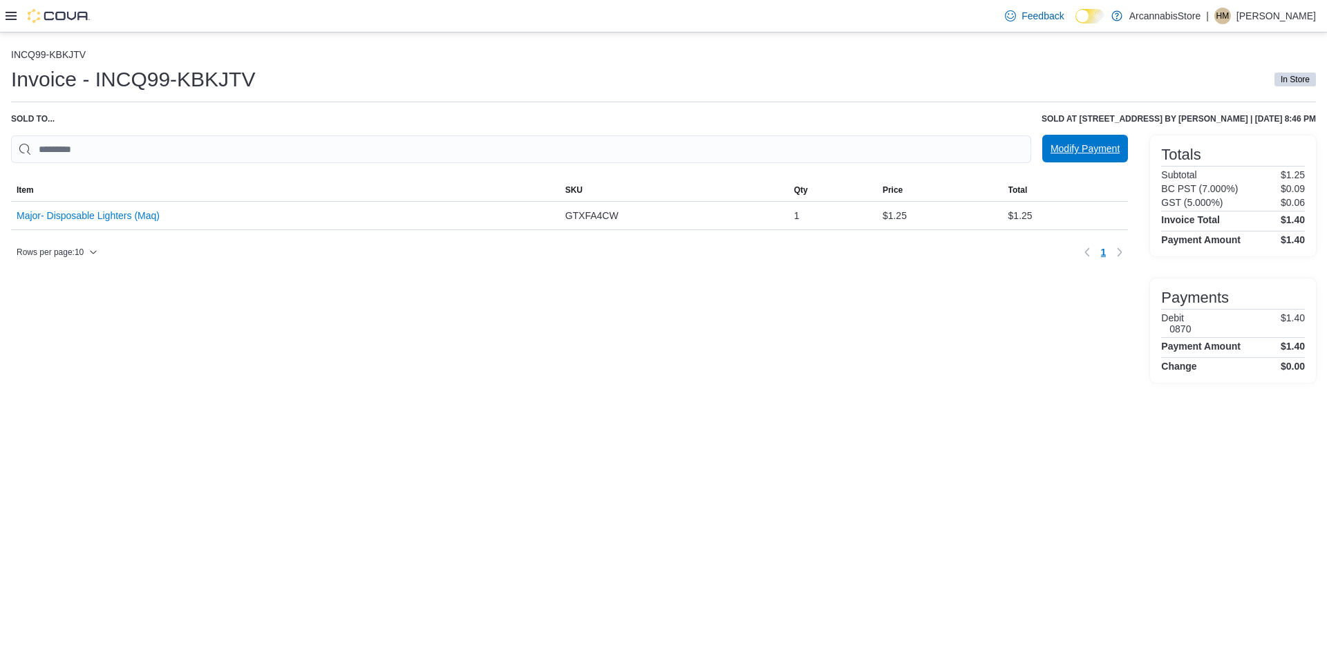
click at [1106, 149] on span "Modify Payment" at bounding box center [1085, 149] width 69 height 14
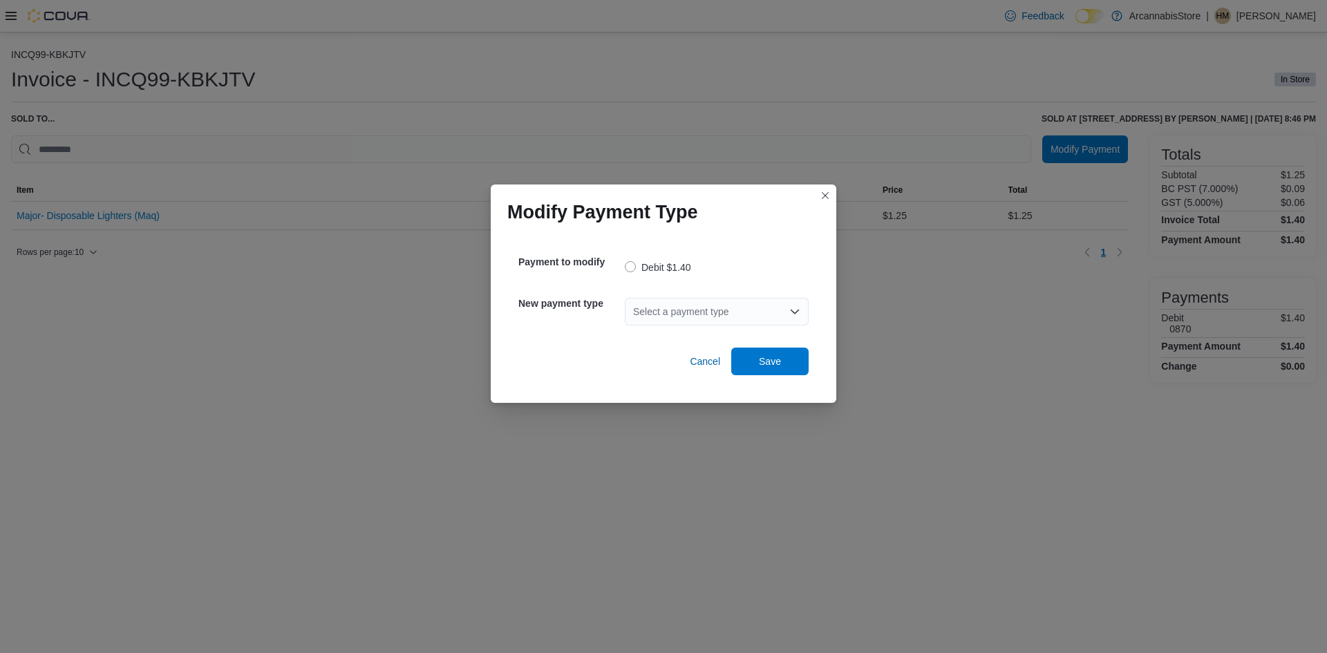
click at [698, 315] on div "Select a payment type" at bounding box center [717, 312] width 184 height 28
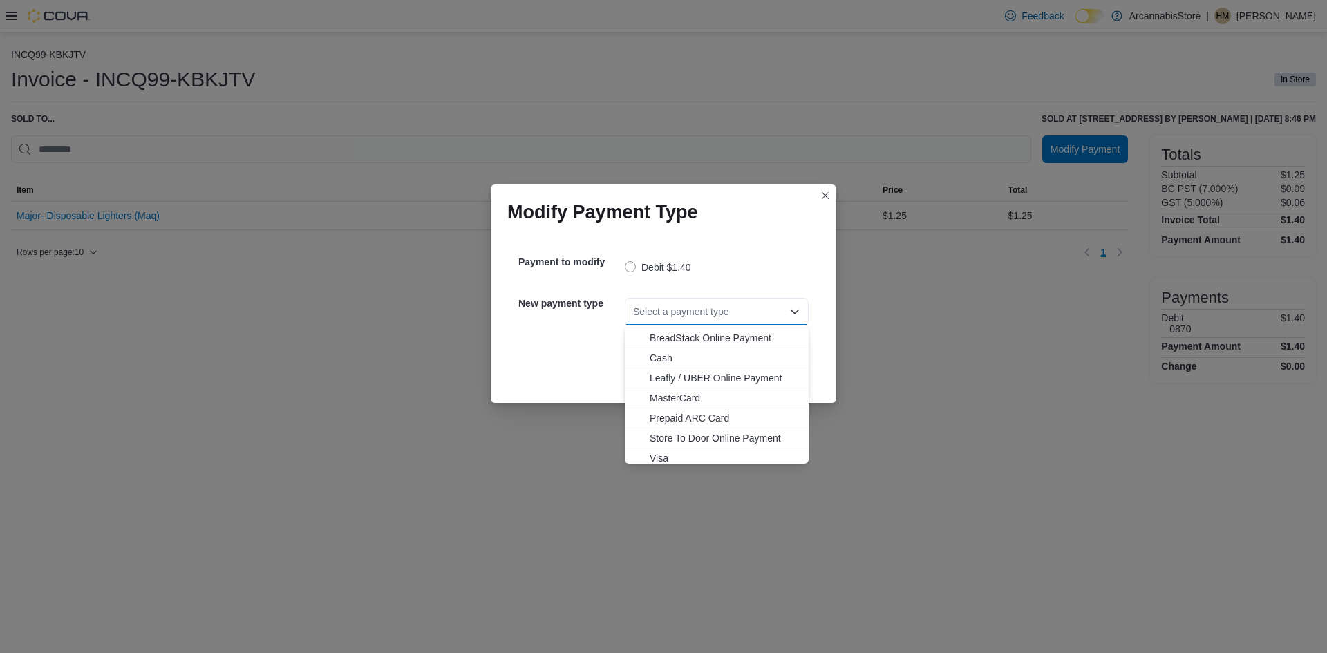
scroll to position [22, 0]
click at [655, 451] on span "Visa" at bounding box center [725, 454] width 151 height 14
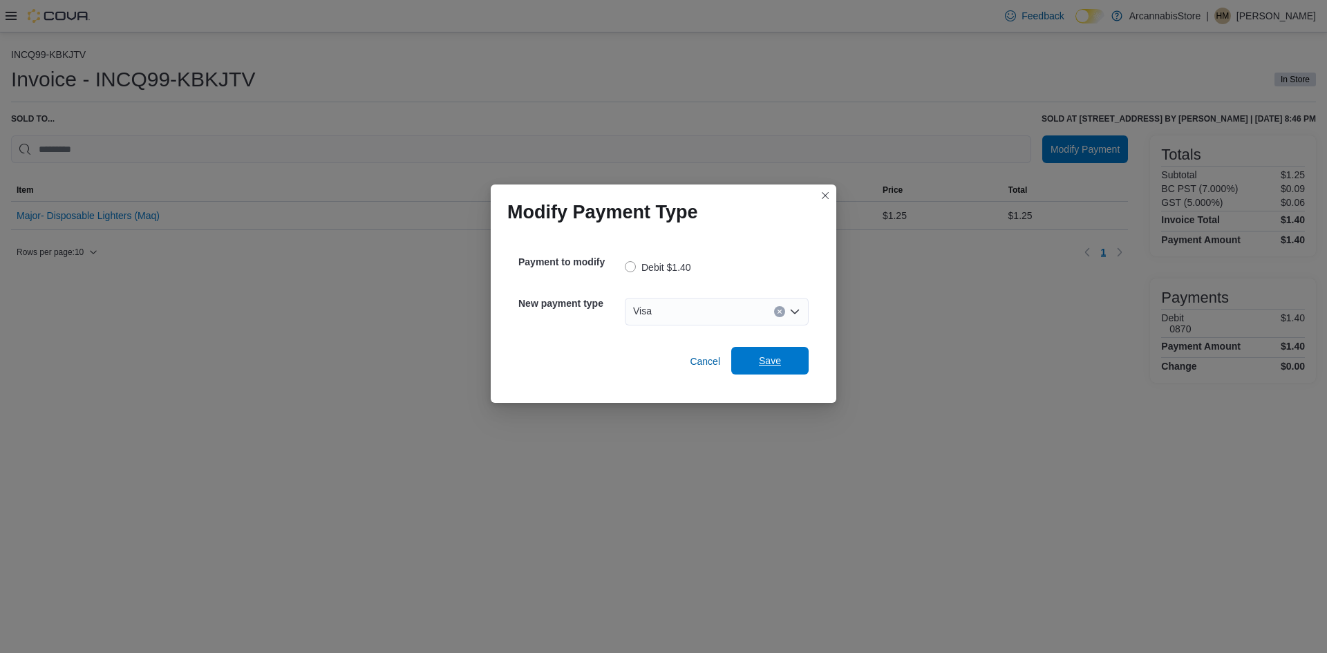
click at [769, 371] on span "Save" at bounding box center [770, 361] width 61 height 28
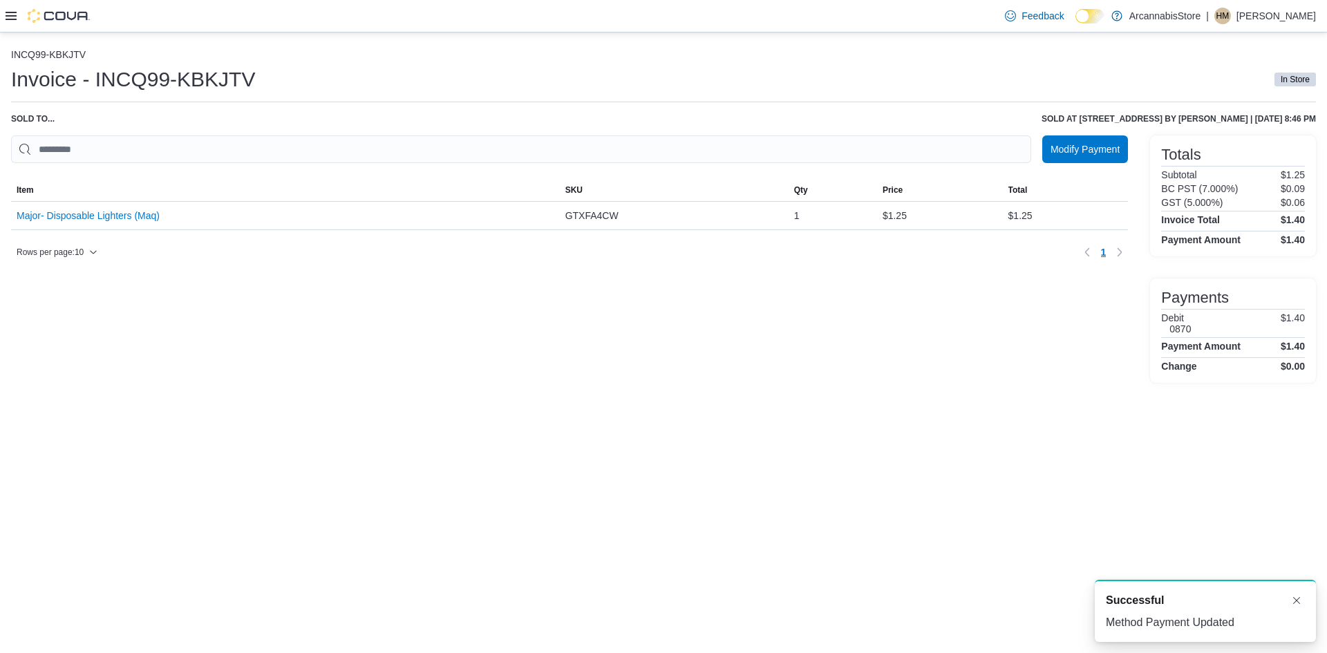
scroll to position [0, 0]
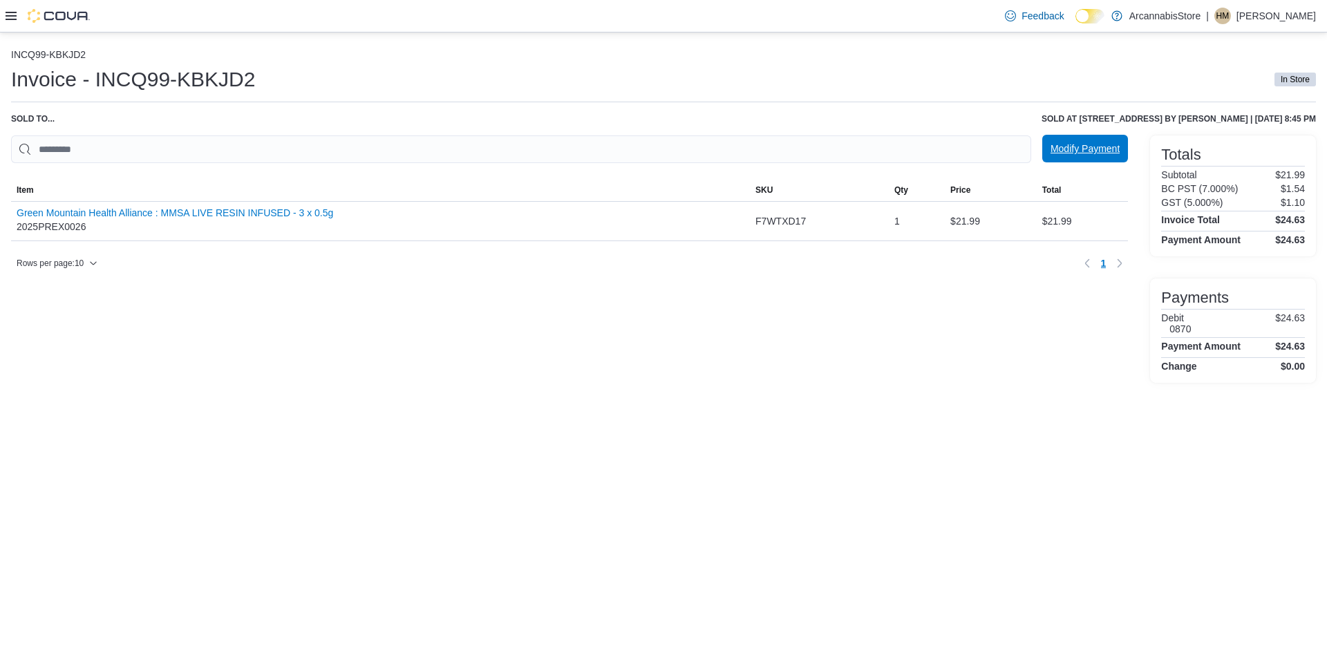
click at [1074, 142] on span "Modify Payment" at bounding box center [1085, 149] width 69 height 28
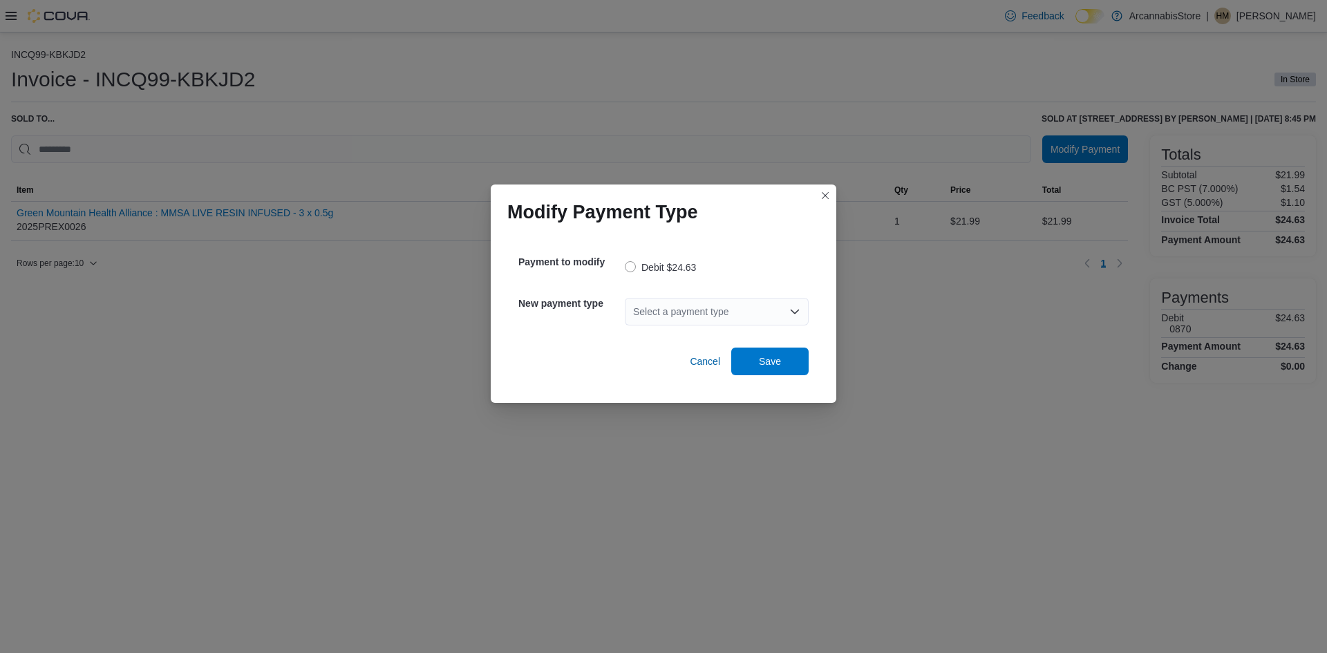
click at [709, 305] on div "Select a payment type" at bounding box center [717, 312] width 184 height 28
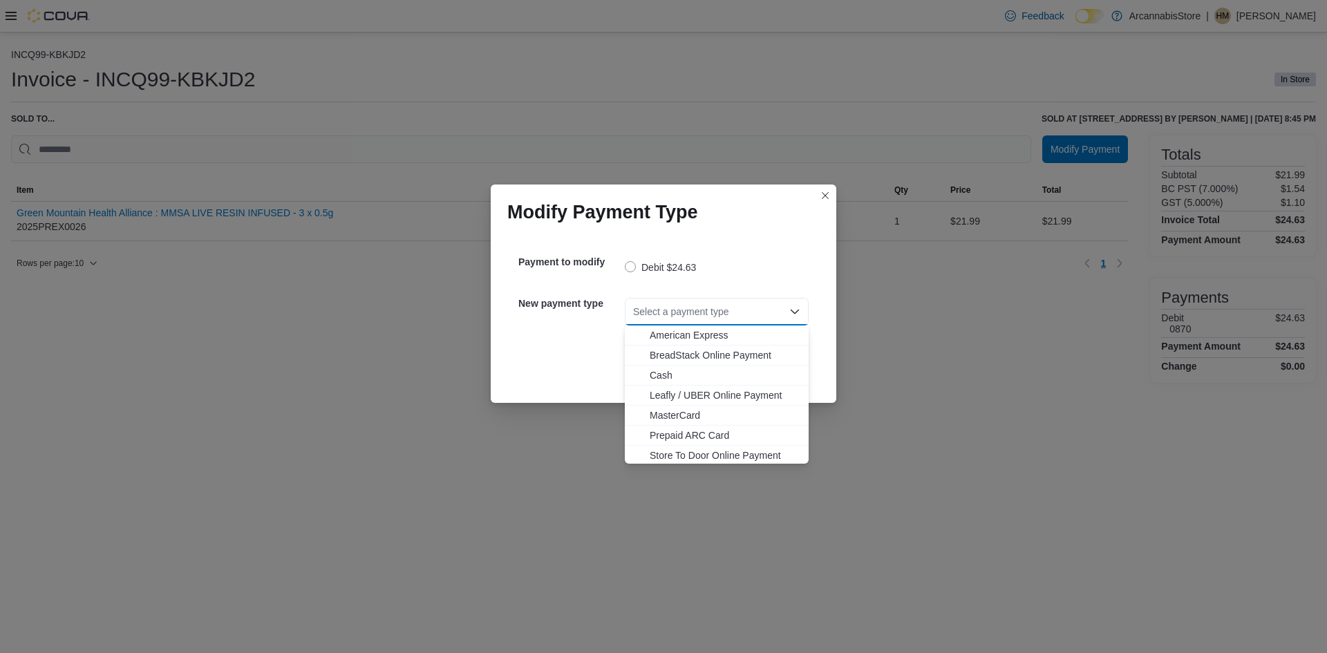
scroll to position [22, 0]
click at [673, 449] on span "Visa" at bounding box center [725, 454] width 151 height 14
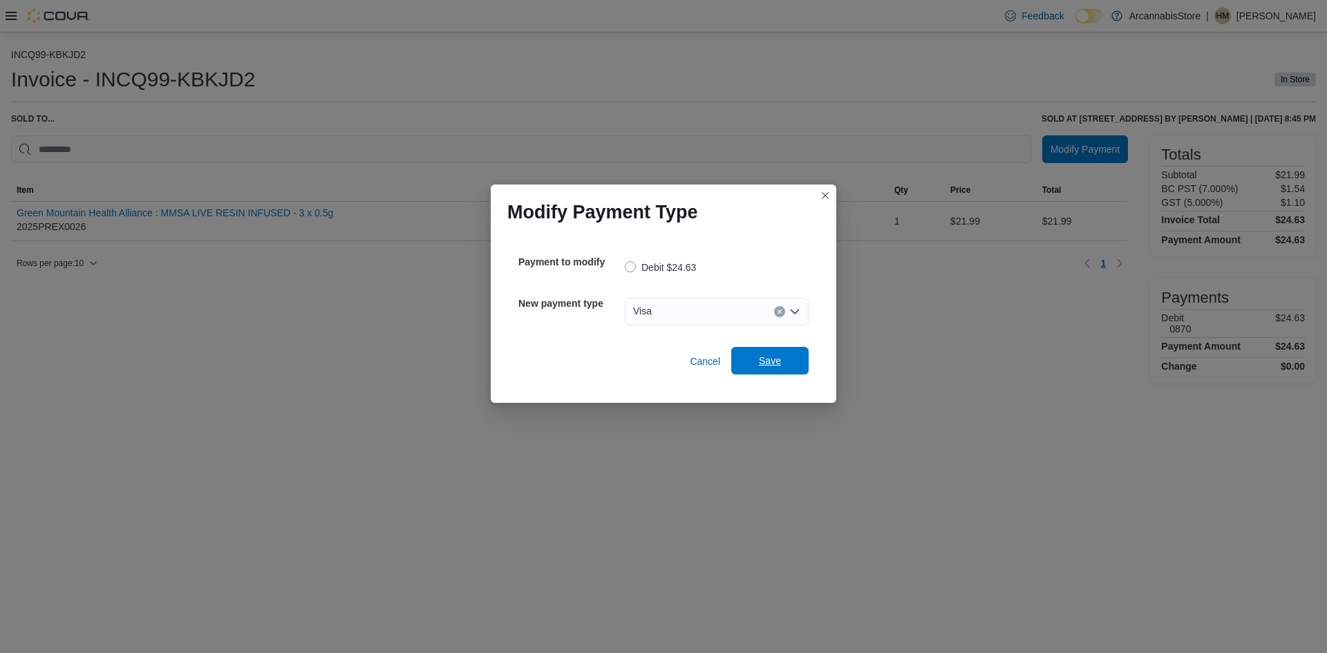
click at [750, 357] on span "Save" at bounding box center [770, 361] width 61 height 28
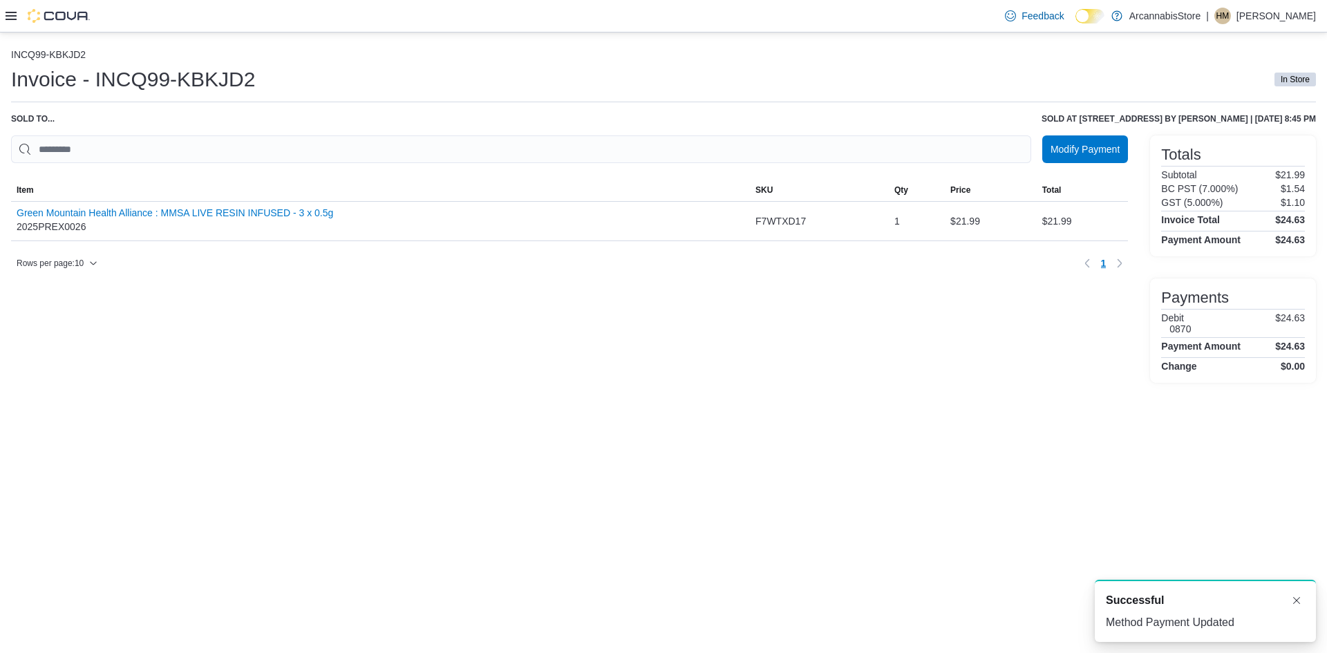
scroll to position [0, 0]
